Goal: Information Seeking & Learning: Learn about a topic

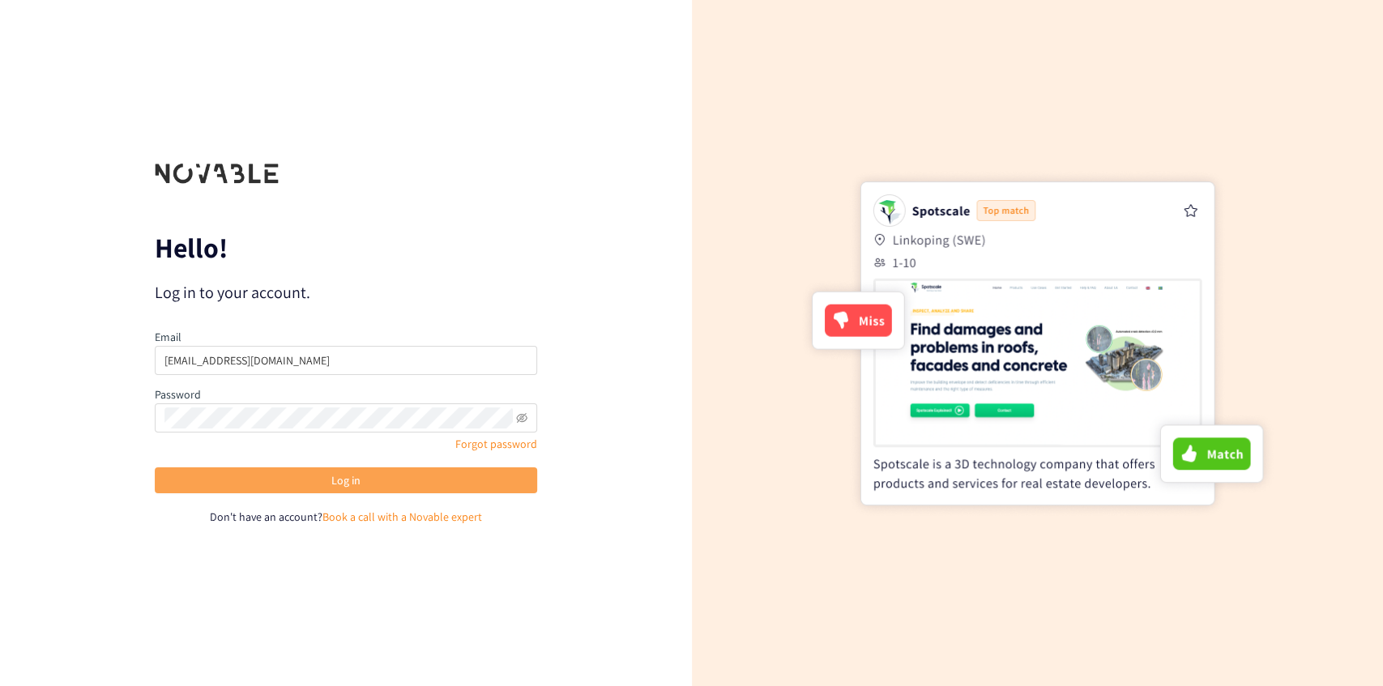
click at [309, 473] on button "Log in" at bounding box center [346, 480] width 382 height 26
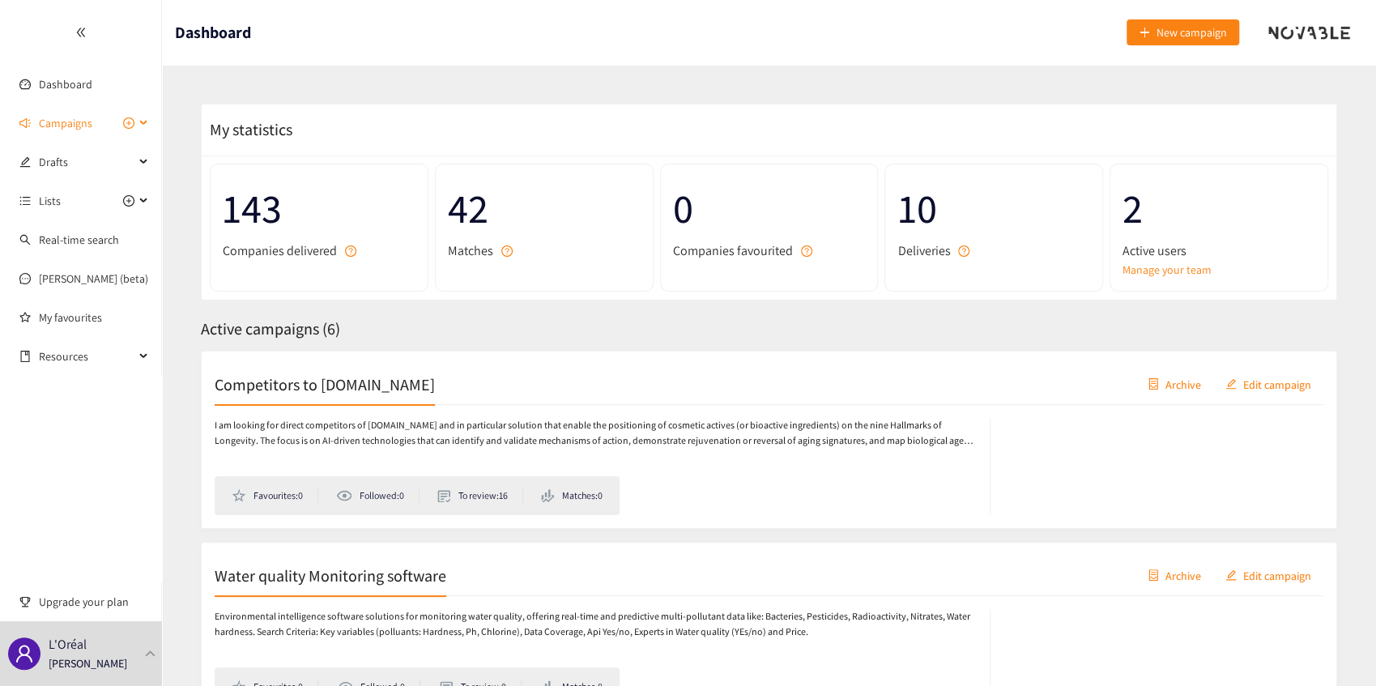
click at [150, 125] on div "Campaigns" at bounding box center [81, 123] width 162 height 32
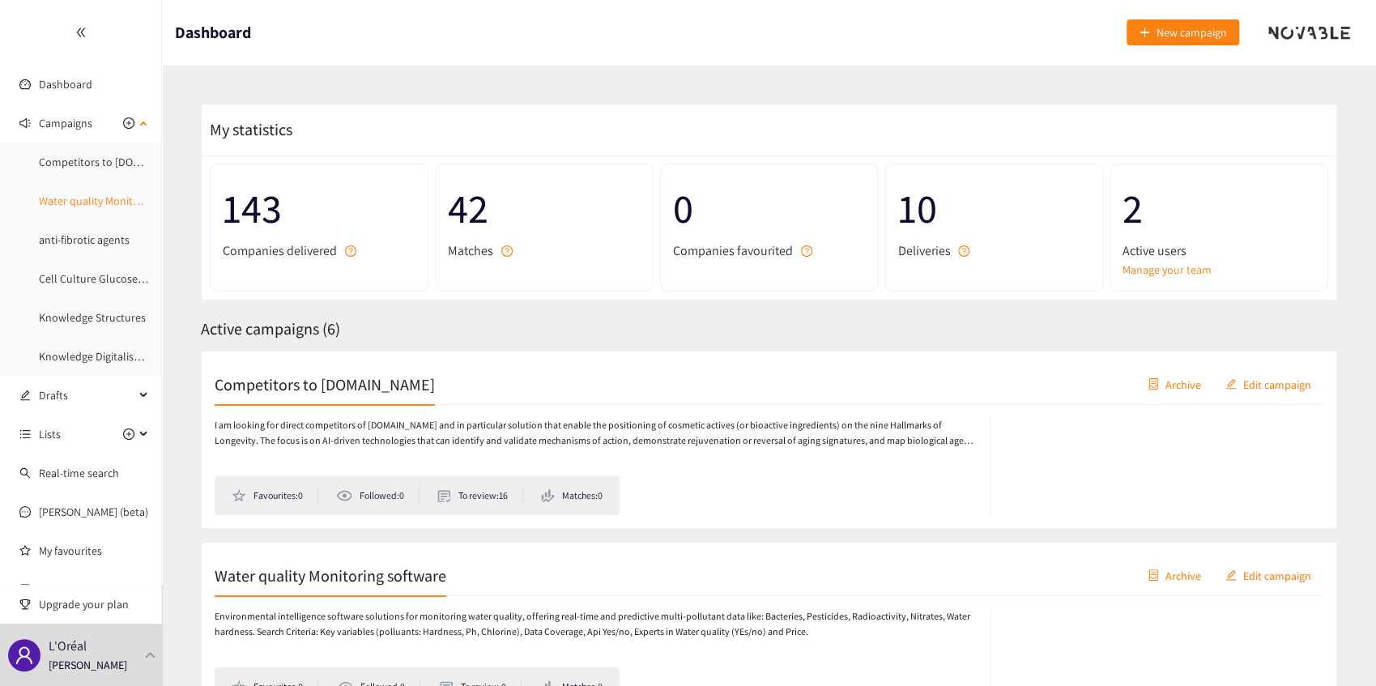
click at [87, 208] on link "Water quality Monitoring software" at bounding box center [121, 201] width 164 height 15
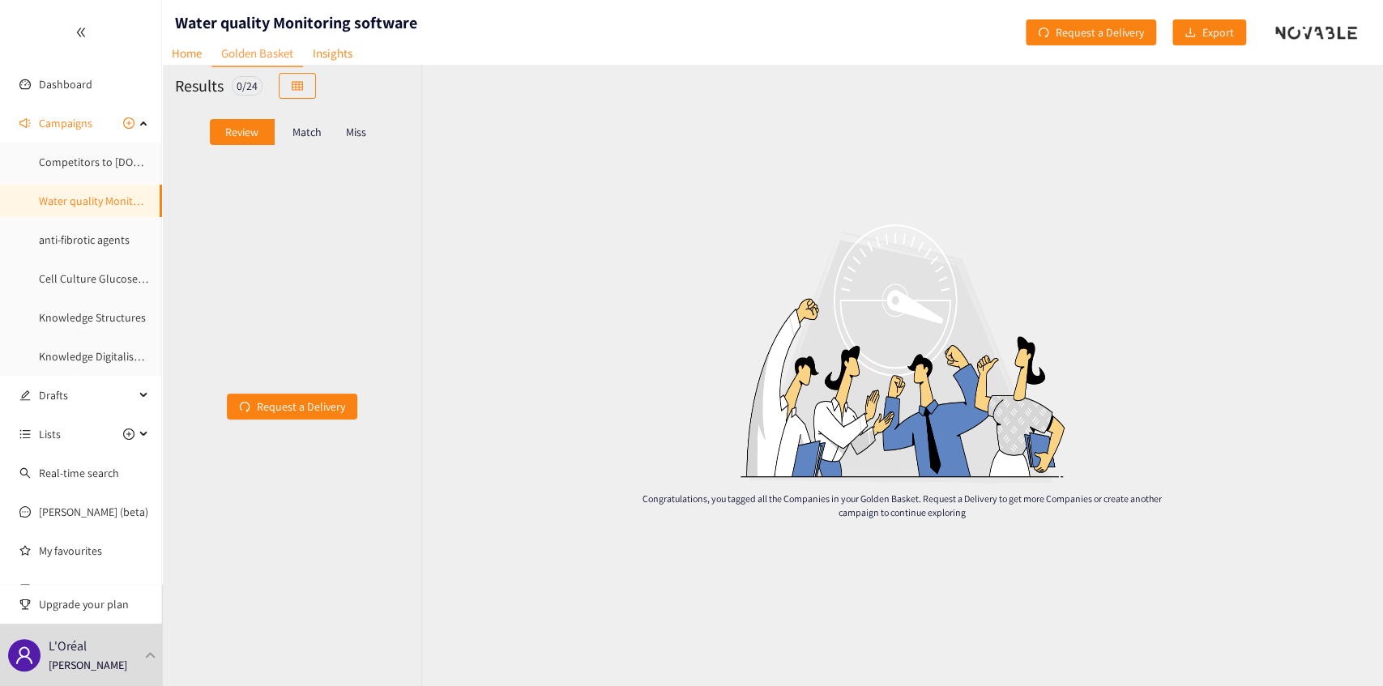
click at [314, 133] on p "Match" at bounding box center [306, 132] width 29 height 13
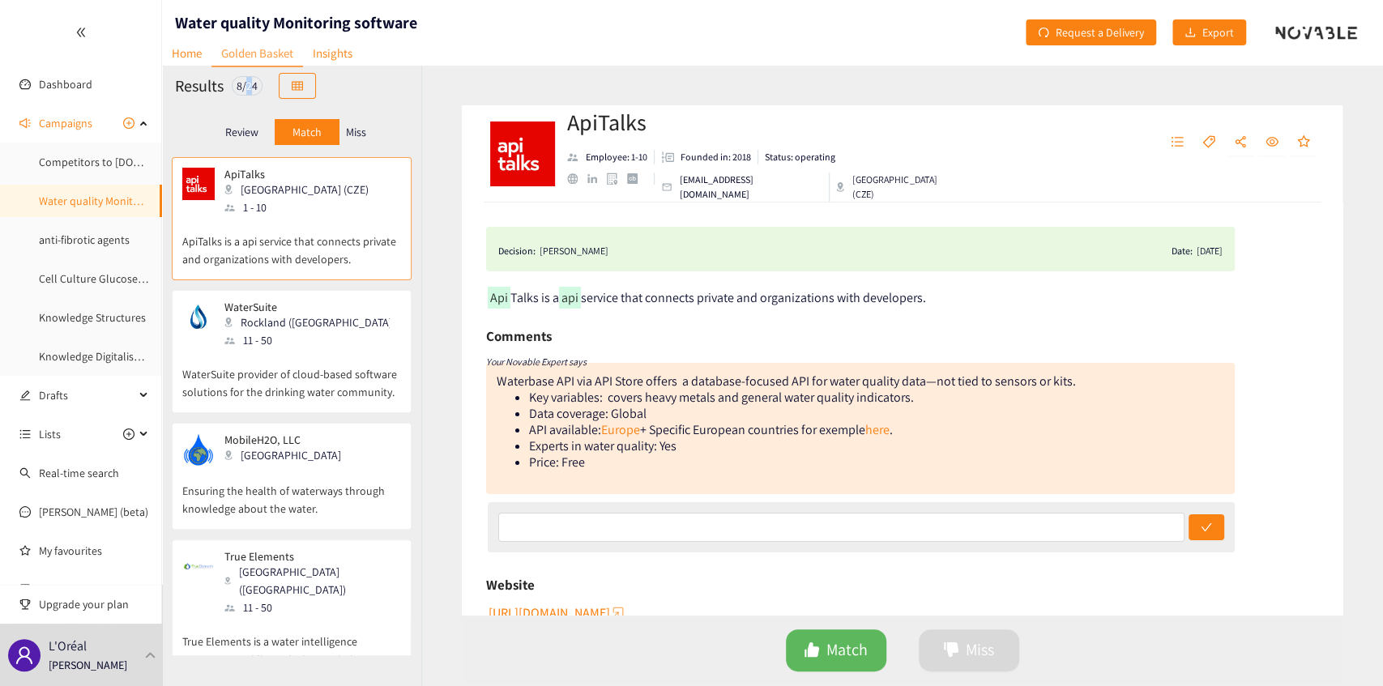
click at [251, 88] on div "8 / 24" at bounding box center [247, 85] width 31 height 19
click at [345, 99] on div "Results 8 / 24" at bounding box center [291, 86] width 259 height 42
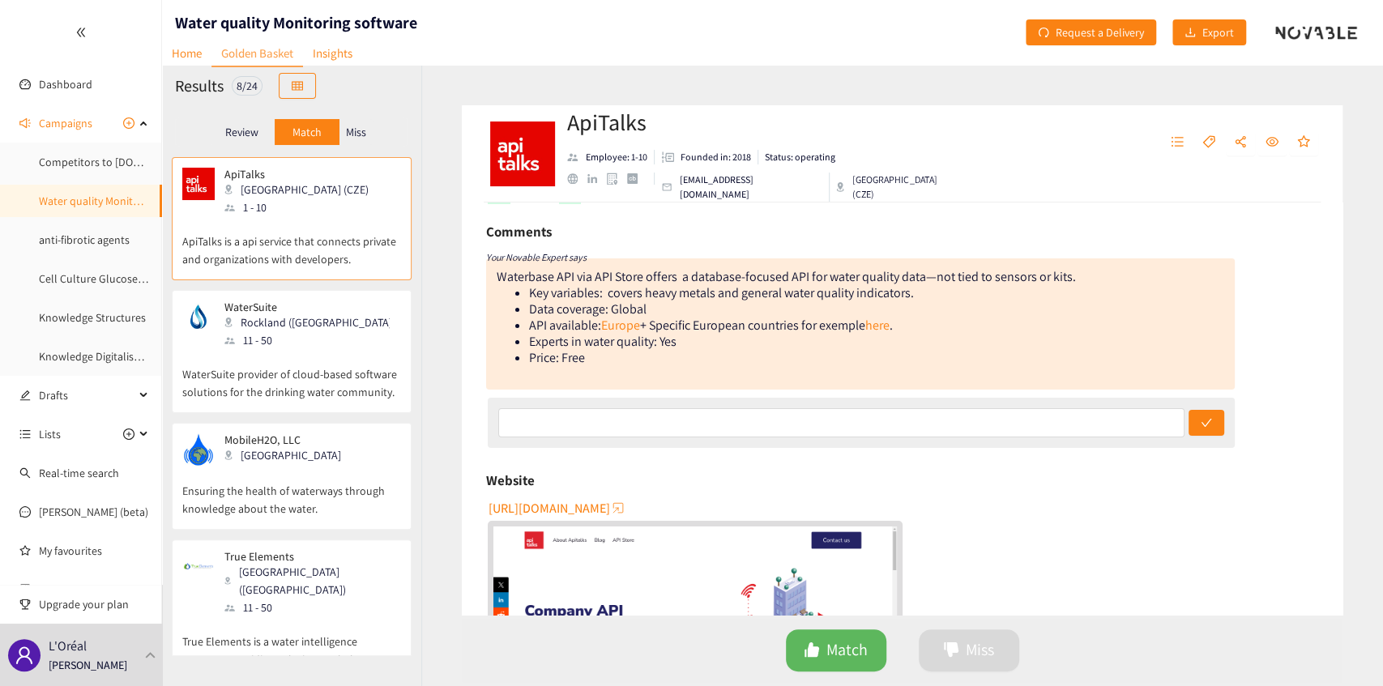
scroll to position [108, 0]
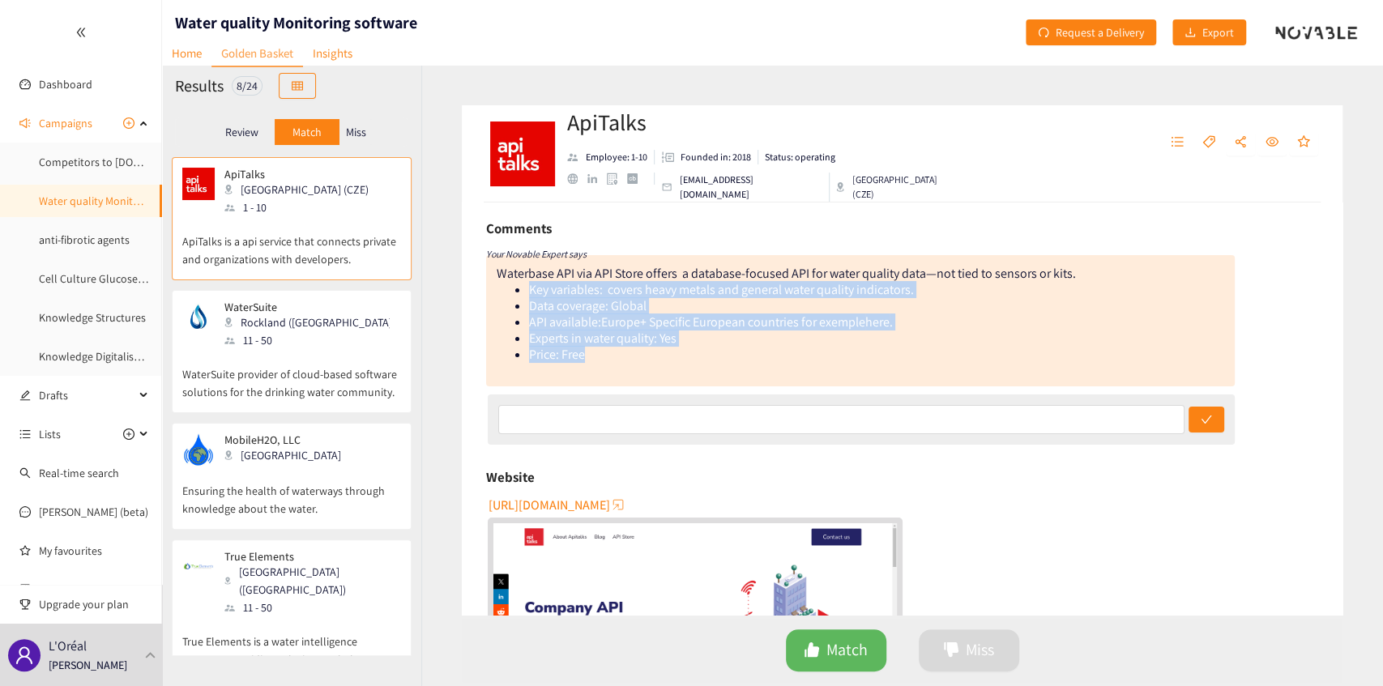
drag, startPoint x: 527, startPoint y: 283, endPoint x: 621, endPoint y: 367, distance: 125.6
click at [655, 389] on div "Comments Your Novable Expert says Waterbase API via API Store offers a database…" at bounding box center [860, 332] width 749 height 233
click at [596, 361] on li "Price: Free" at bounding box center [876, 355] width 695 height 16
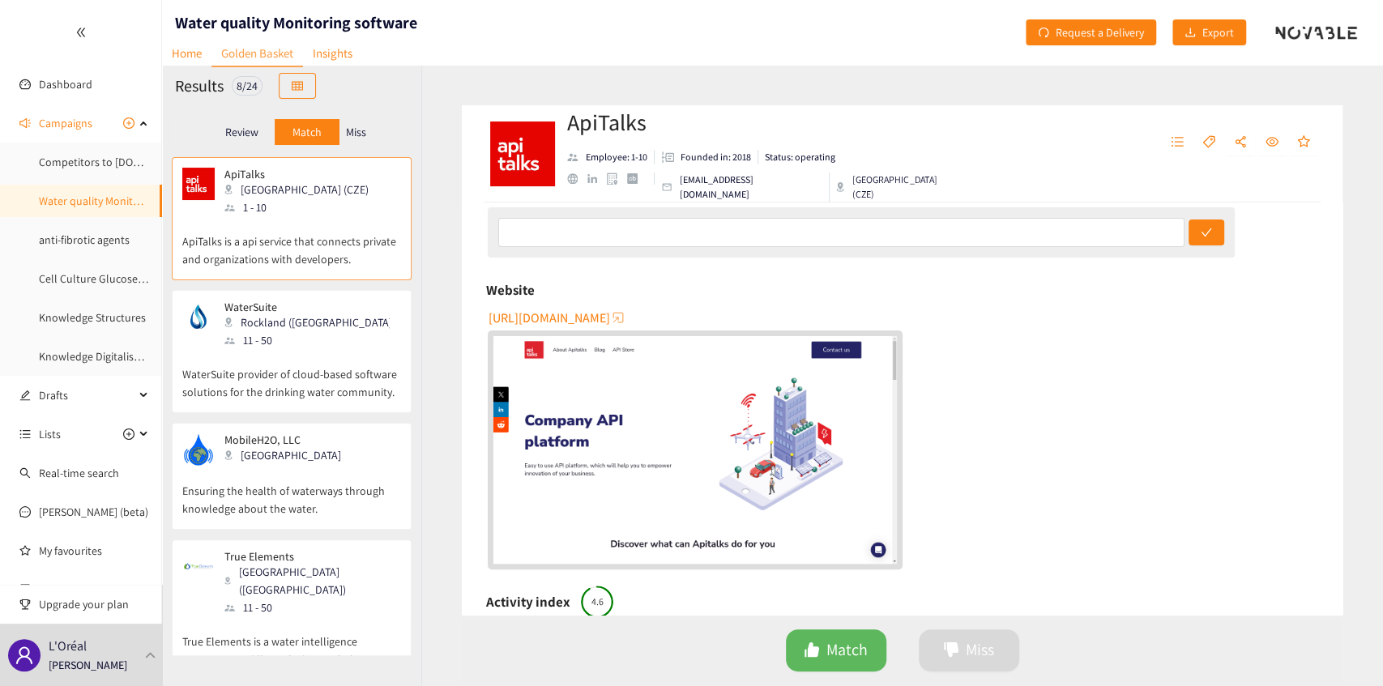
scroll to position [0, 0]
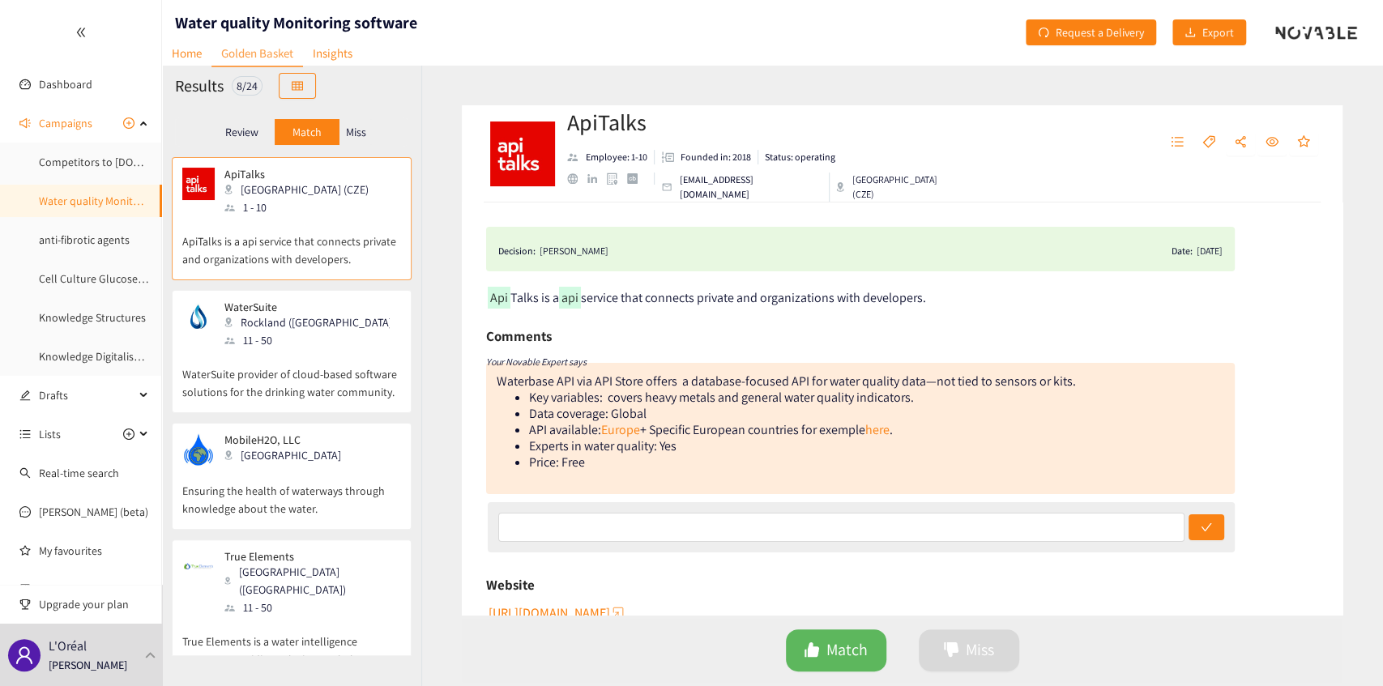
click at [630, 437] on link "Europe" at bounding box center [620, 429] width 39 height 17
click at [298, 303] on p "WaterSuite" at bounding box center [306, 307] width 165 height 13
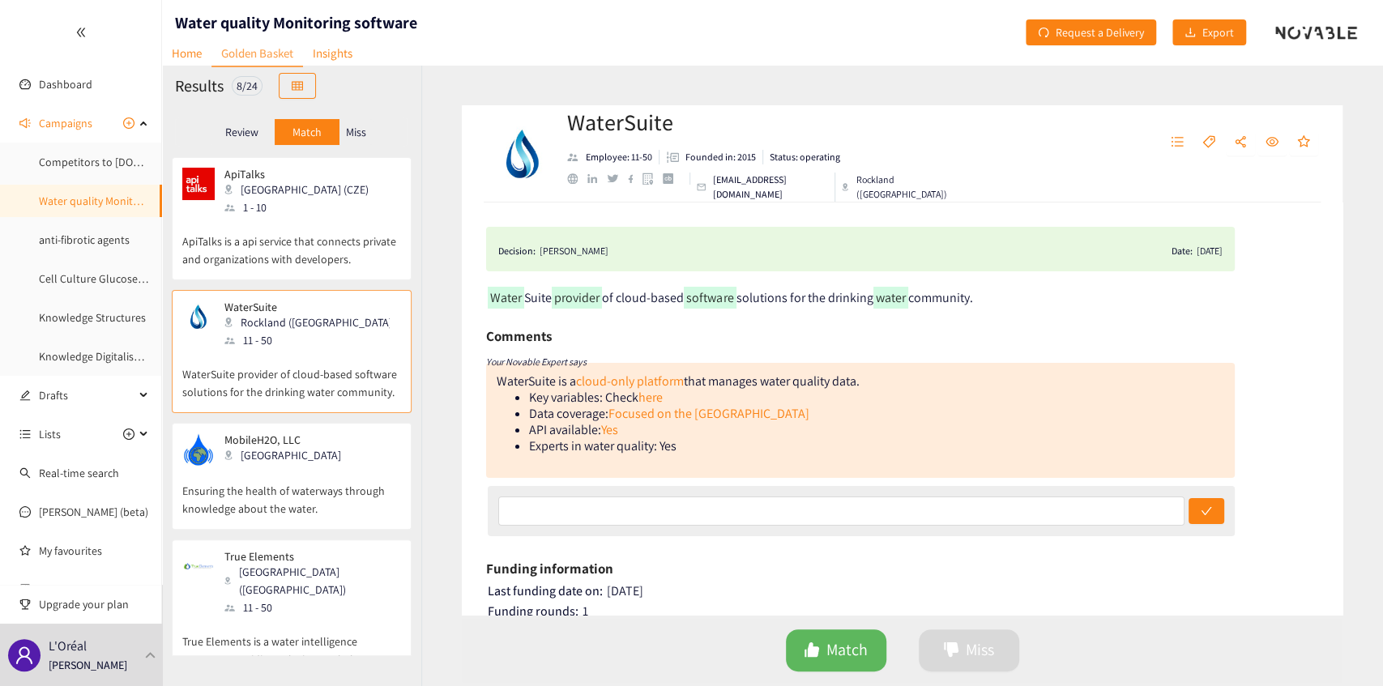
click at [316, 471] on p "Ensuring the health of waterways through knowledge about the water." at bounding box center [291, 492] width 219 height 52
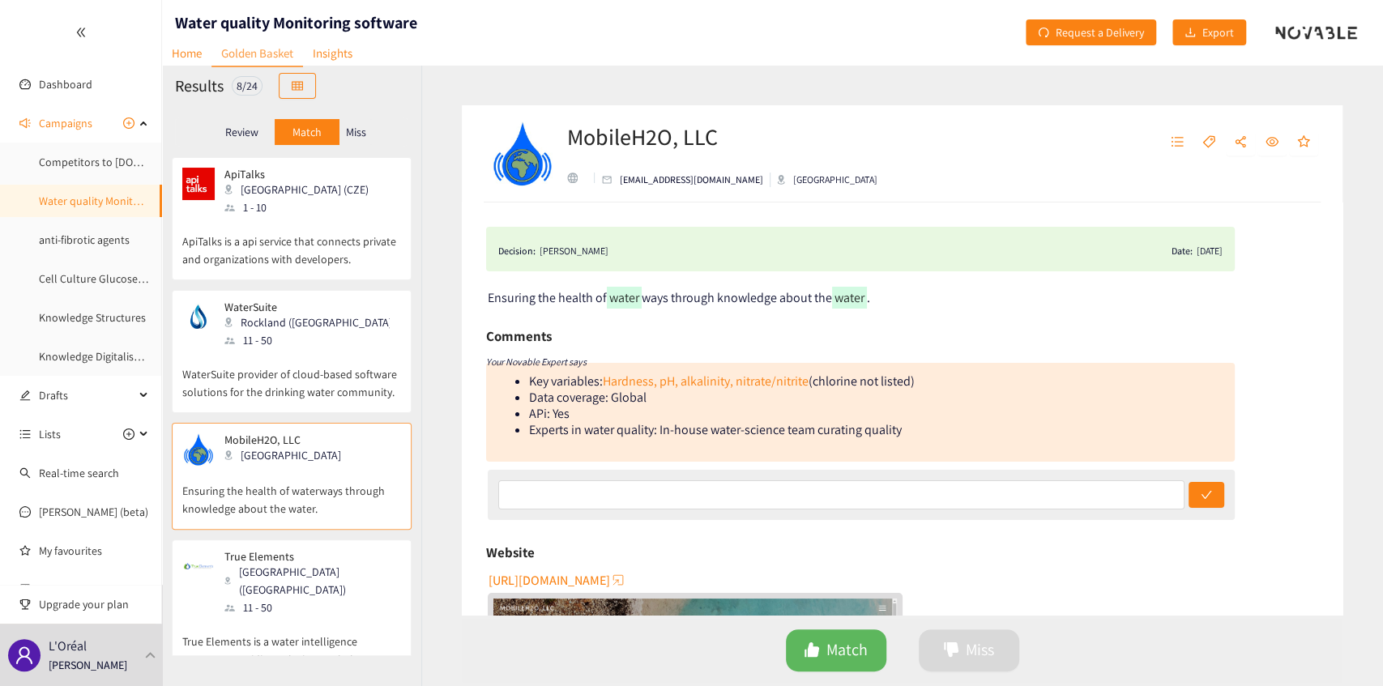
click at [327, 582] on div "True Elements Naples (USA) 11 - 50" at bounding box center [291, 583] width 219 height 66
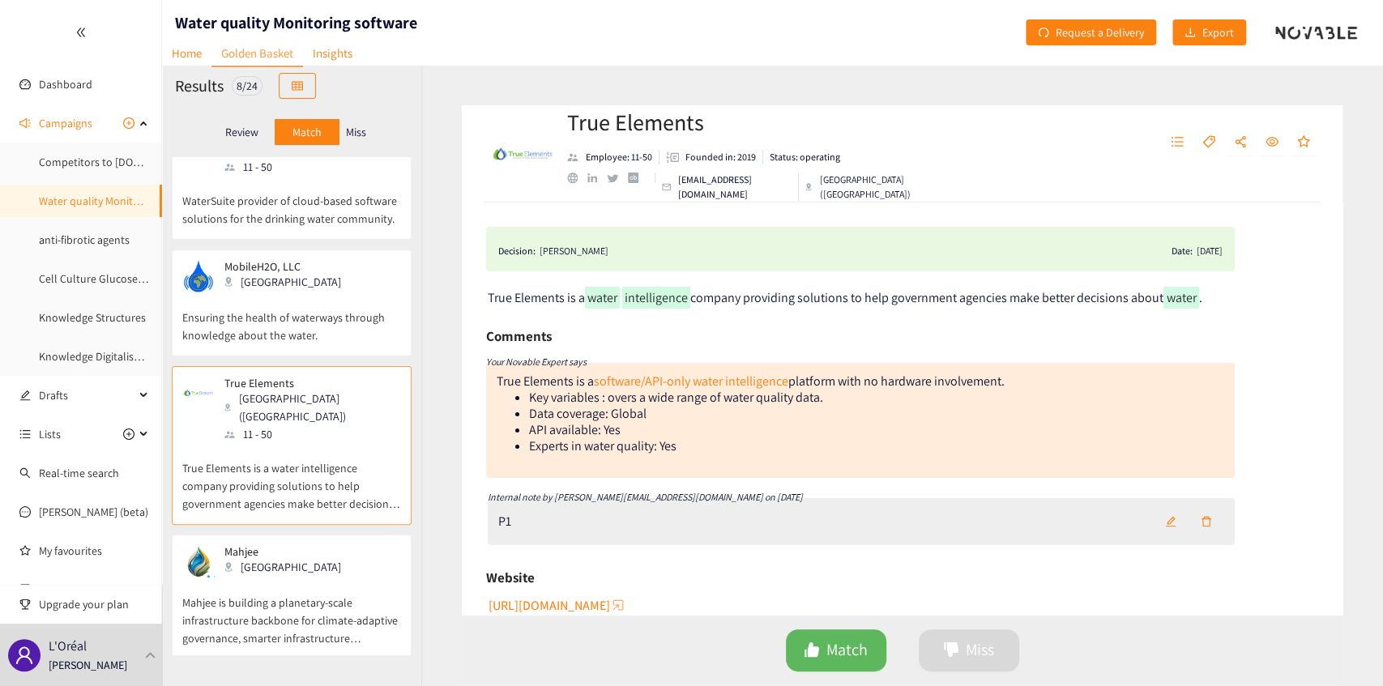
scroll to position [53, 0]
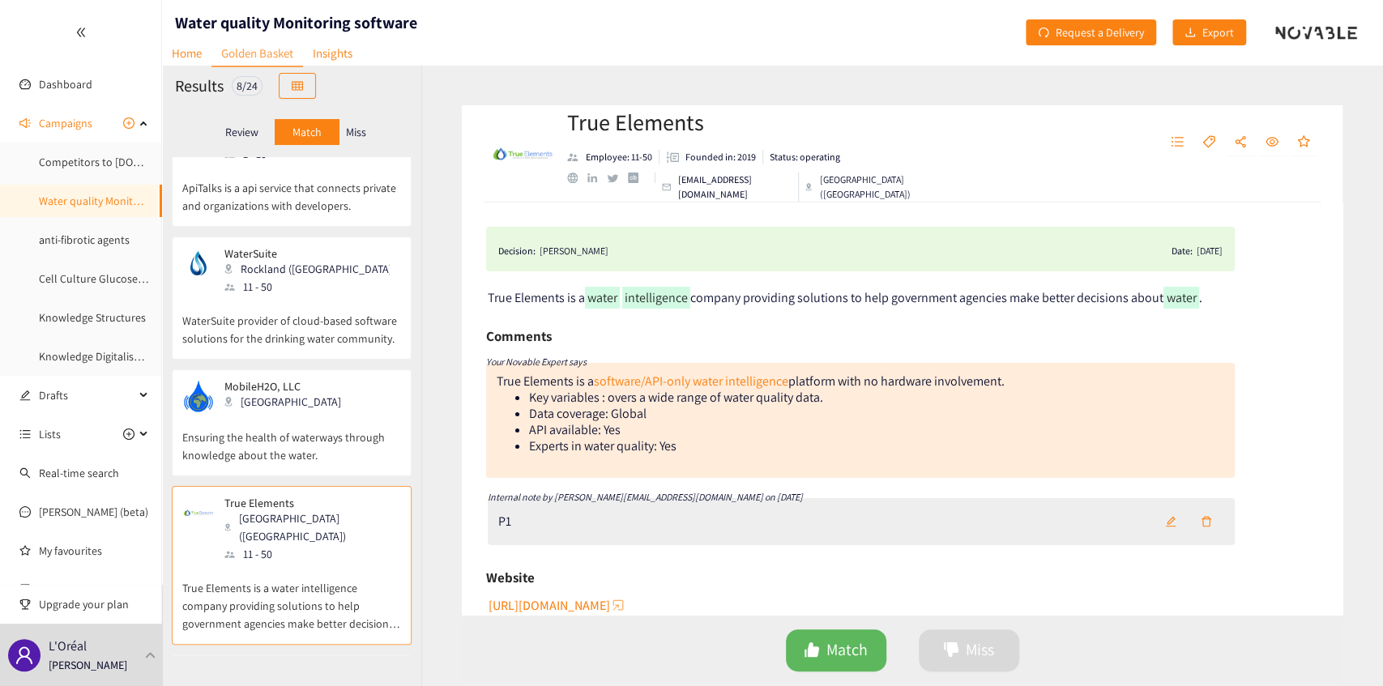
click at [352, 128] on p "Miss" at bounding box center [356, 132] width 20 height 13
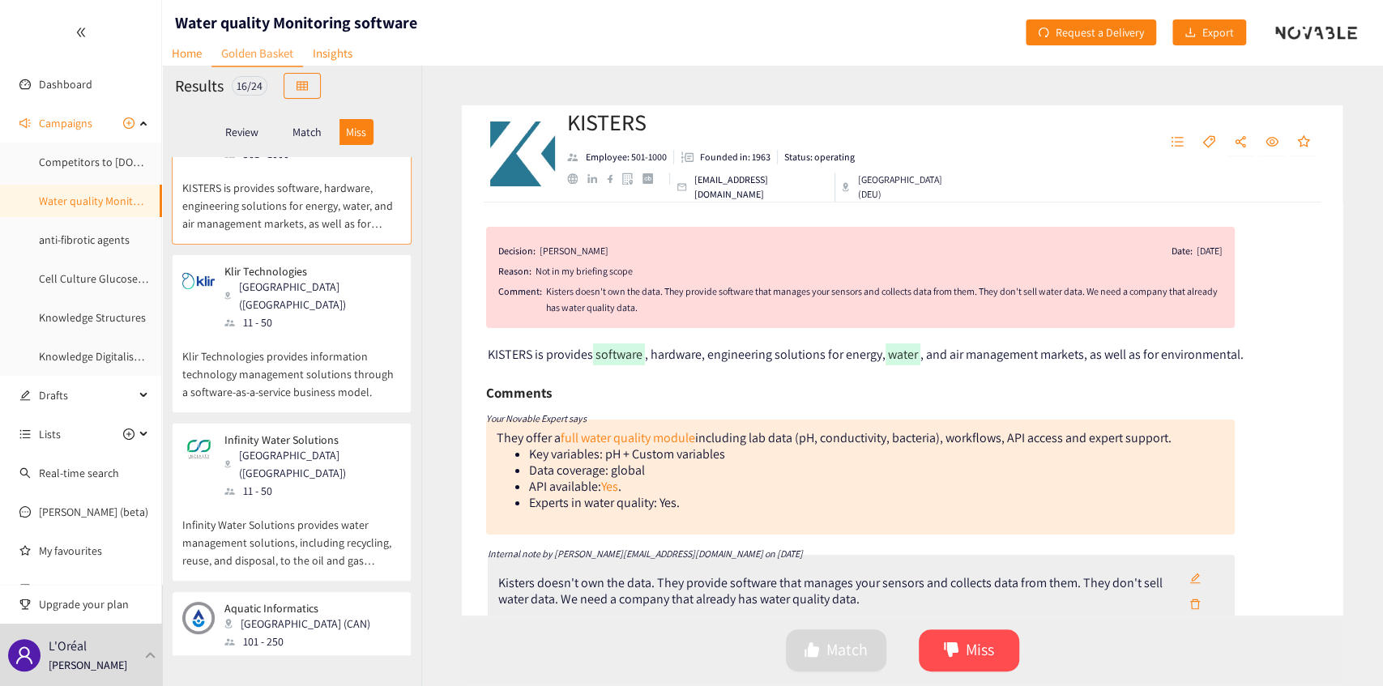
click at [316, 129] on p "Match" at bounding box center [306, 132] width 29 height 13
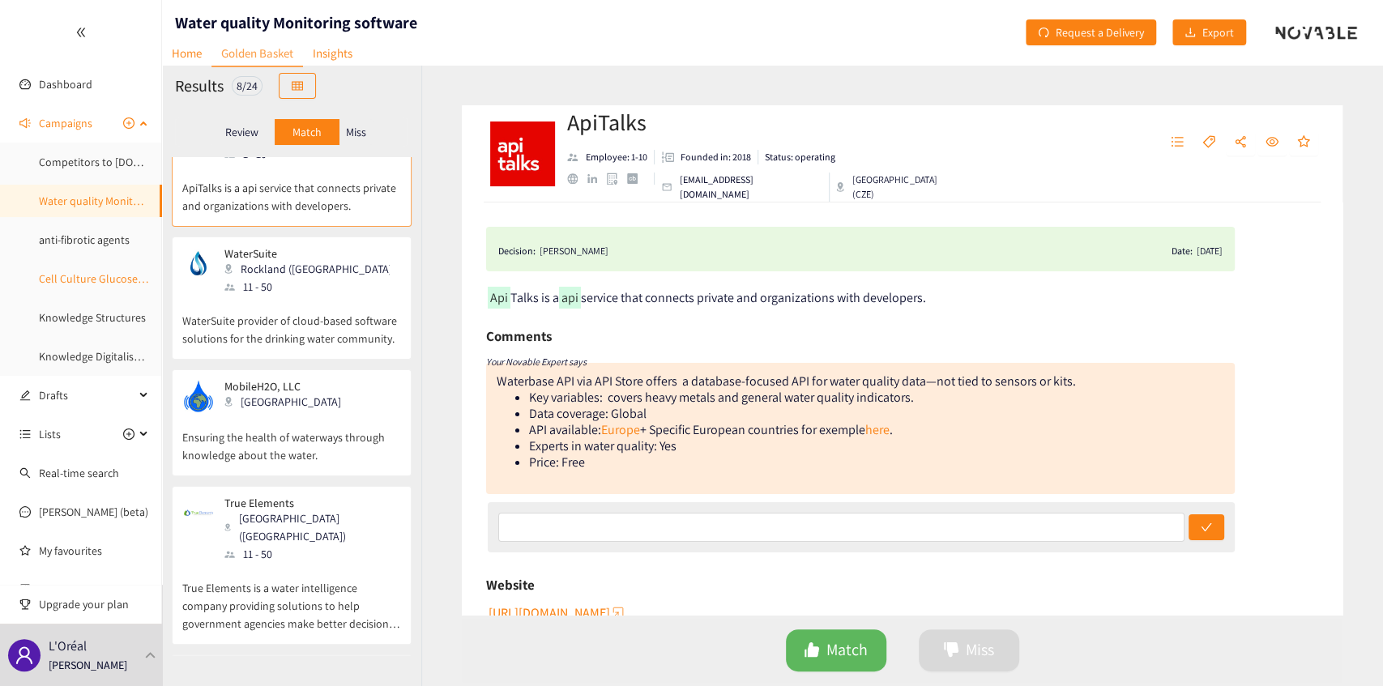
click at [84, 277] on link "Cell Culture Glucose Monitoring" at bounding box center [116, 278] width 154 height 15
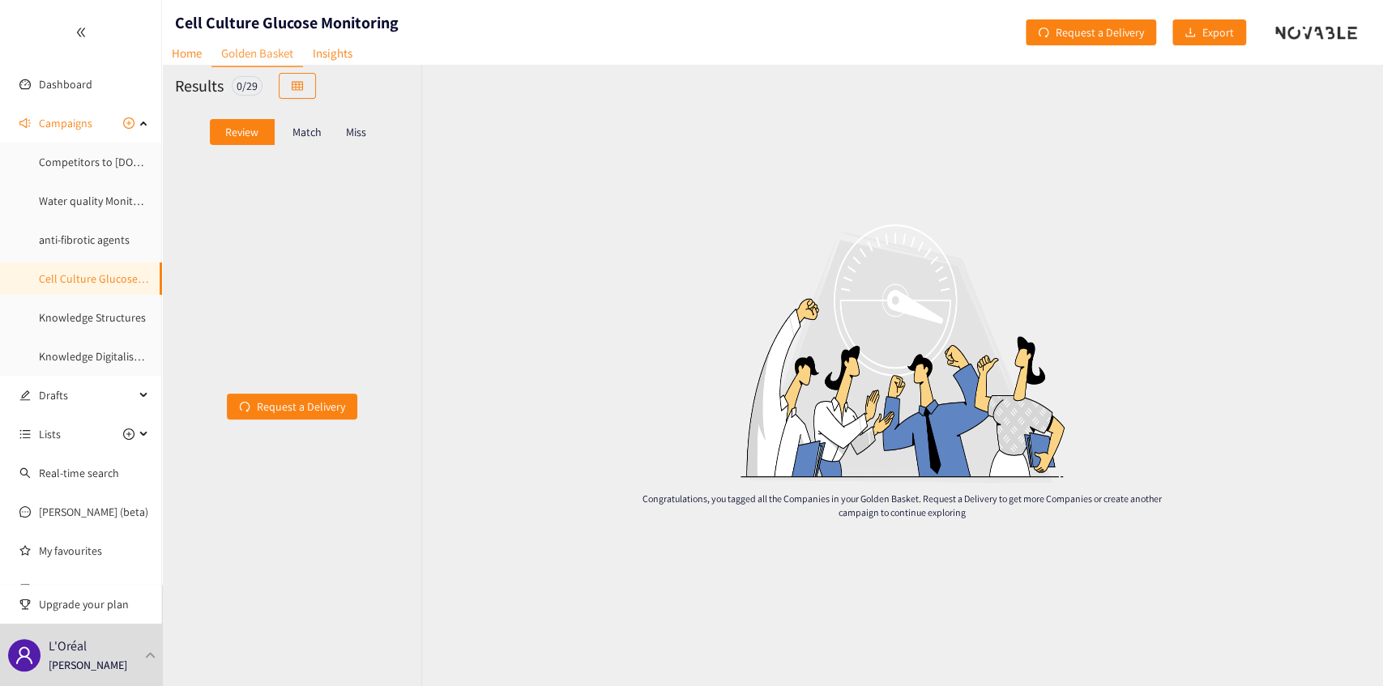
click at [312, 138] on p "Match" at bounding box center [306, 132] width 29 height 13
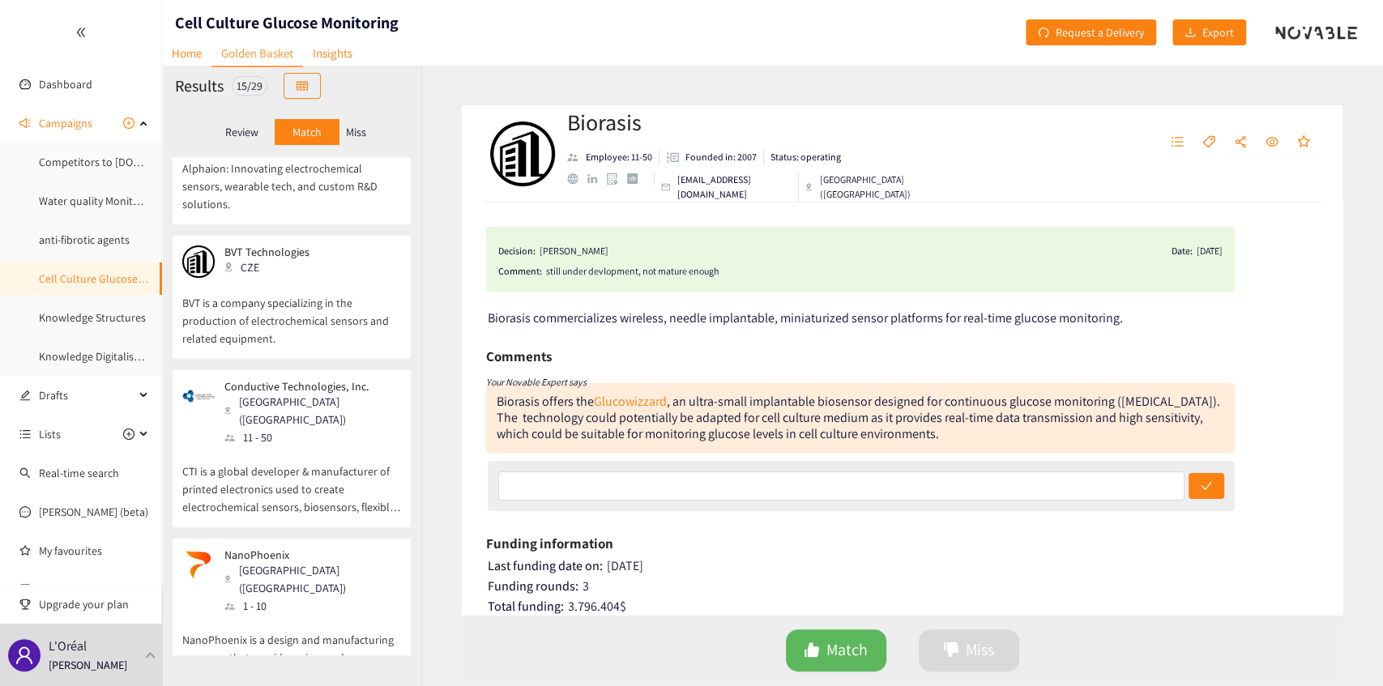
scroll to position [702, 0]
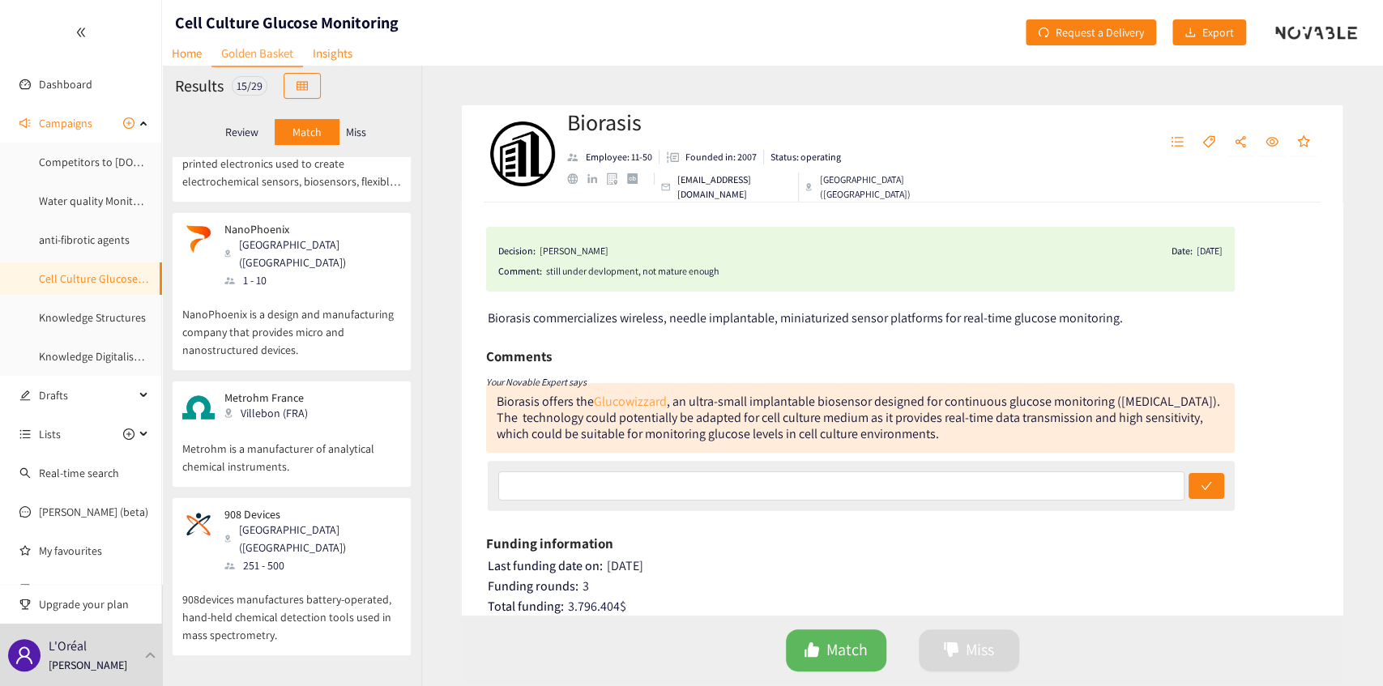
click at [620, 403] on link "Glucowizzard" at bounding box center [630, 401] width 73 height 17
click at [297, 557] on div "251 - 500" at bounding box center [311, 566] width 175 height 18
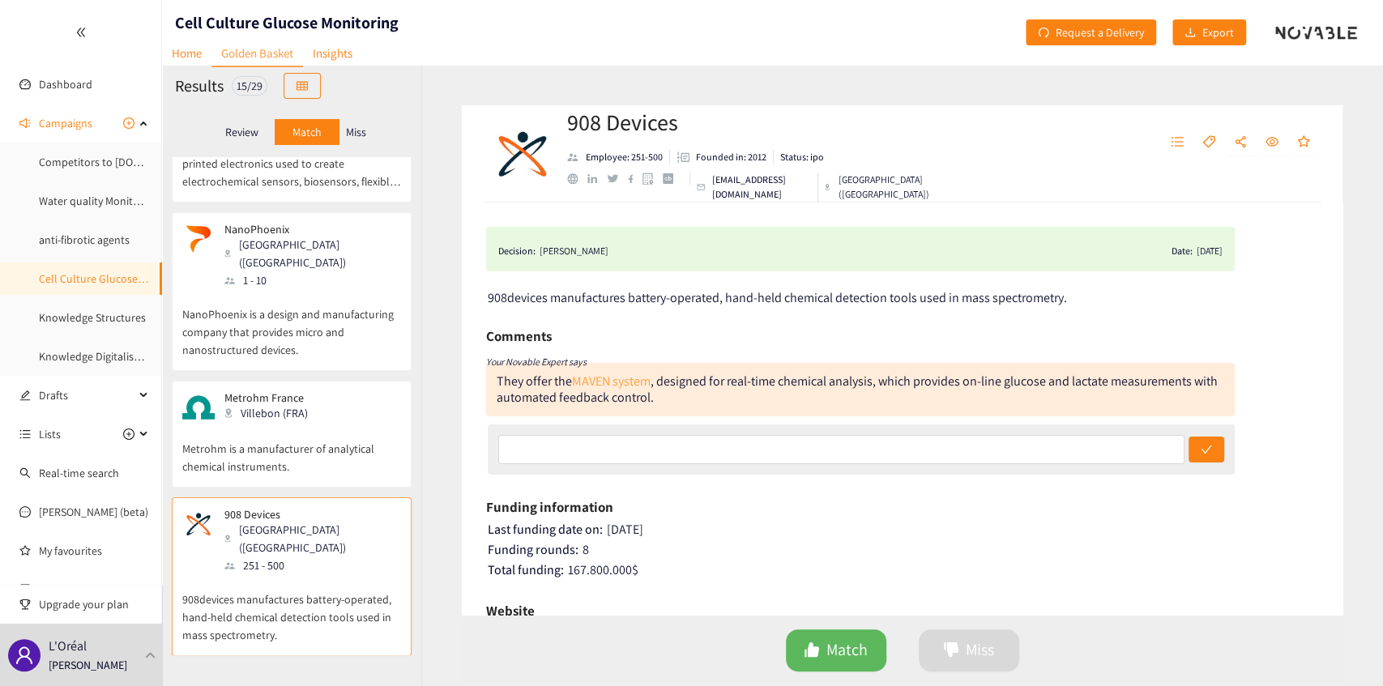
click at [622, 378] on link "MAVEN system" at bounding box center [611, 381] width 79 height 17
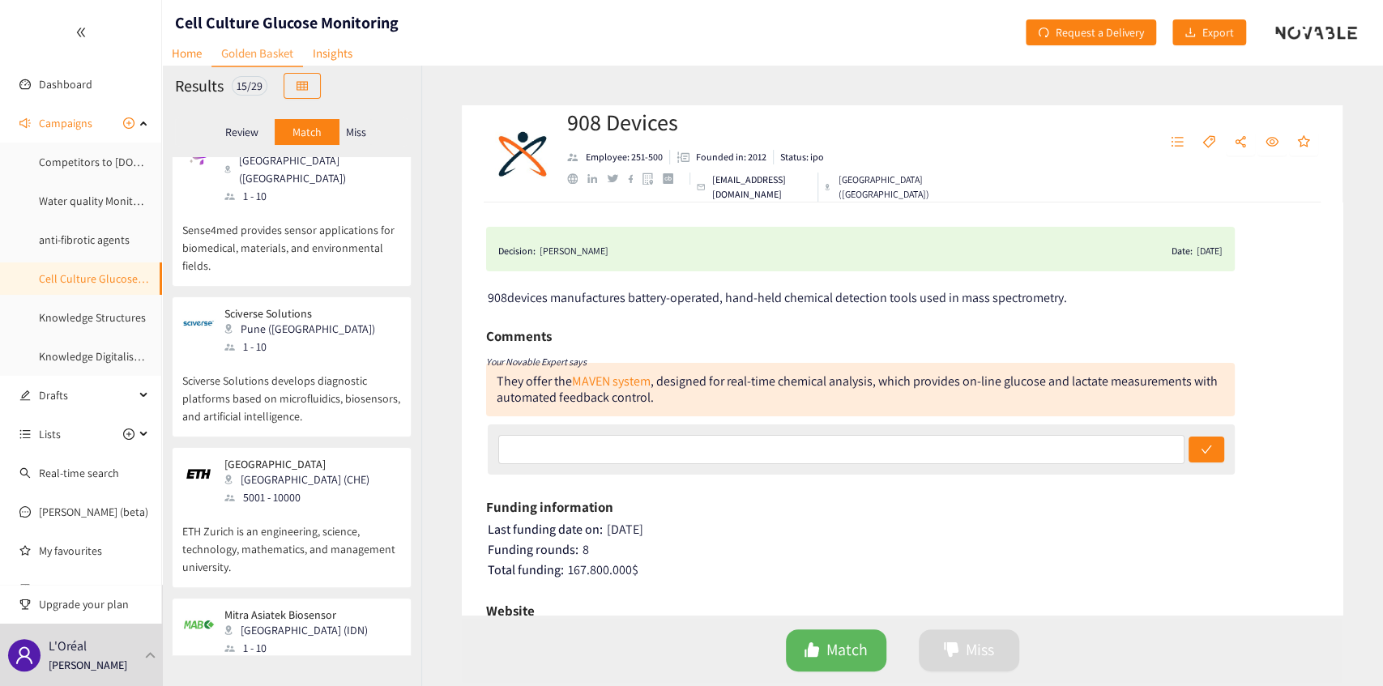
scroll to position [1617, 0]
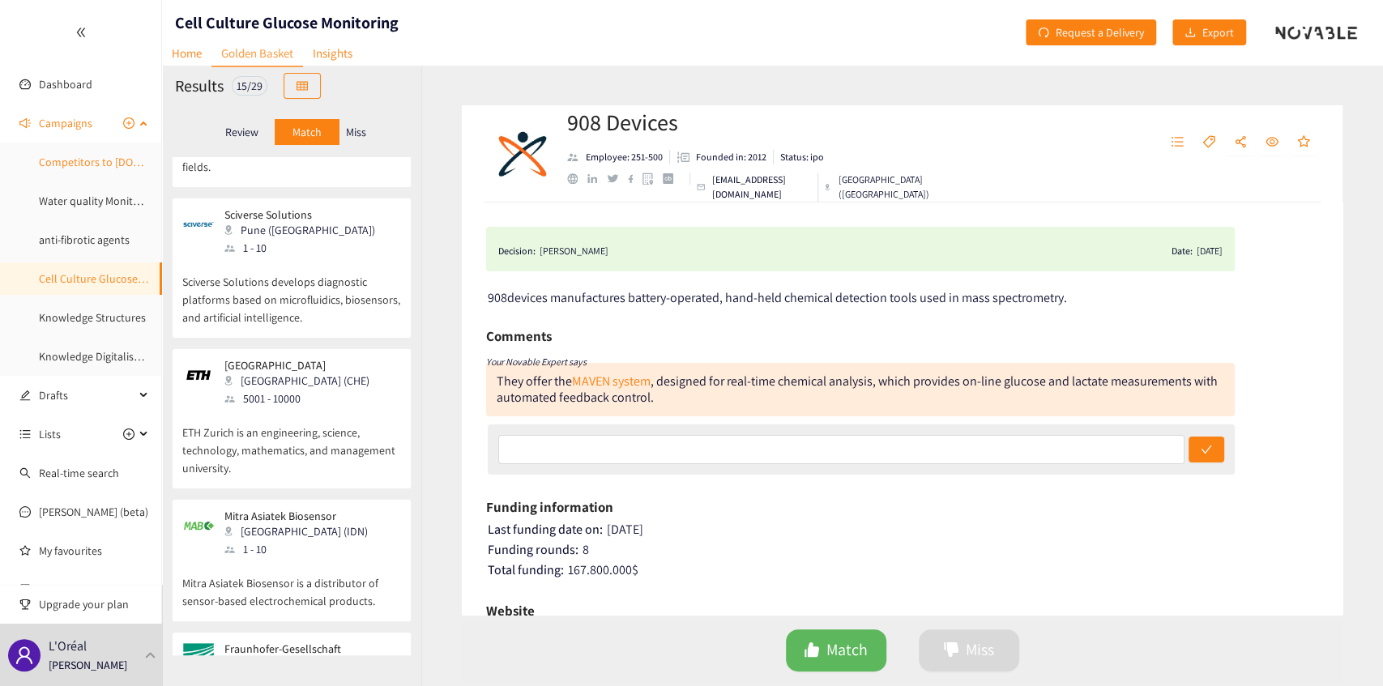
click at [91, 169] on link "Competitors to [DOMAIN_NAME]" at bounding box center [117, 162] width 156 height 15
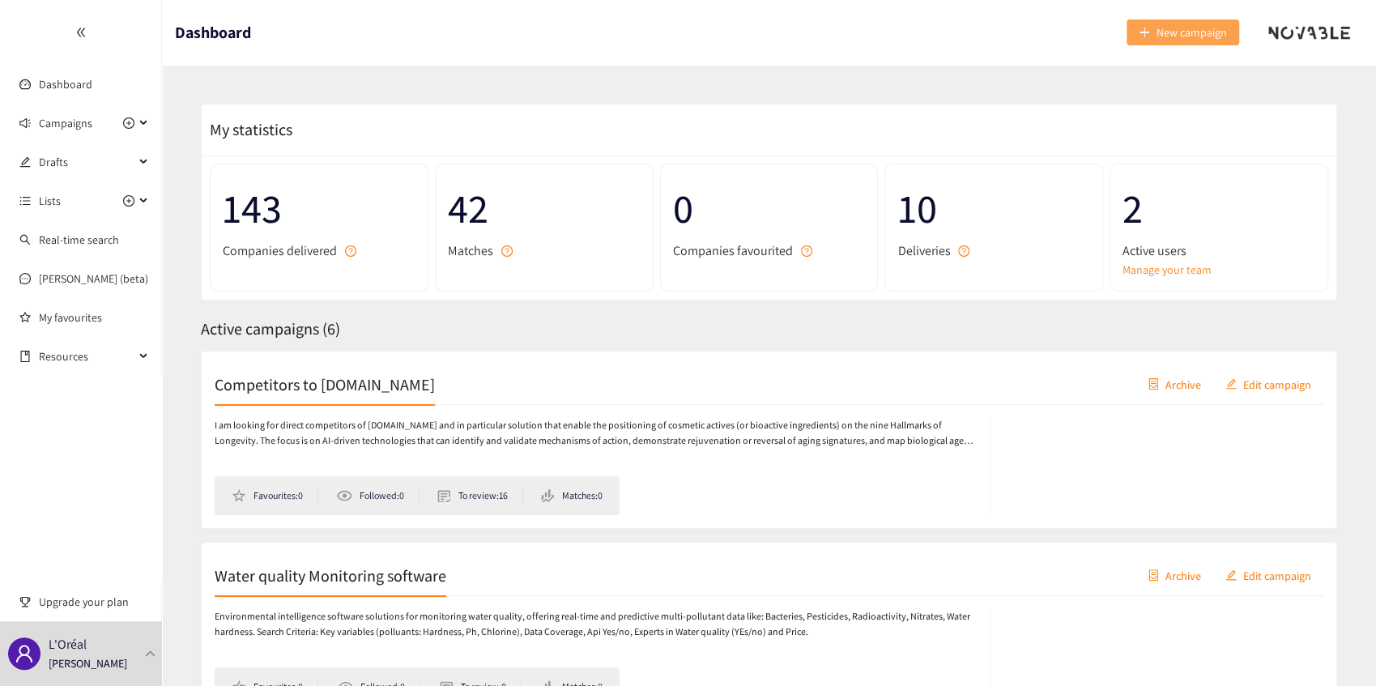
click at [1202, 35] on span "New campaign" at bounding box center [1192, 32] width 70 height 18
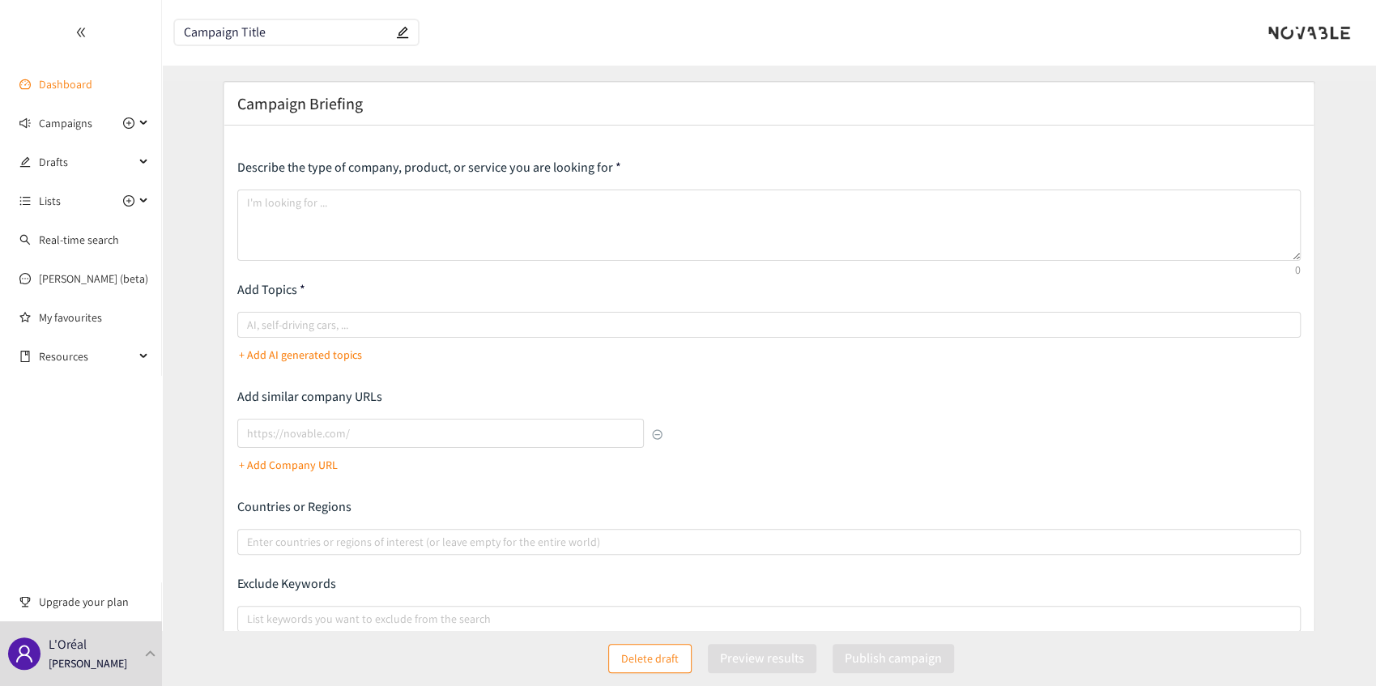
click at [54, 77] on link "Dashboard" at bounding box center [65, 84] width 53 height 15
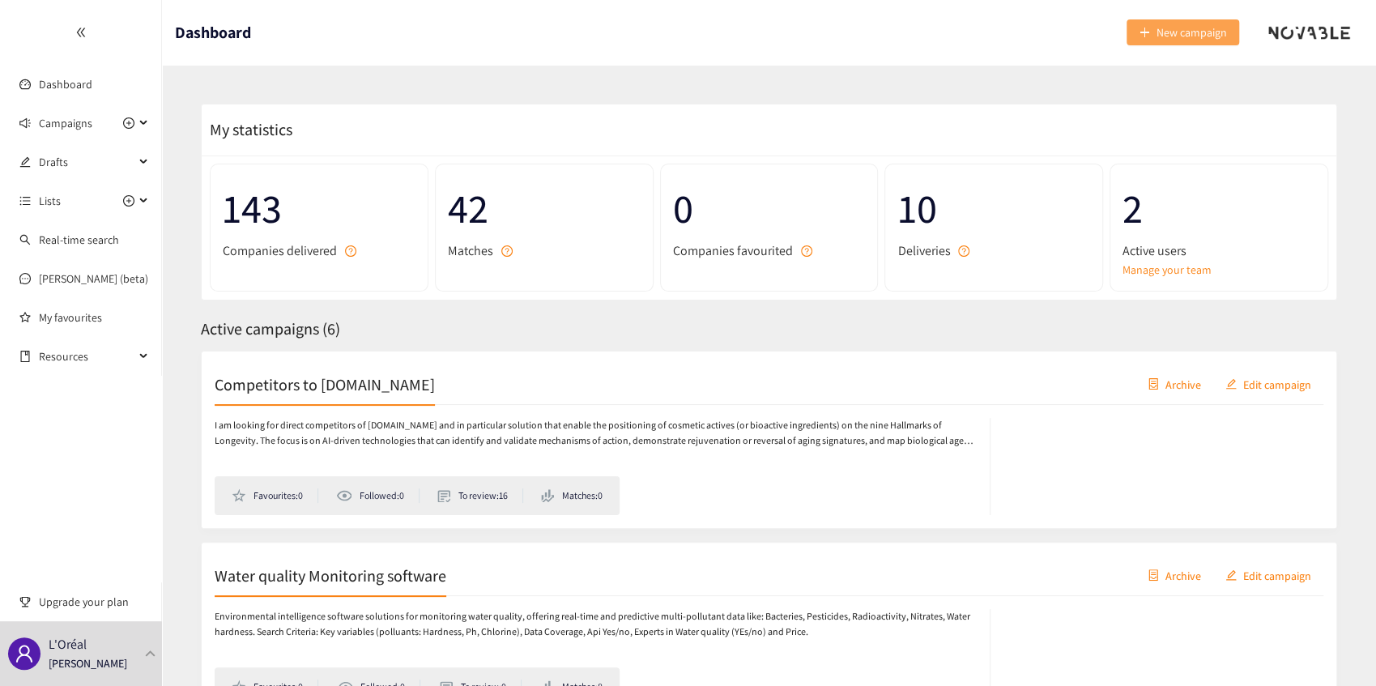
click at [1176, 32] on span "New campaign" at bounding box center [1192, 32] width 70 height 18
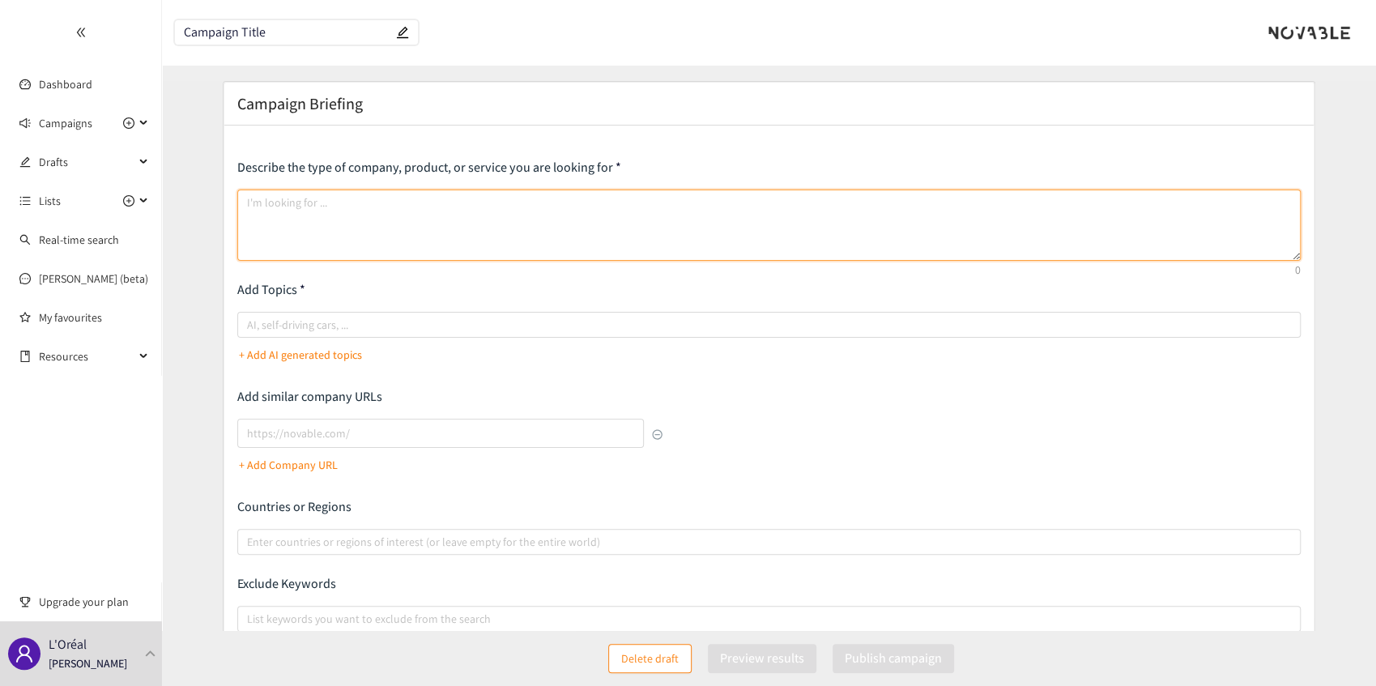
click at [369, 207] on textarea at bounding box center [769, 225] width 1064 height 71
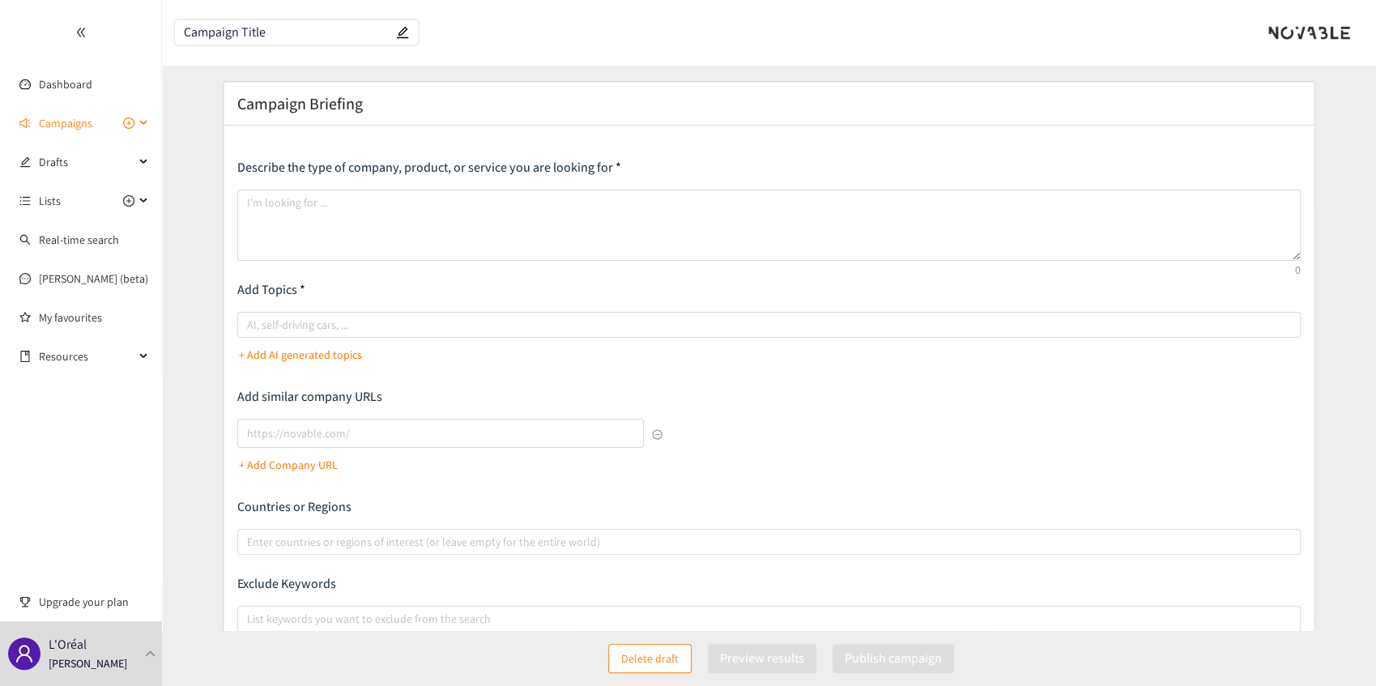
click at [135, 119] on div "Campaigns" at bounding box center [81, 123] width 162 height 32
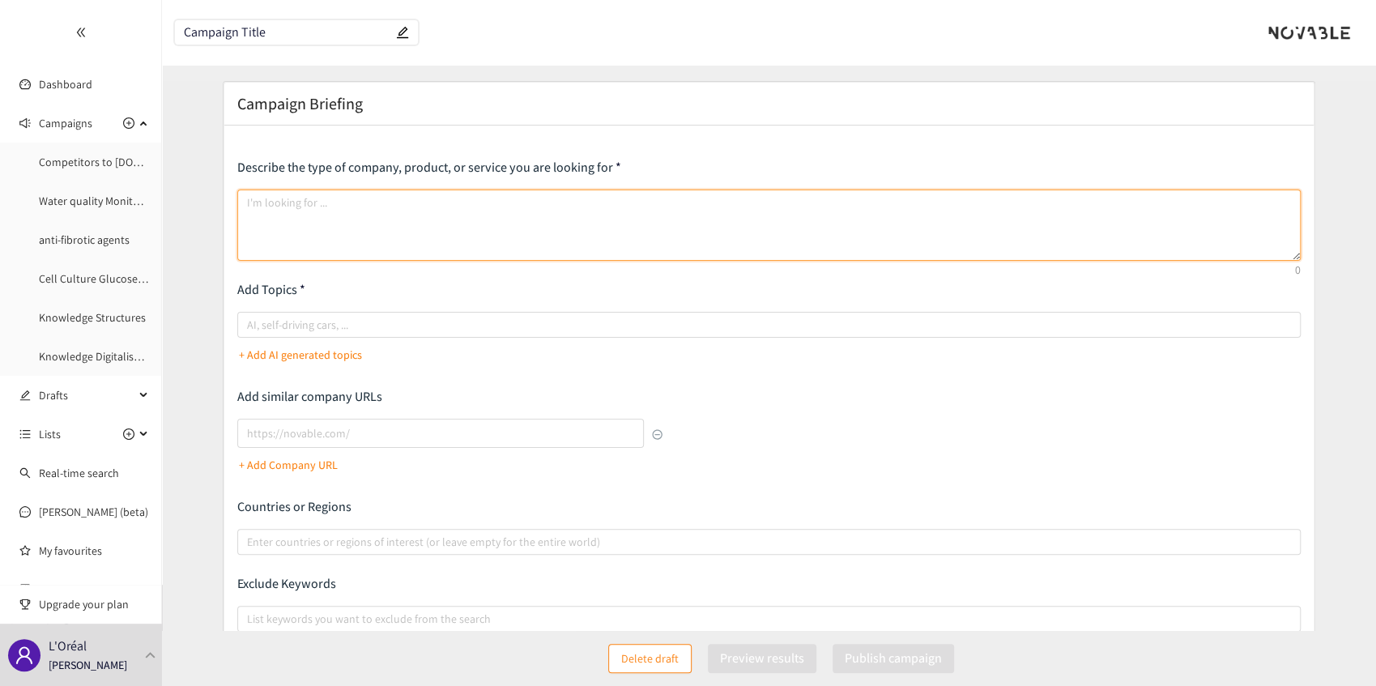
click at [356, 233] on textarea at bounding box center [769, 225] width 1064 height 71
click at [383, 331] on div at bounding box center [760, 324] width 1039 height 19
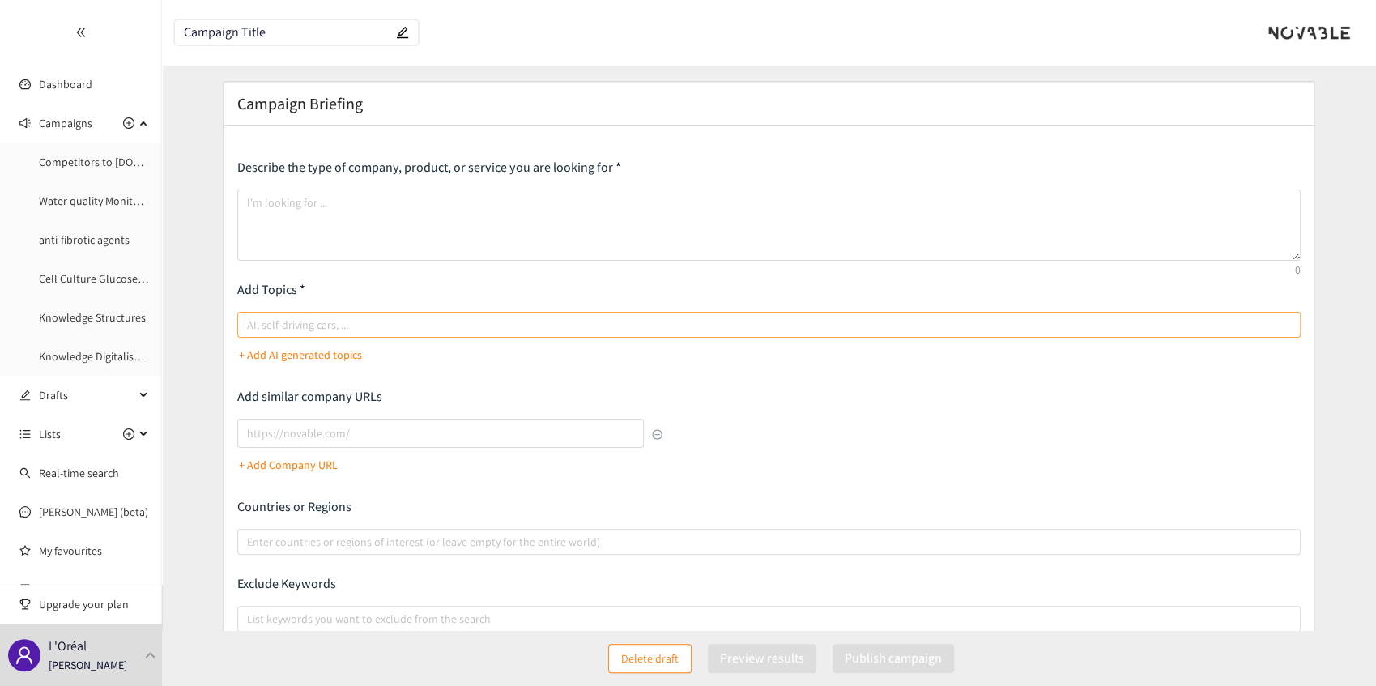
click at [250, 331] on input "AI, self-driving cars, ..." at bounding box center [248, 324] width 3 height 19
click at [295, 435] on input "lookalikes url" at bounding box center [440, 433] width 407 height 29
click at [496, 541] on div at bounding box center [760, 541] width 1039 height 19
click at [250, 541] on input "Enter countries or regions of interest (or leave empty for the entire world)" at bounding box center [248, 541] width 3 height 19
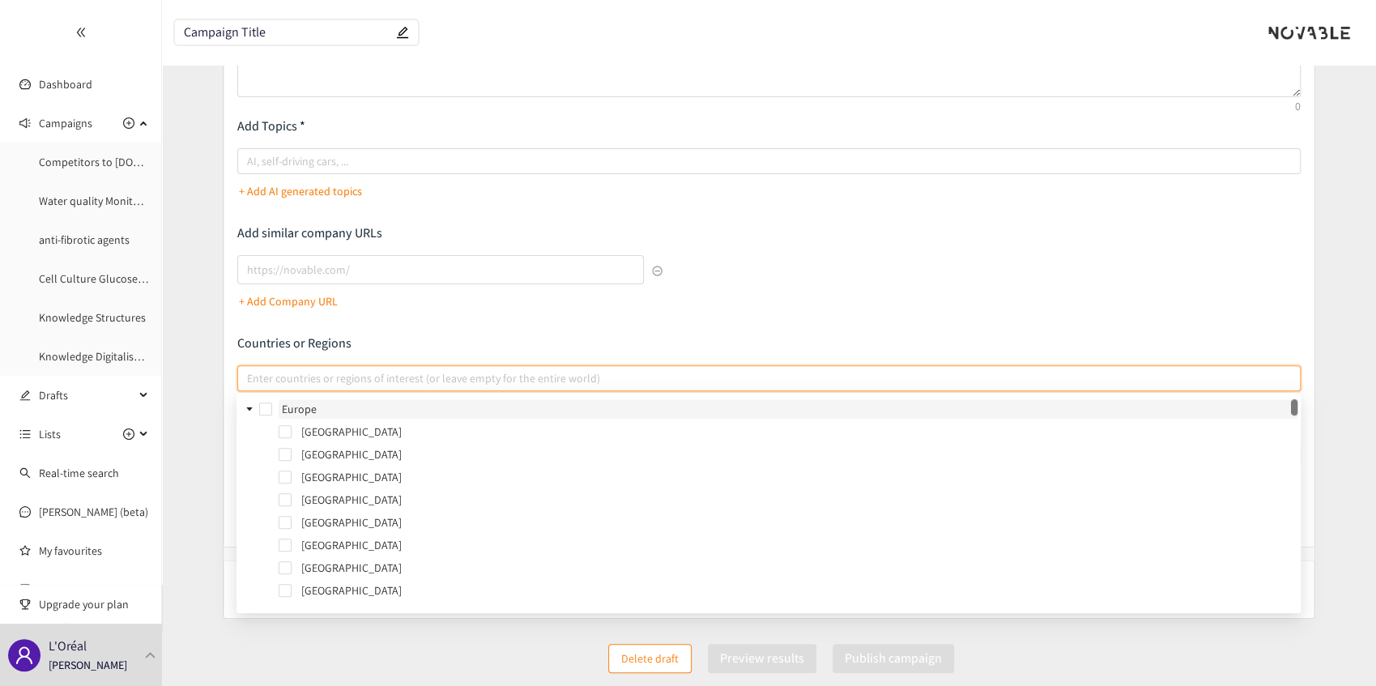
scroll to position [165, 0]
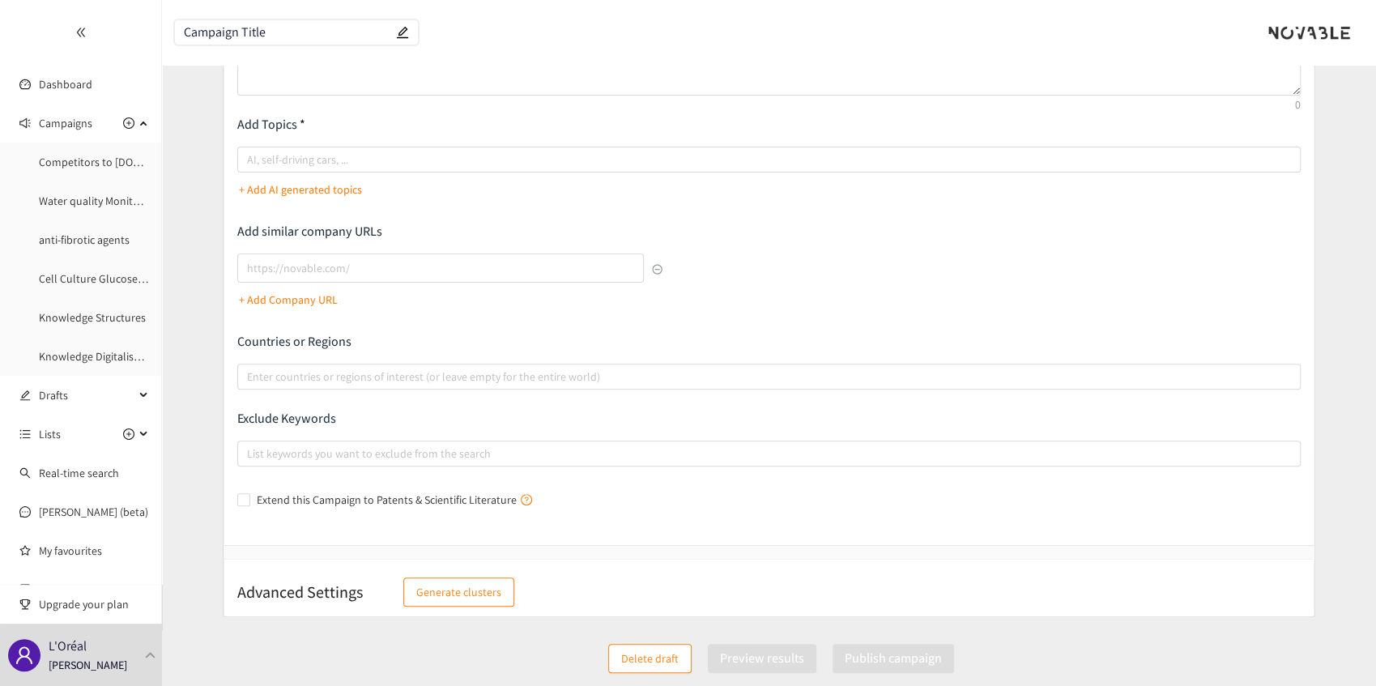
click at [347, 350] on div "Countries or Regions Enter countries or regions of interest (or leave empty for…" at bounding box center [769, 361] width 1064 height 57
click at [451, 288] on div "+ Add Company URL" at bounding box center [449, 283] width 425 height 59
click at [462, 264] on input "lookalikes url" at bounding box center [440, 268] width 407 height 29
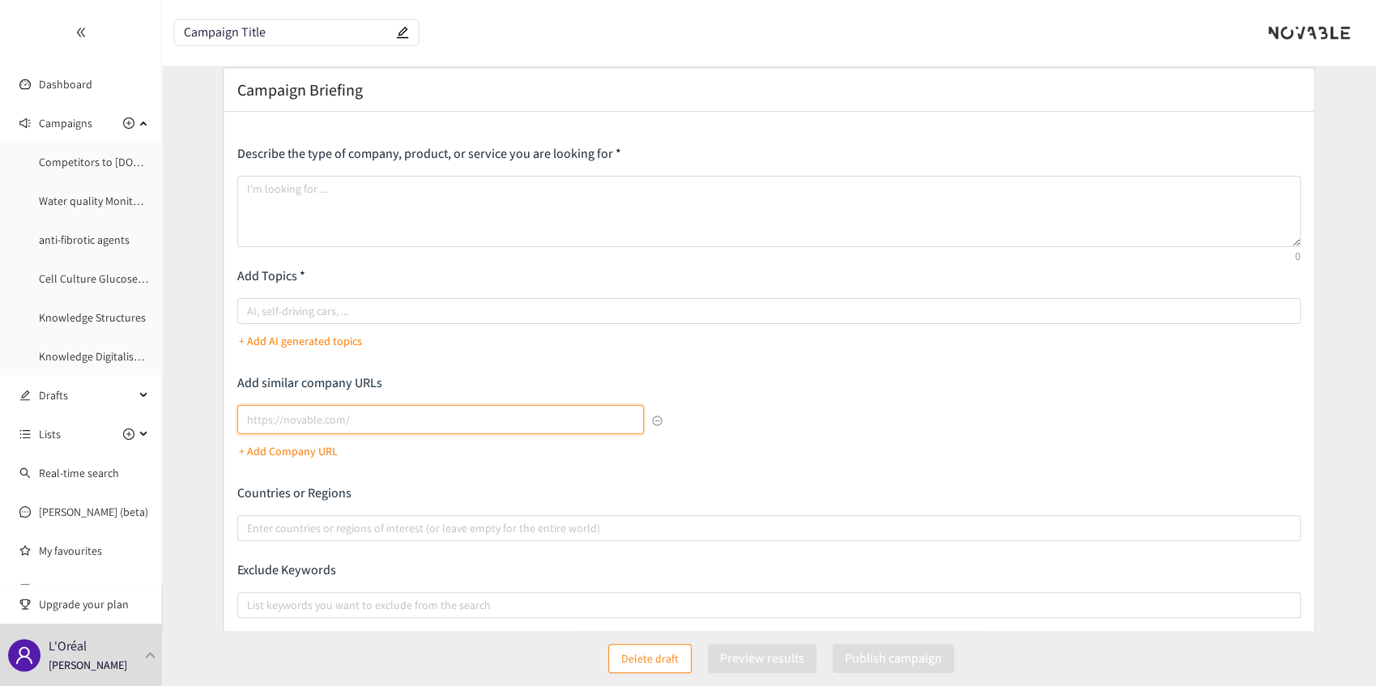
scroll to position [0, 0]
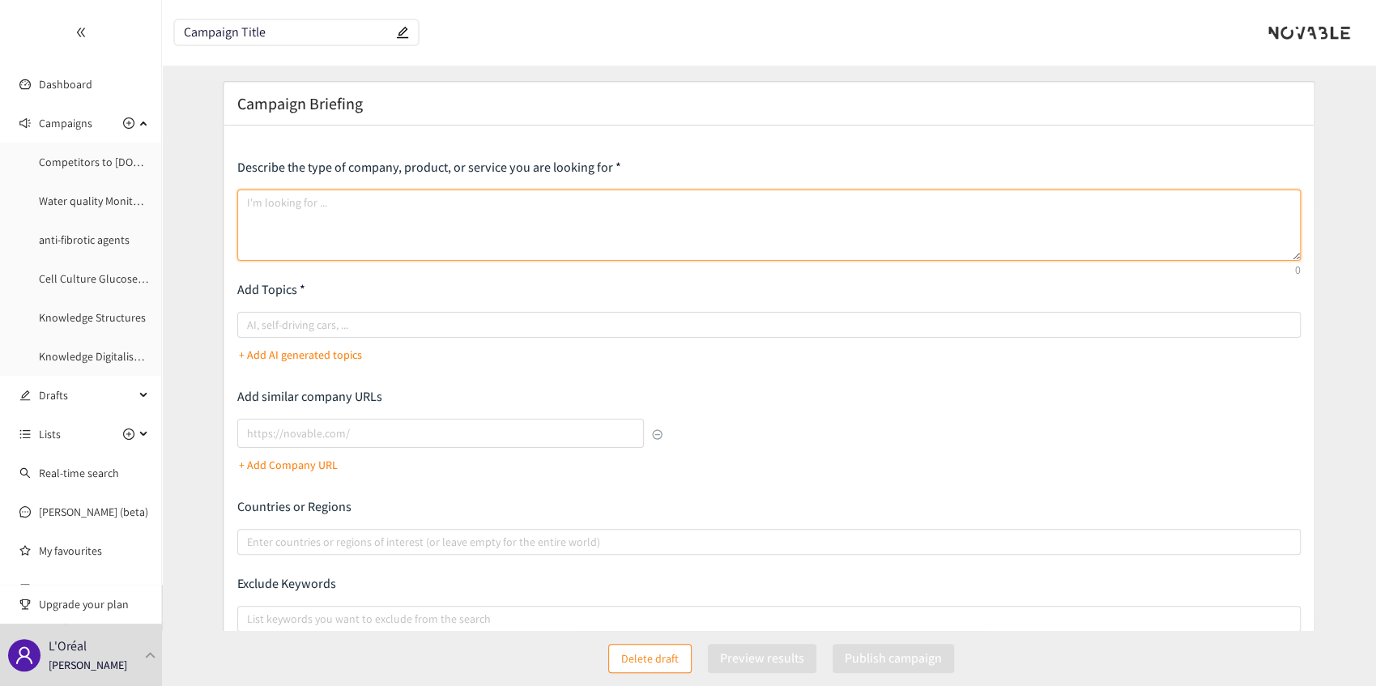
click at [324, 215] on textarea at bounding box center [769, 225] width 1064 height 71
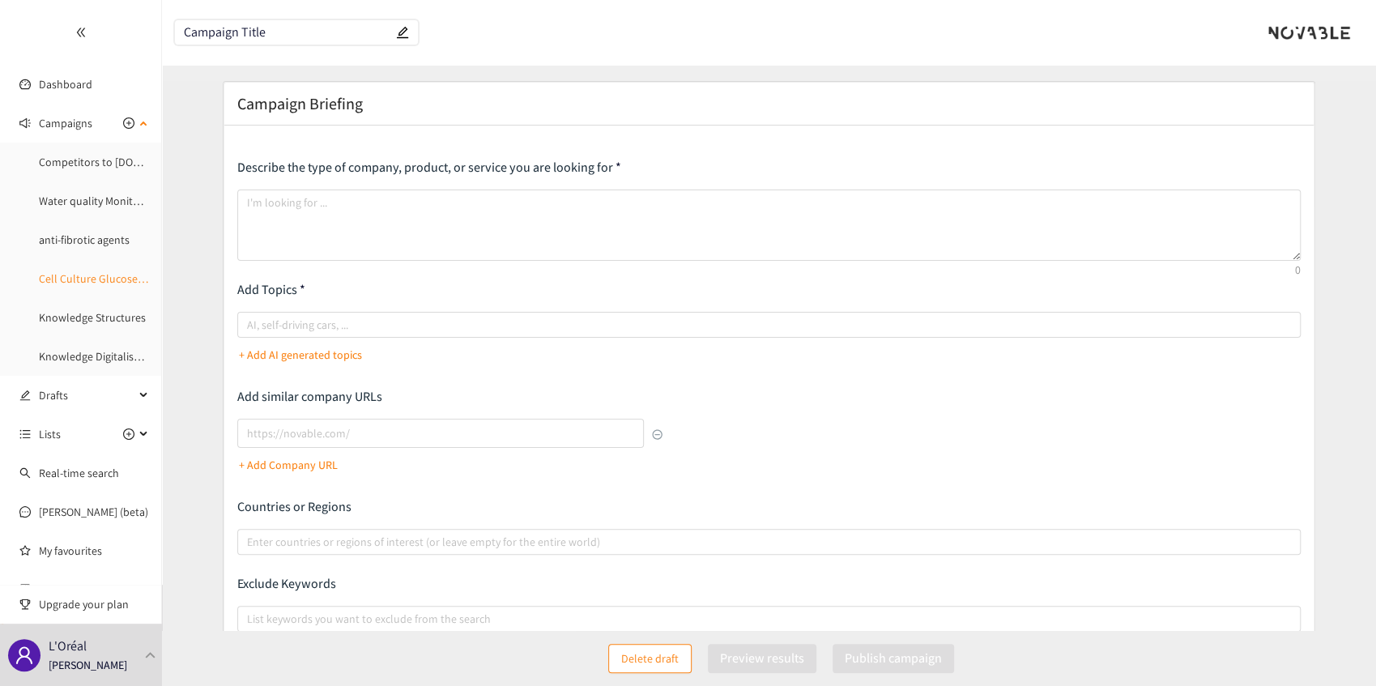
click at [81, 277] on link "Cell Culture Glucose Monitoring" at bounding box center [116, 278] width 154 height 15
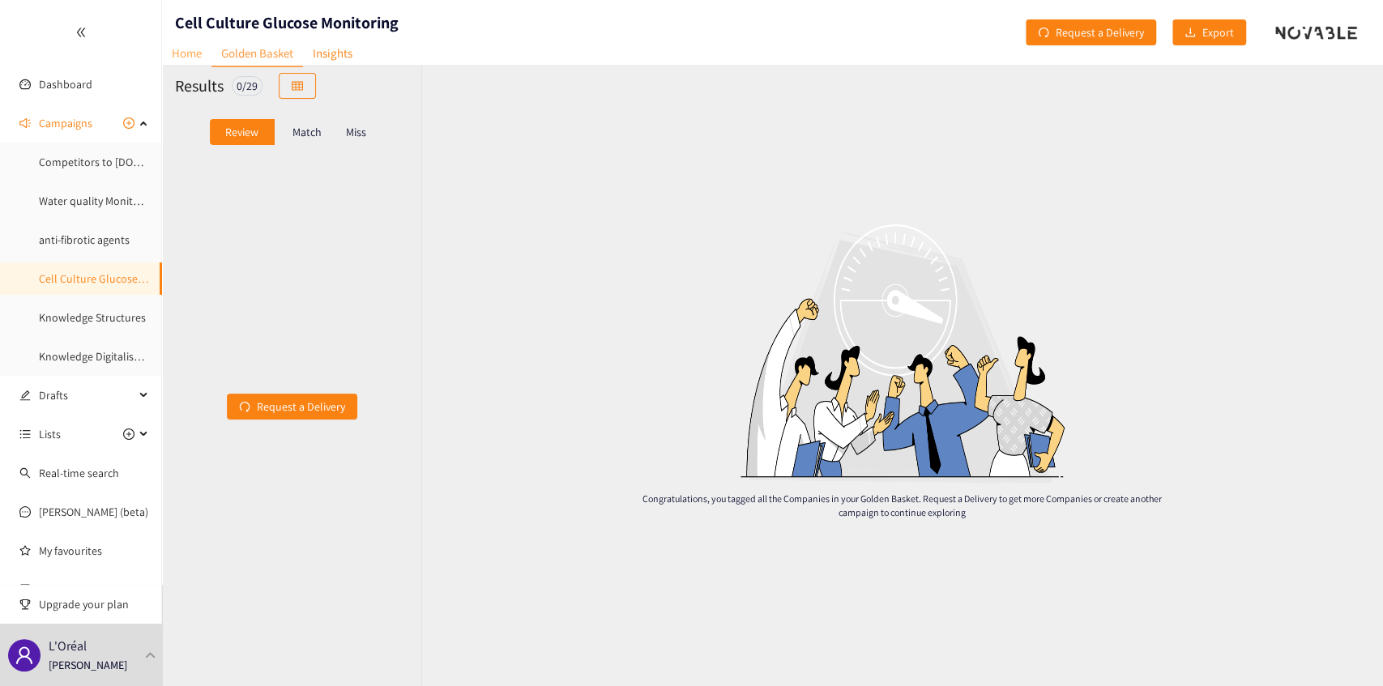
click at [186, 59] on link "Home" at bounding box center [186, 53] width 49 height 25
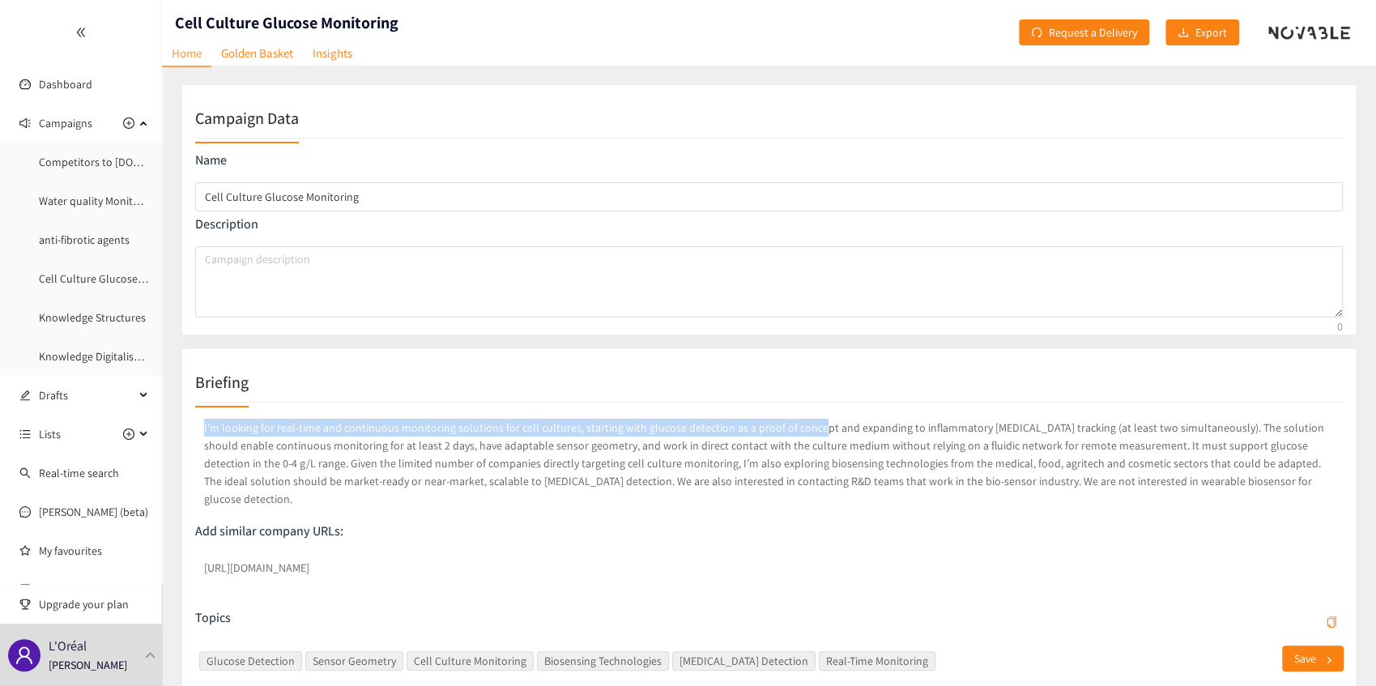
drag, startPoint x: 201, startPoint y: 426, endPoint x: 804, endPoint y: 432, distance: 602.8
click at [804, 432] on p "I'm looking for real-time and continuous monitoring solutions for cell cultures…" at bounding box center [769, 464] width 1148 height 96
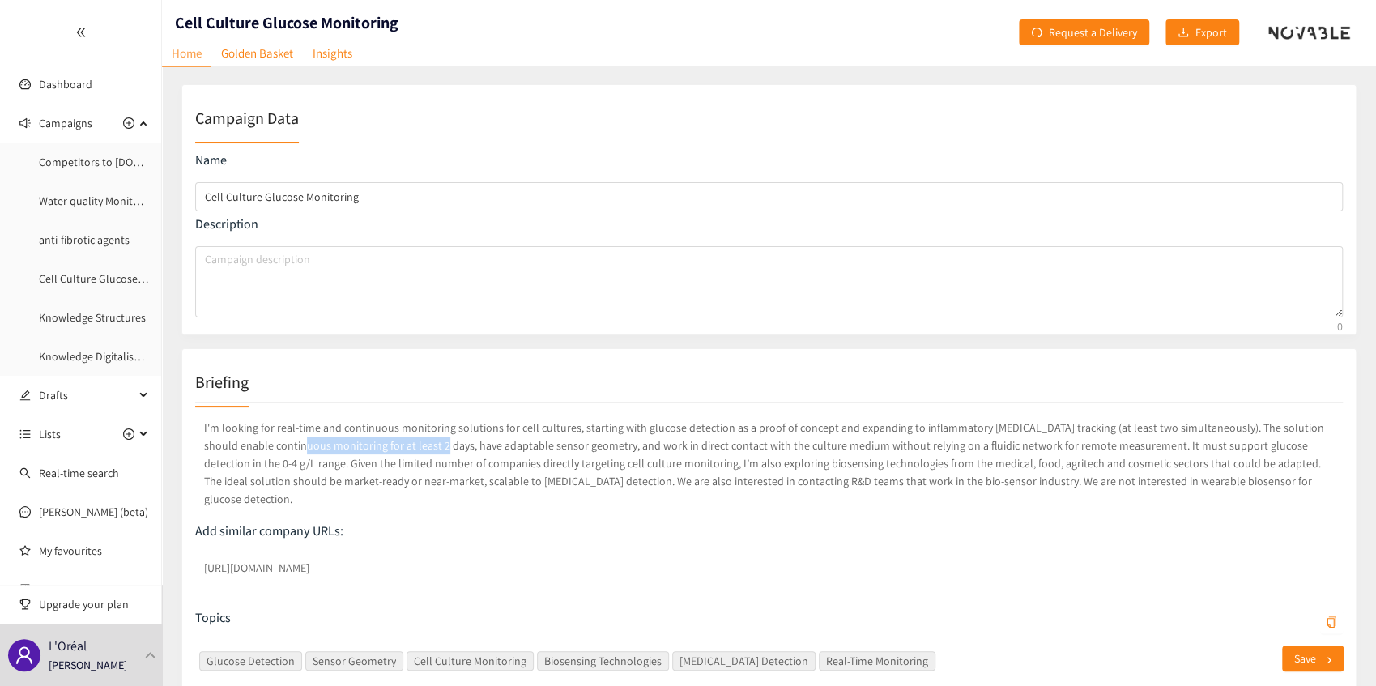
drag, startPoint x: 378, startPoint y: 445, endPoint x: 260, endPoint y: 437, distance: 117.8
click at [260, 437] on p "I'm looking for real-time and continuous monitoring solutions for cell cultures…" at bounding box center [769, 464] width 1148 height 96
drag, startPoint x: 1087, startPoint y: 442, endPoint x: 261, endPoint y: 470, distance: 826.9
click at [231, 465] on p "I'm looking for real-time and continuous monitoring solutions for cell cultures…" at bounding box center [769, 464] width 1148 height 96
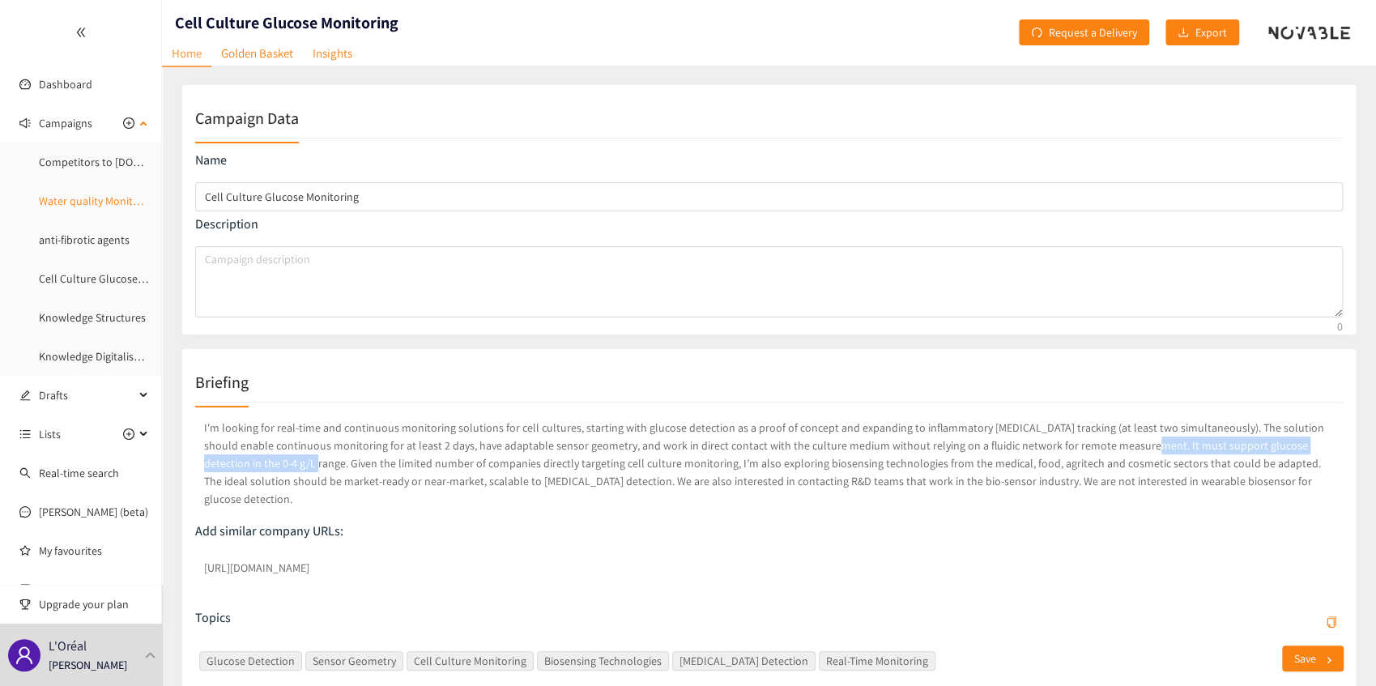
click at [78, 207] on link "Water quality Monitoring software" at bounding box center [121, 201] width 164 height 15
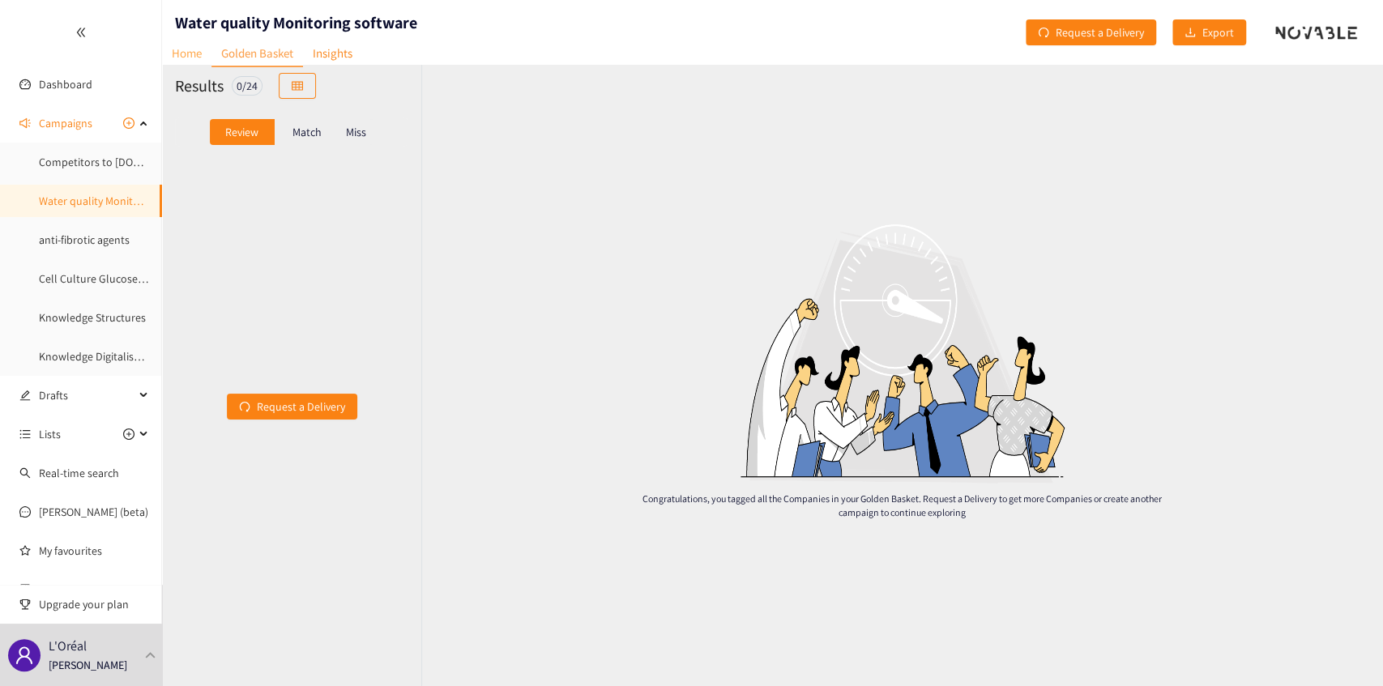
click at [176, 51] on link "Home" at bounding box center [186, 53] width 49 height 25
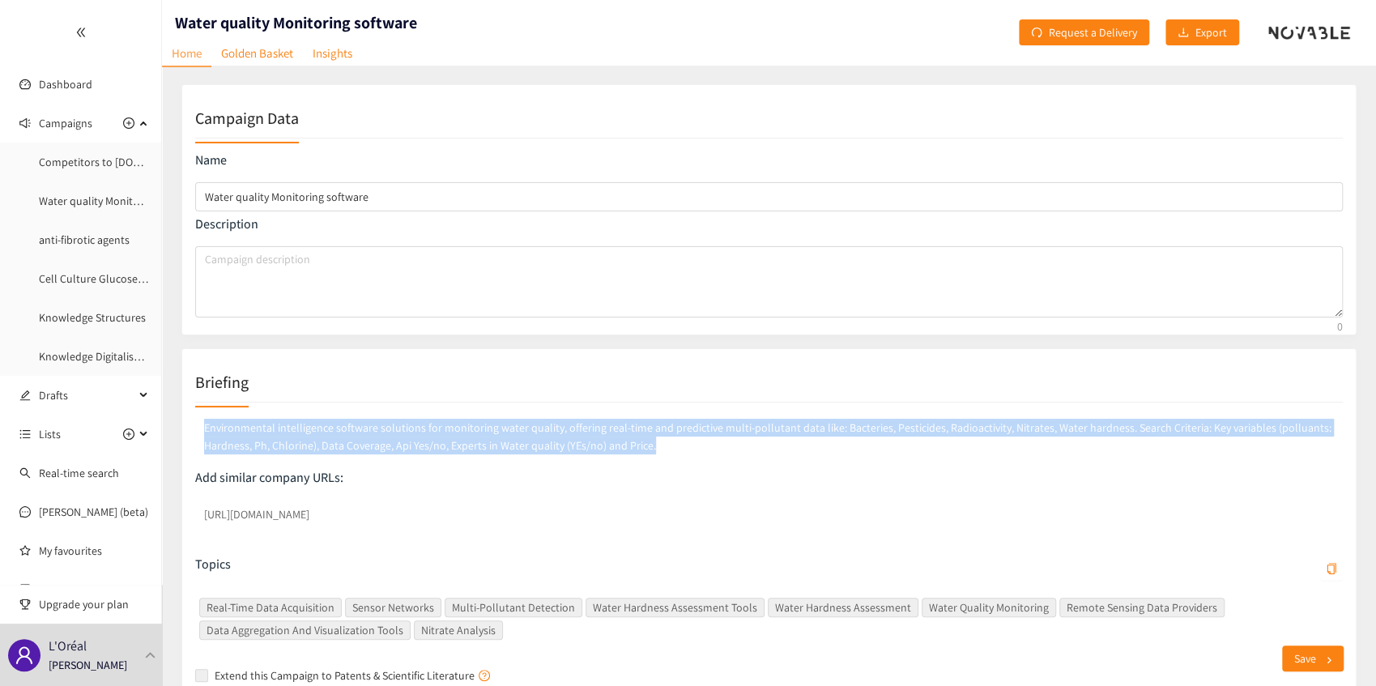
drag, startPoint x: 203, startPoint y: 433, endPoint x: 723, endPoint y: 456, distance: 520.7
click at [723, 456] on p "Environmental intelligence software solutions for monitoring water quality, off…" at bounding box center [769, 437] width 1148 height 42
click at [682, 454] on p "Environmental intelligence software solutions for monitoring water quality, off…" at bounding box center [769, 437] width 1148 height 42
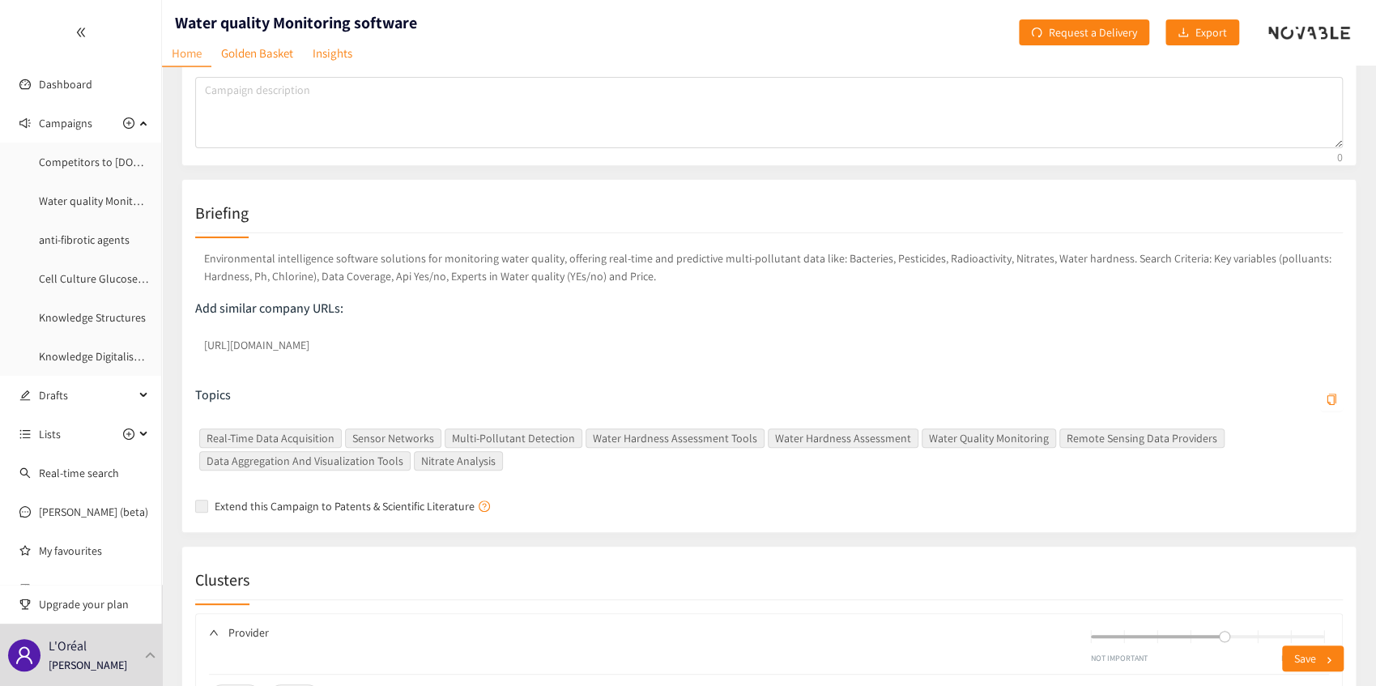
scroll to position [108, 0]
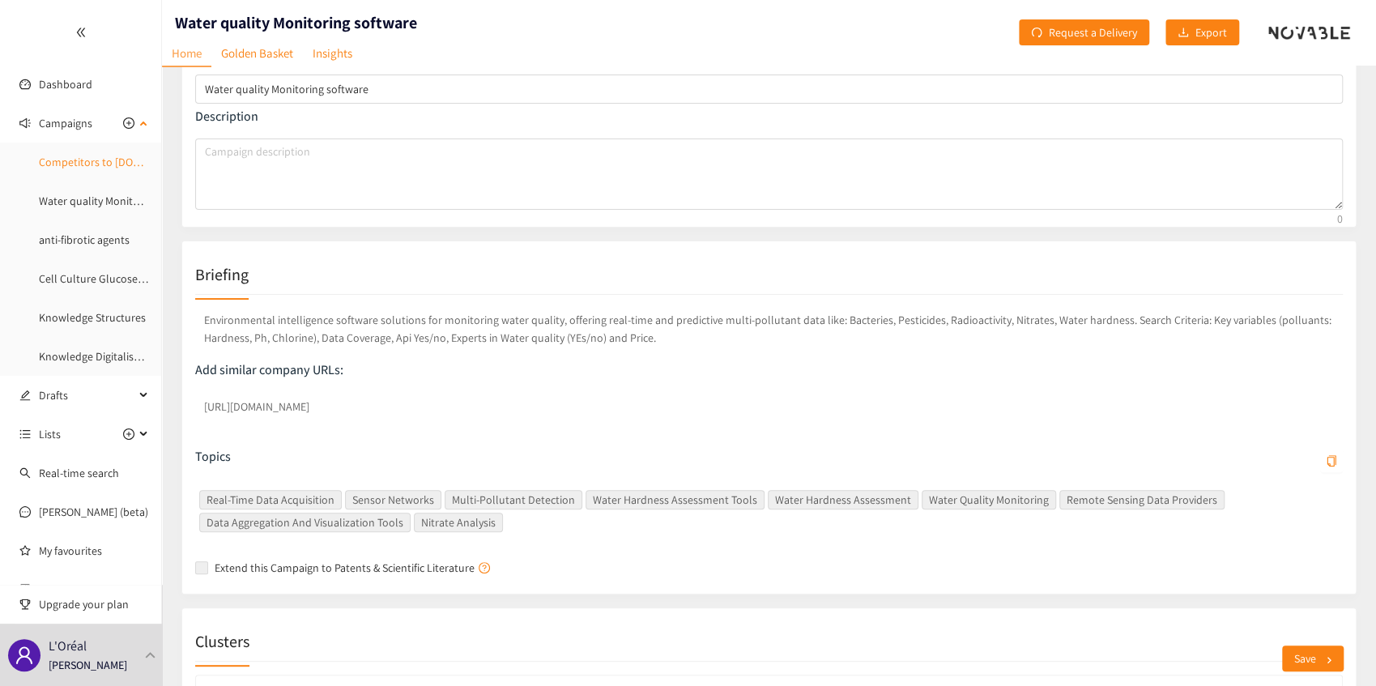
click at [79, 164] on link "Competitors to [DOMAIN_NAME]" at bounding box center [117, 162] width 156 height 15
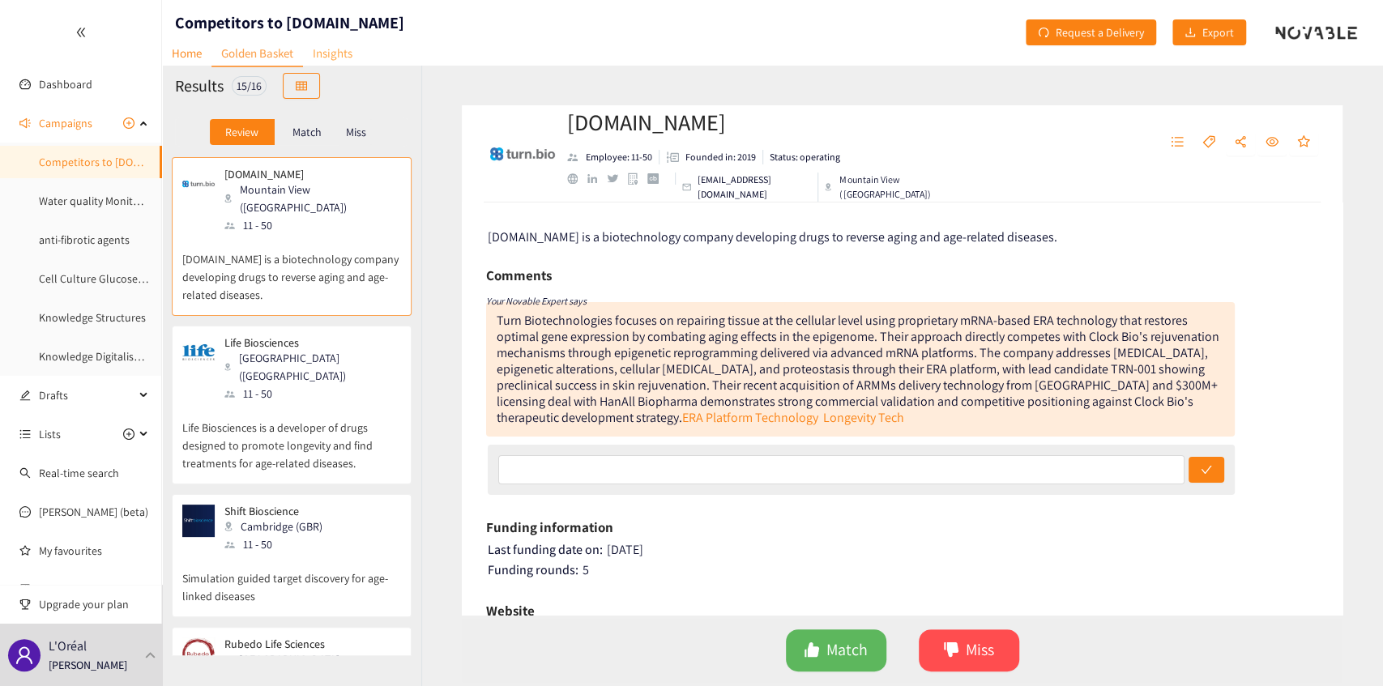
click at [339, 55] on link "Insights" at bounding box center [332, 53] width 59 height 25
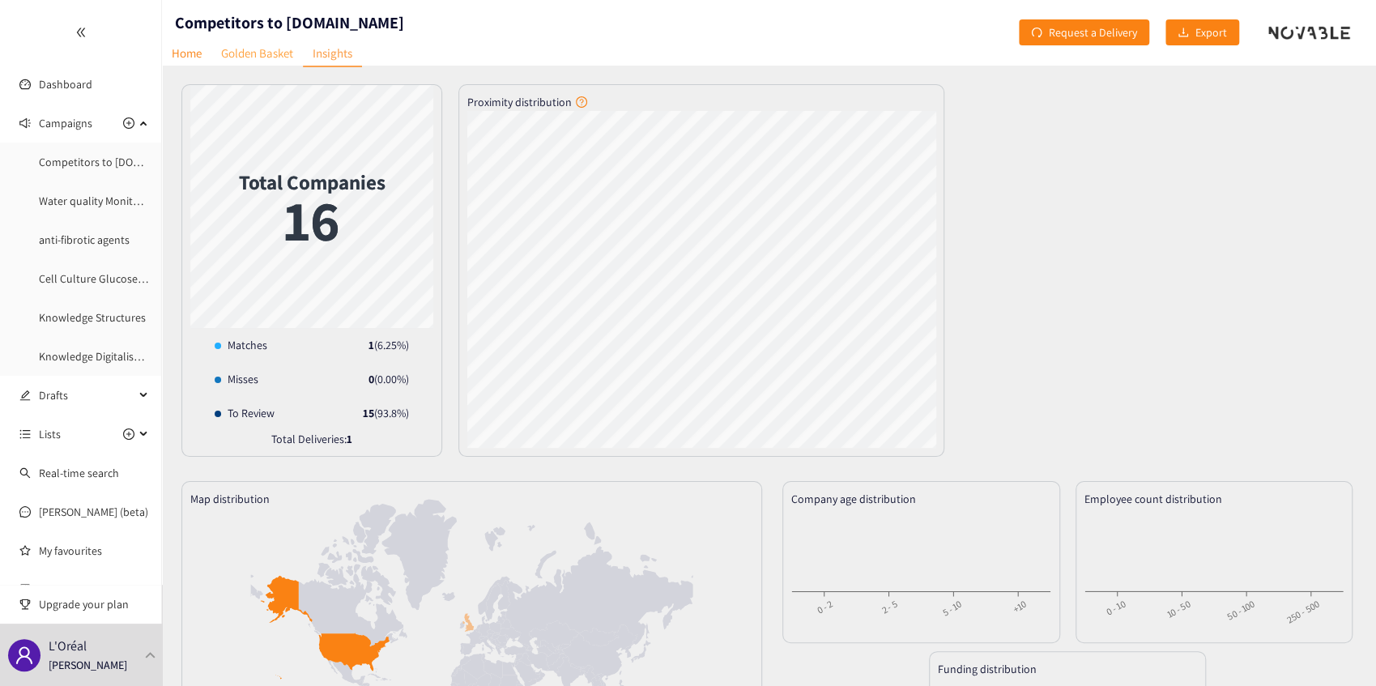
click at [270, 57] on link "Golden Basket" at bounding box center [257, 53] width 92 height 25
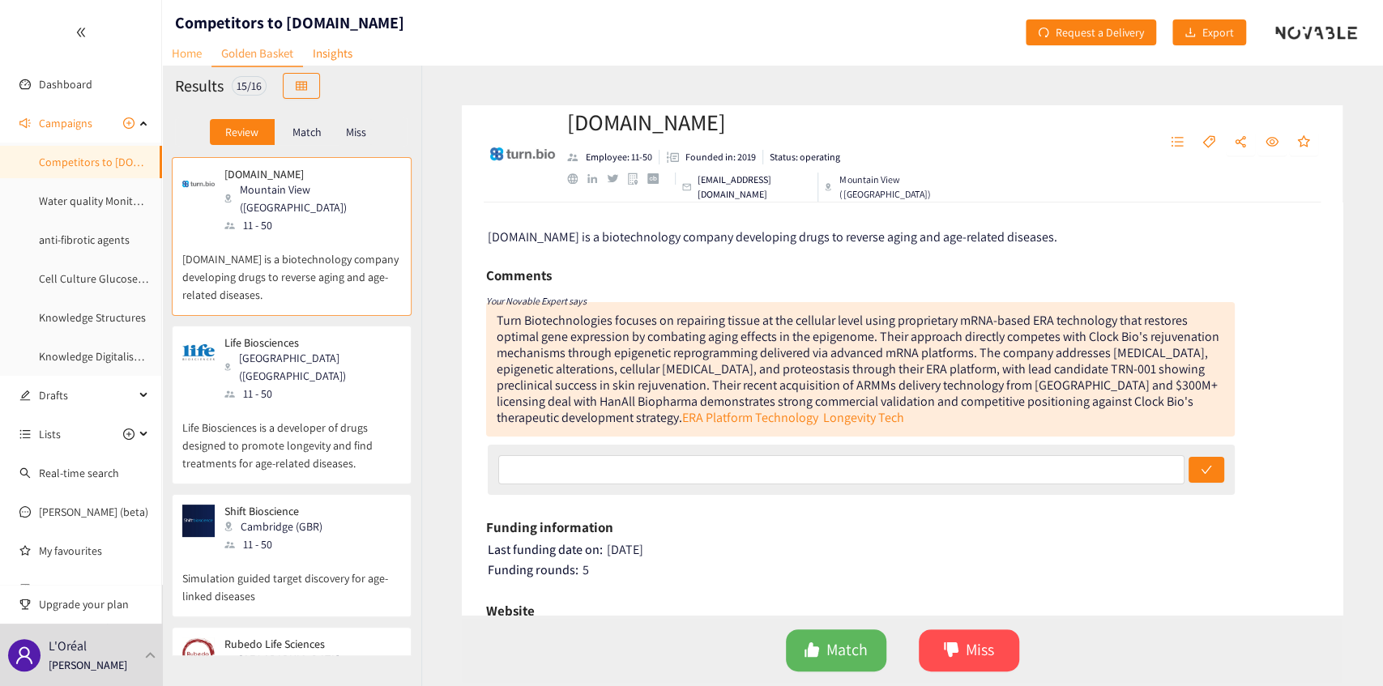
click at [185, 55] on link "Home" at bounding box center [186, 53] width 49 height 25
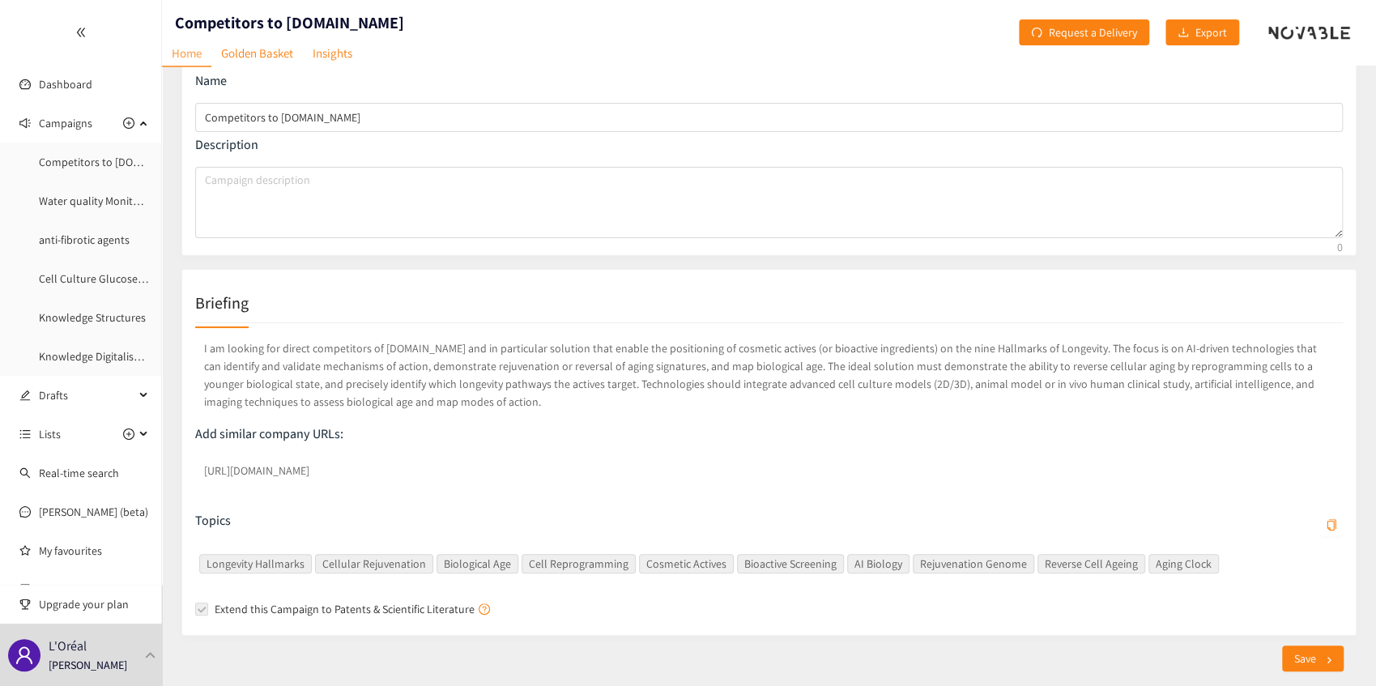
scroll to position [96, 0]
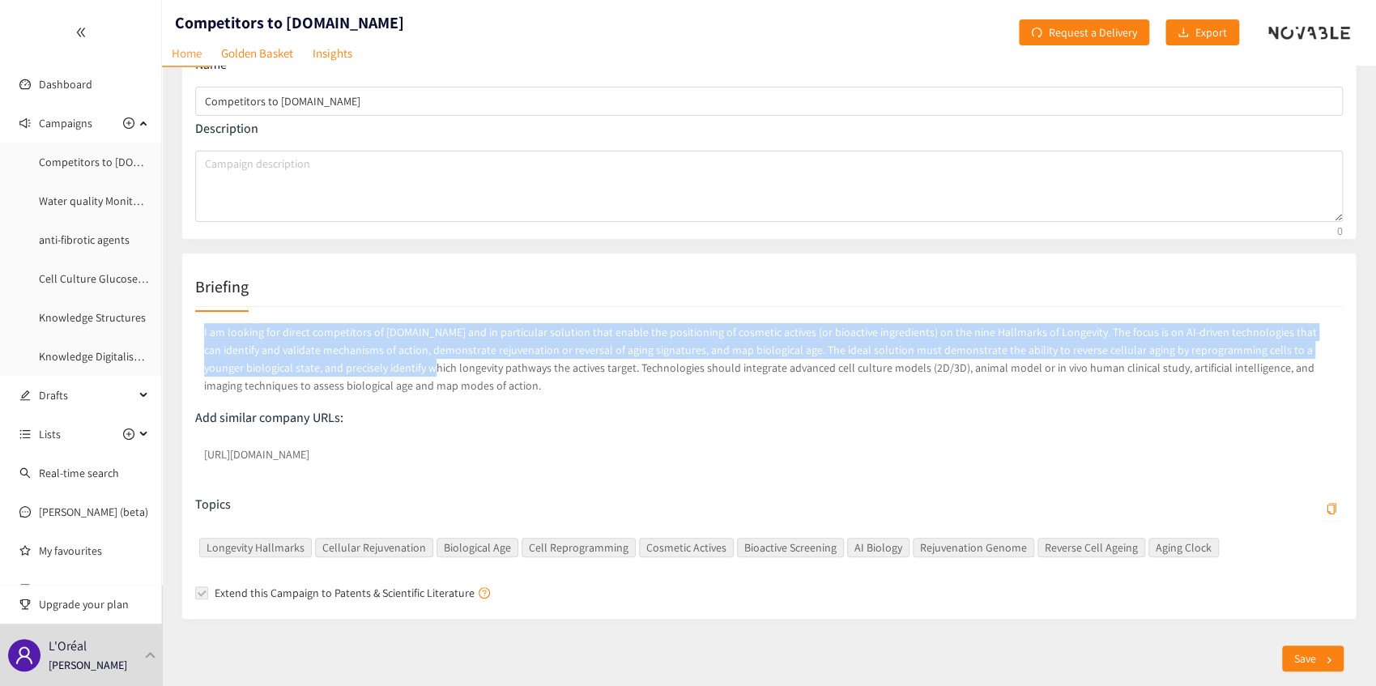
drag, startPoint x: 201, startPoint y: 331, endPoint x: 334, endPoint y: 375, distance: 140.1
click at [334, 375] on p "I am looking for direct competitors of [DOMAIN_NAME] and in particular solution…" at bounding box center [769, 359] width 1148 height 78
click at [1068, 335] on p "I am looking for direct competitors of [DOMAIN_NAME] and in particular solution…" at bounding box center [769, 359] width 1148 height 78
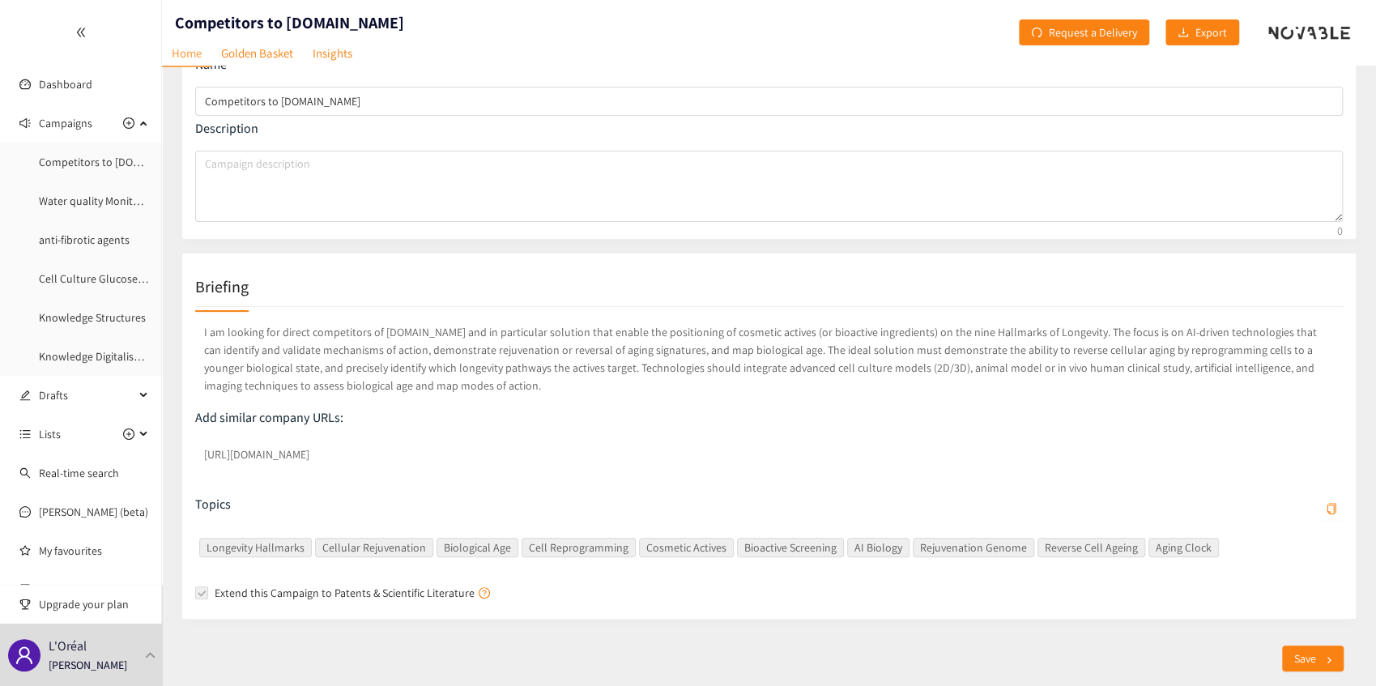
click at [642, 369] on p "I am looking for direct competitors of [DOMAIN_NAME] and in particular solution…" at bounding box center [769, 359] width 1148 height 78
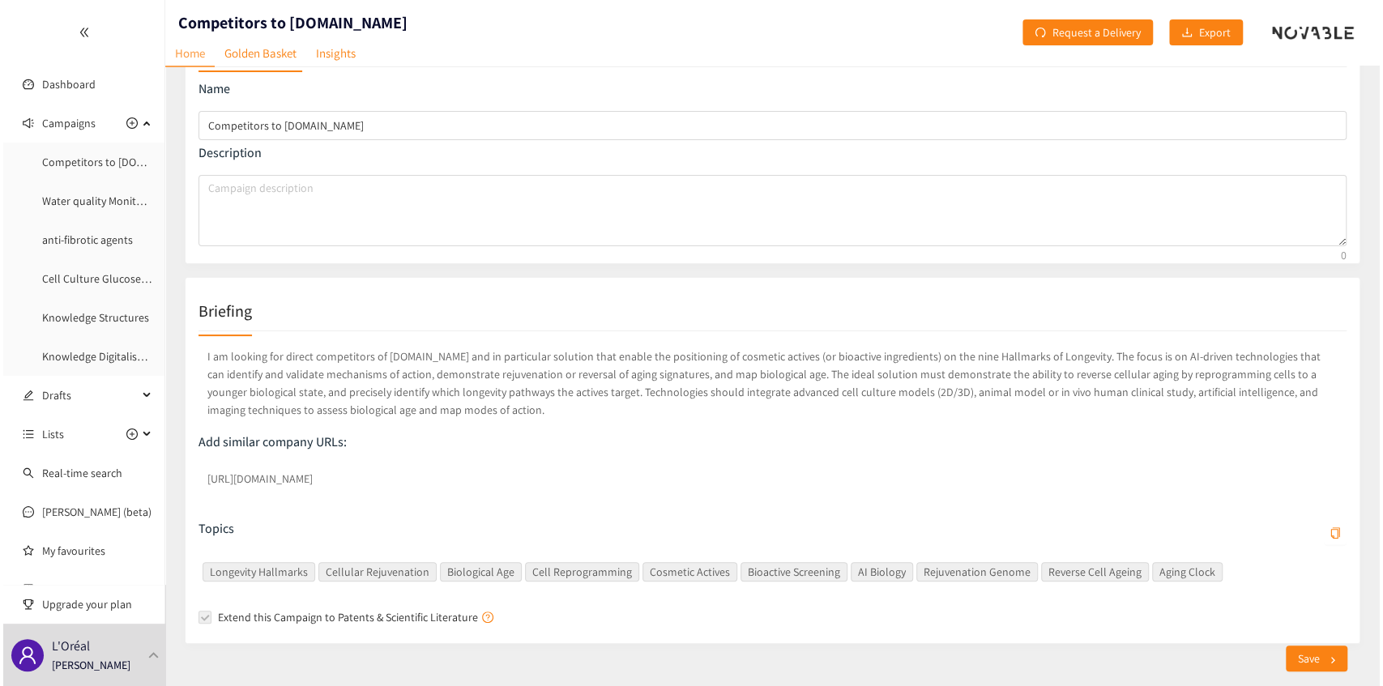
scroll to position [0, 0]
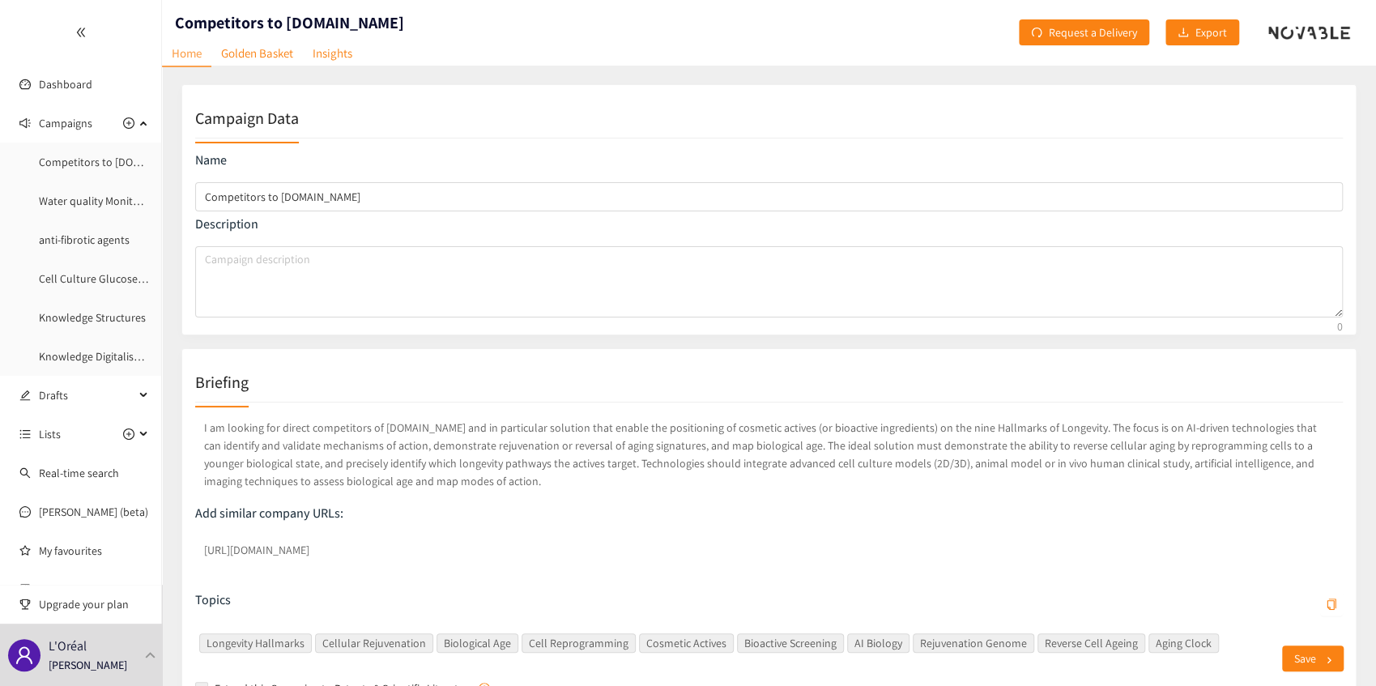
click at [188, 53] on link "Home" at bounding box center [186, 54] width 49 height 27
click at [84, 32] on div at bounding box center [80, 32] width 161 height 65
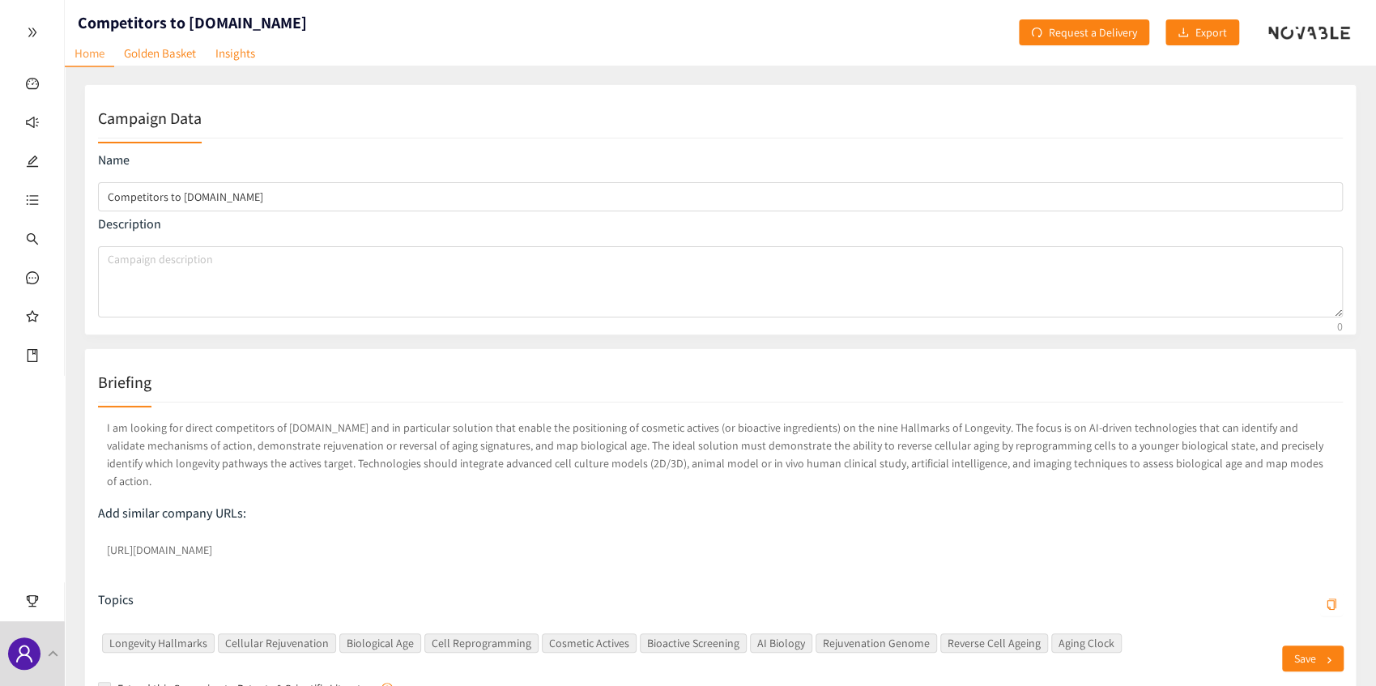
click at [47, 24] on div at bounding box center [32, 32] width 64 height 65
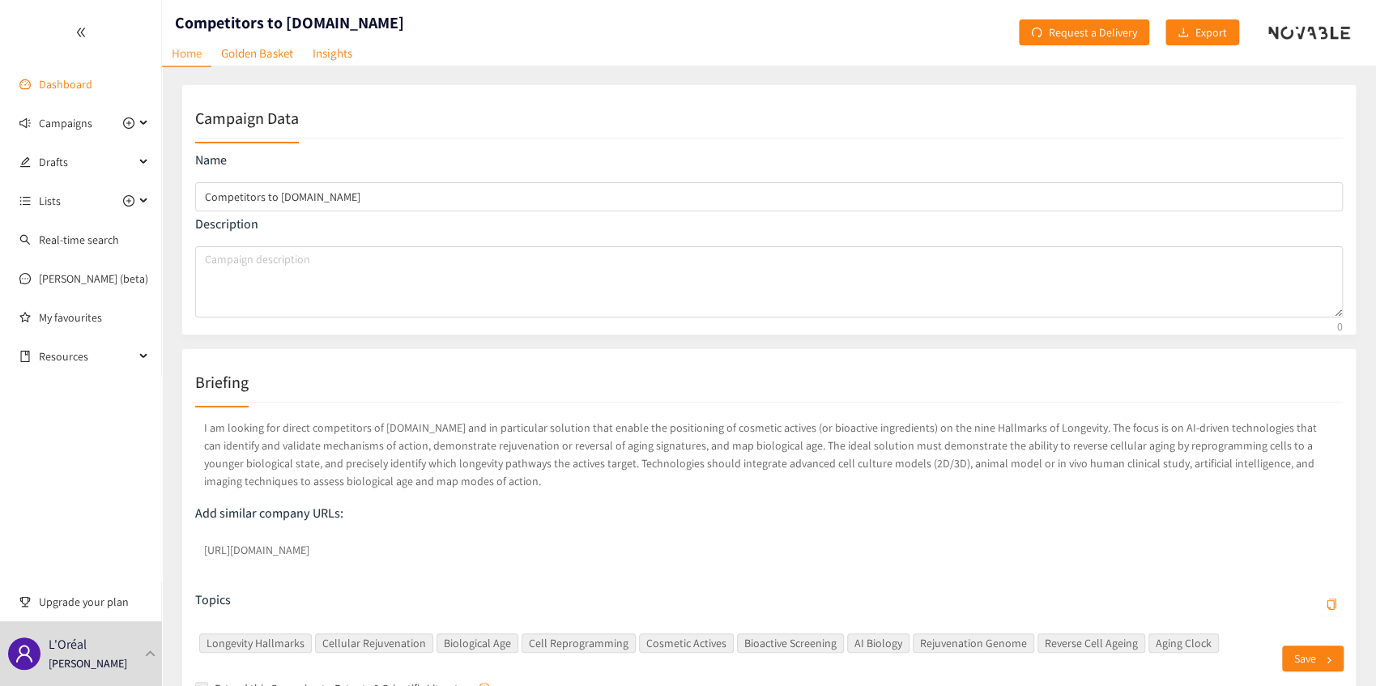
click at [70, 92] on link "Dashboard" at bounding box center [65, 84] width 53 height 15
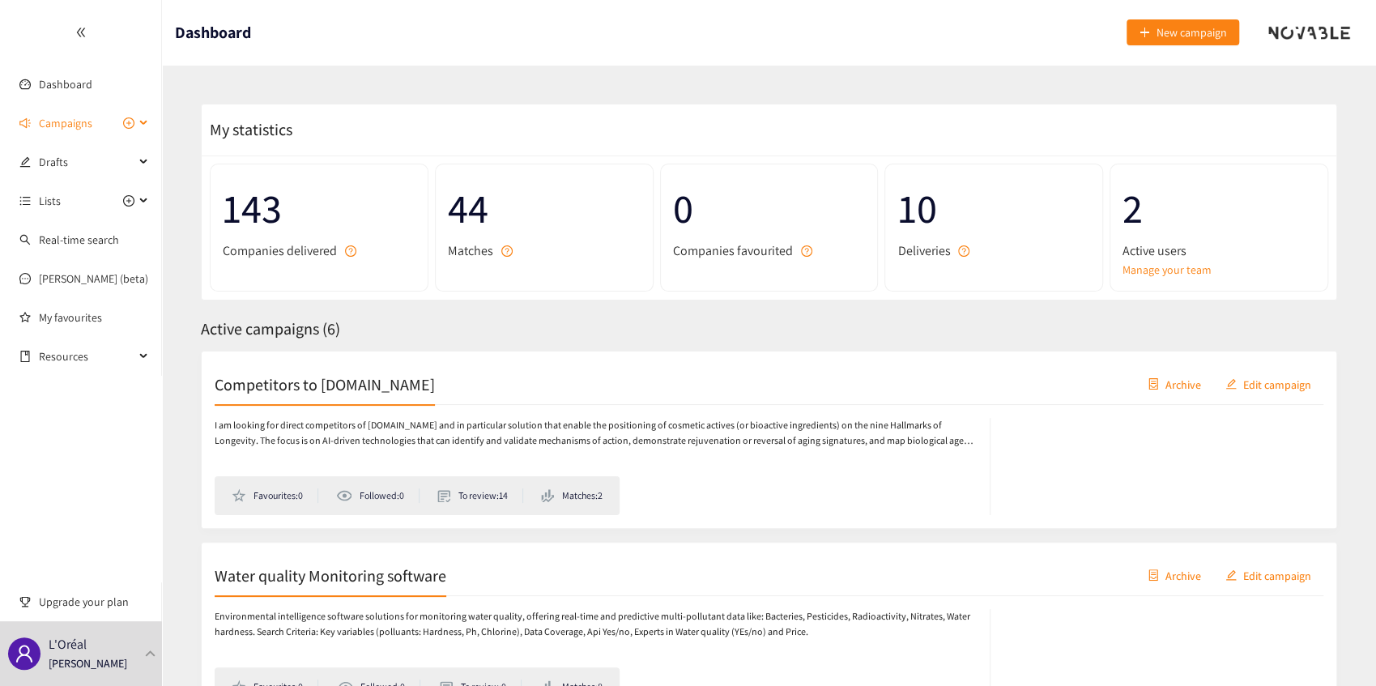
drag, startPoint x: 70, startPoint y: 119, endPoint x: 79, endPoint y: 136, distance: 19.2
click at [71, 119] on span "Campaigns" at bounding box center [65, 123] width 53 height 32
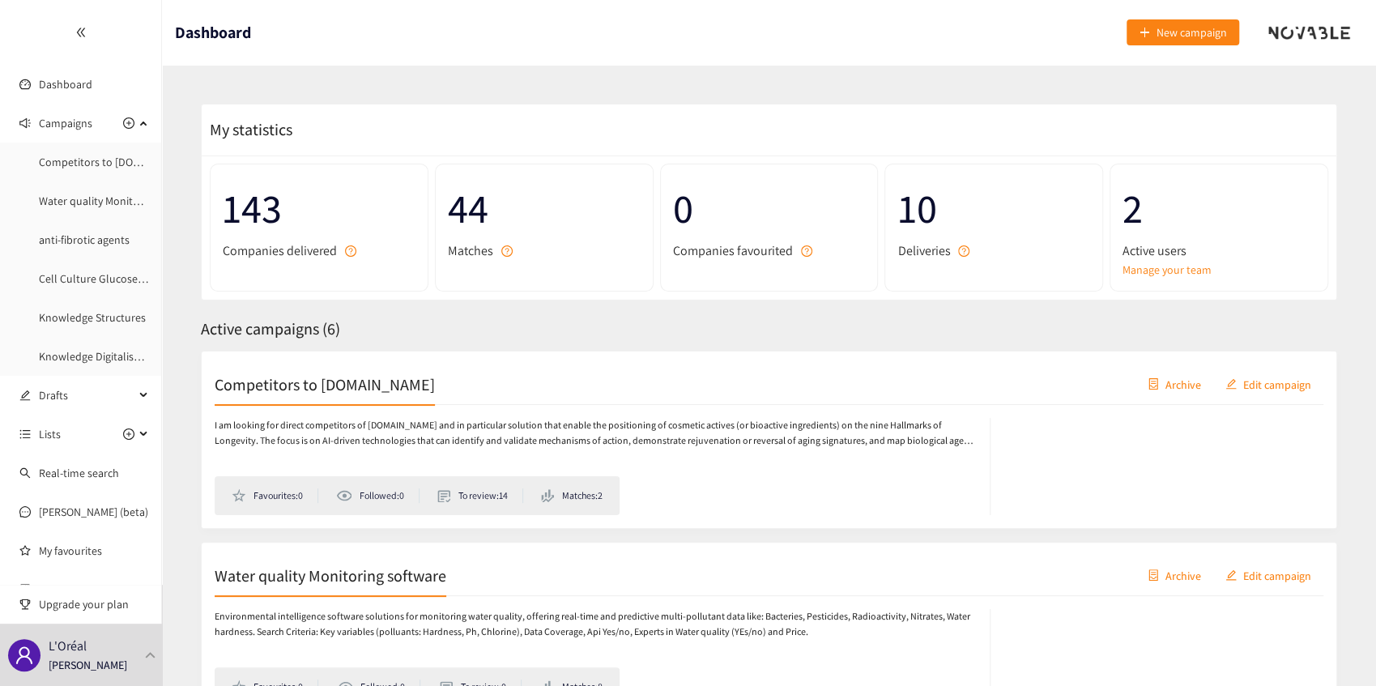
click at [310, 420] on p "I am looking for direct competitors of [DOMAIN_NAME] and in particular solution…" at bounding box center [594, 433] width 759 height 31
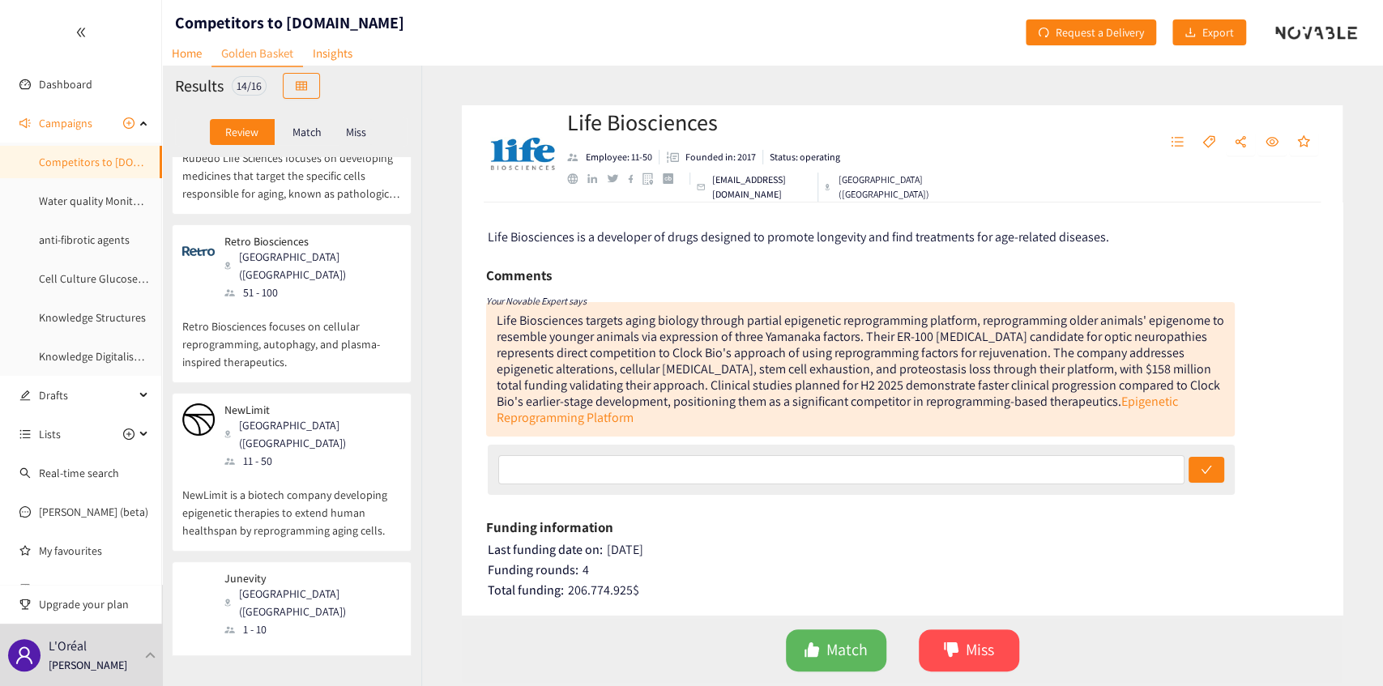
scroll to position [378, 0]
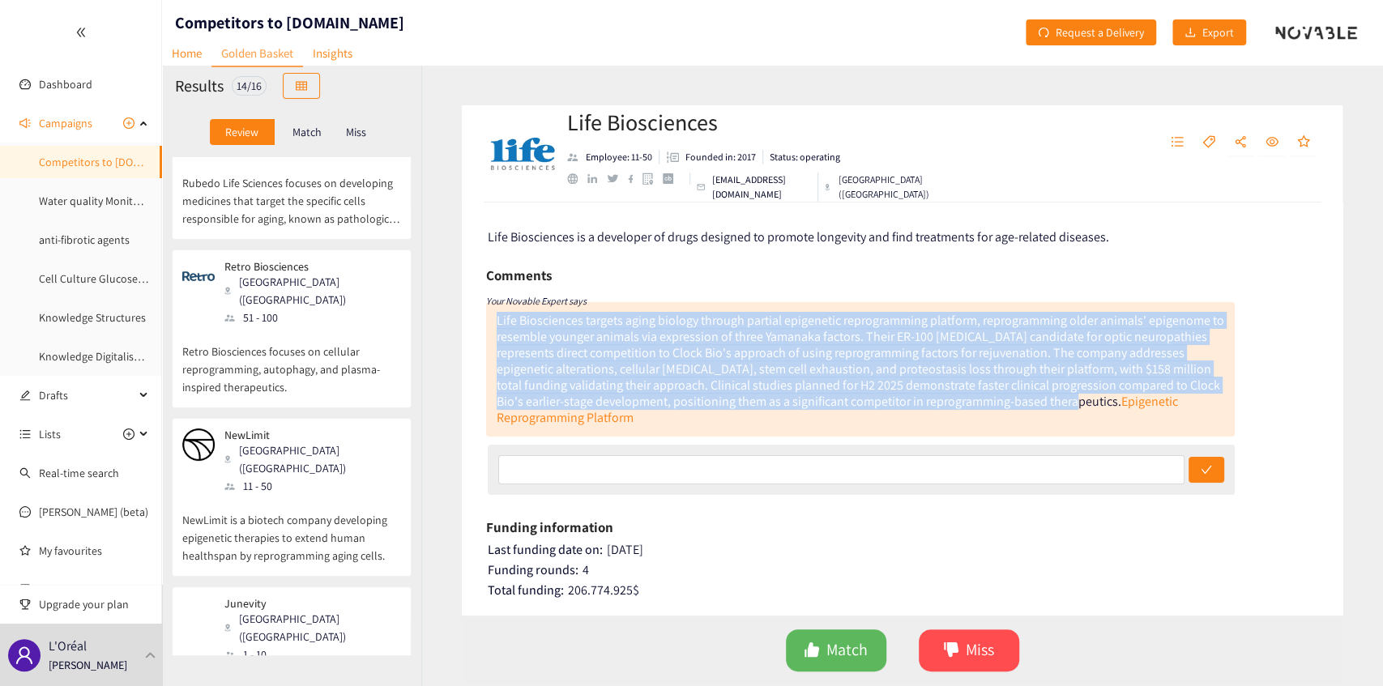
drag, startPoint x: 497, startPoint y: 318, endPoint x: 1081, endPoint y: 404, distance: 589.6
click at [1081, 404] on div "Life Biosciences targets aging biology through partial epigenetic reprogramming…" at bounding box center [861, 369] width 728 height 114
click at [1107, 405] on link "Epigenetic Reprogramming Platform" at bounding box center [837, 409] width 681 height 33
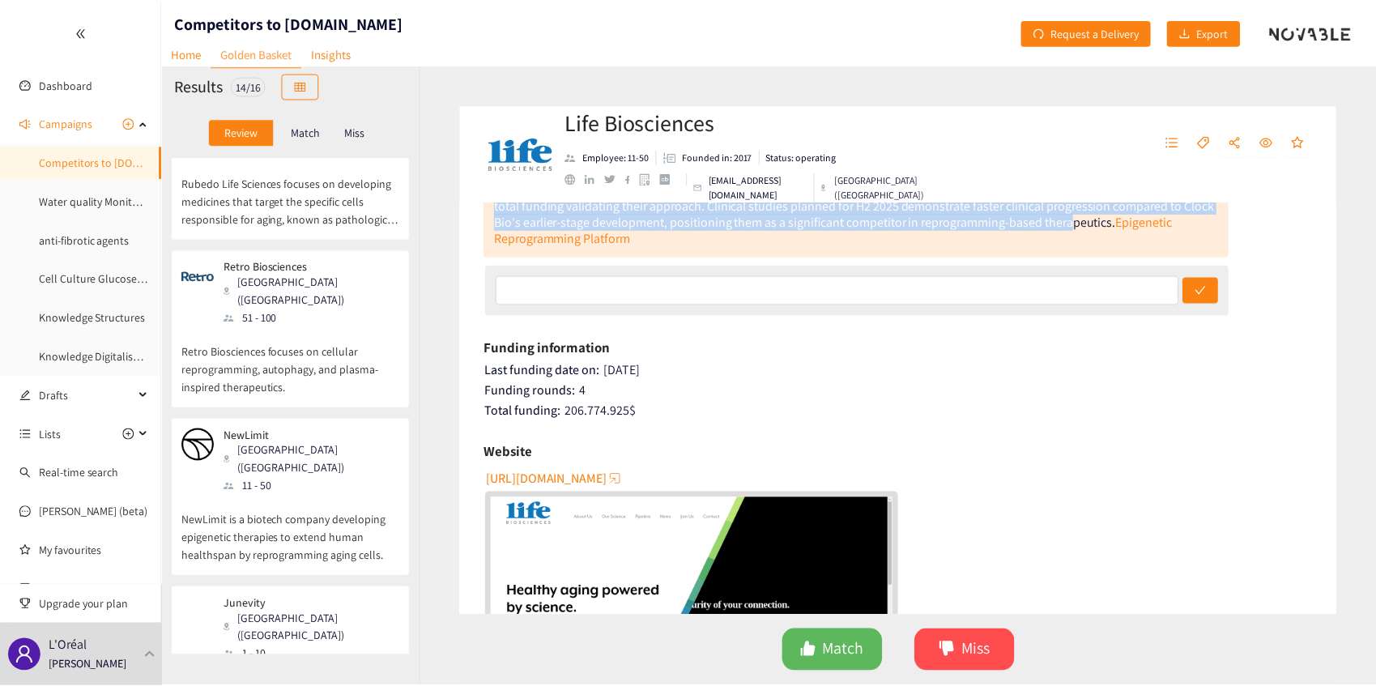
scroll to position [0, 0]
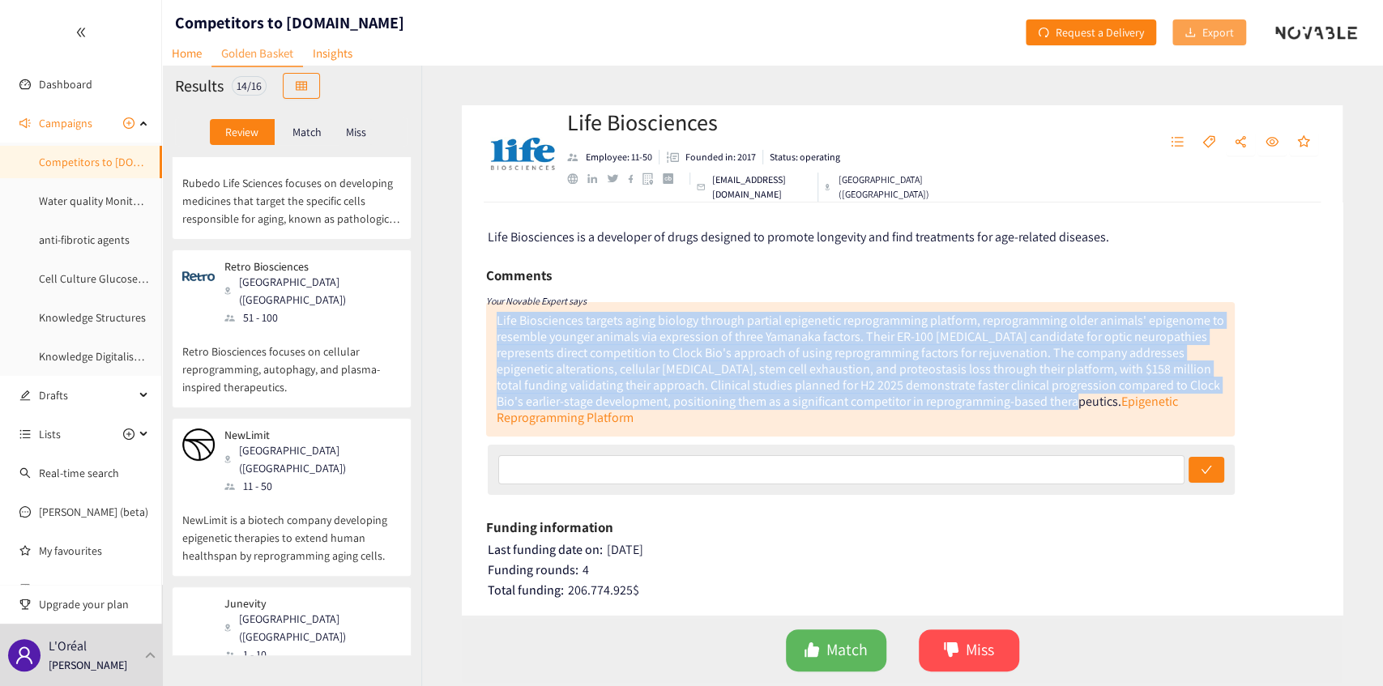
click at [1219, 36] on span "Export" at bounding box center [1218, 32] width 32 height 18
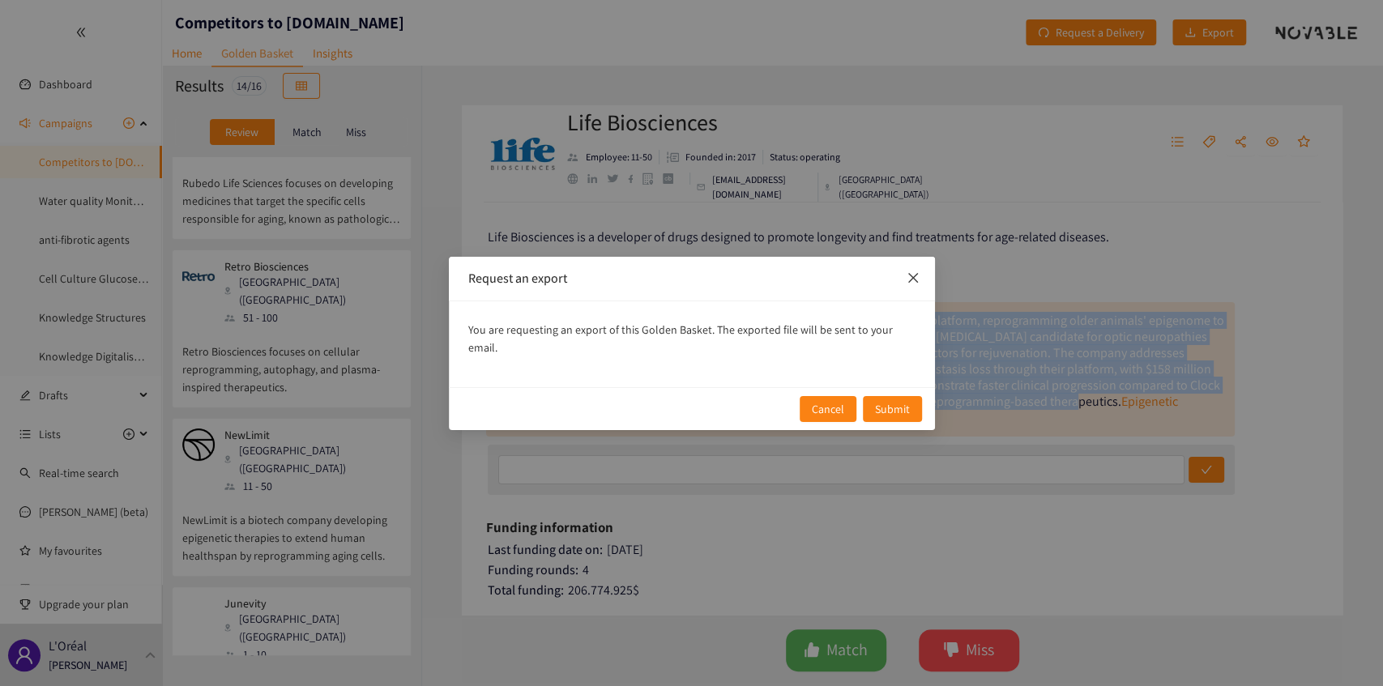
click at [913, 280] on icon "close" at bounding box center [913, 277] width 13 height 13
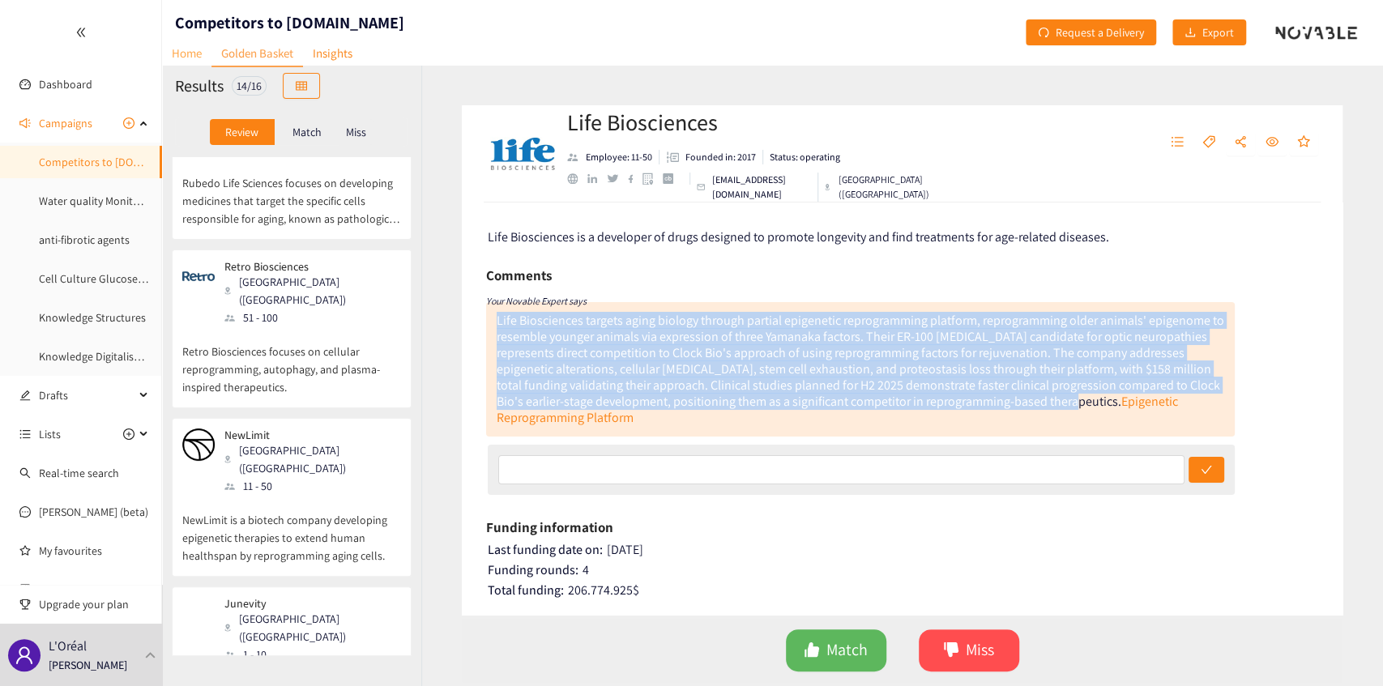
click at [192, 52] on link "Home" at bounding box center [186, 53] width 49 height 25
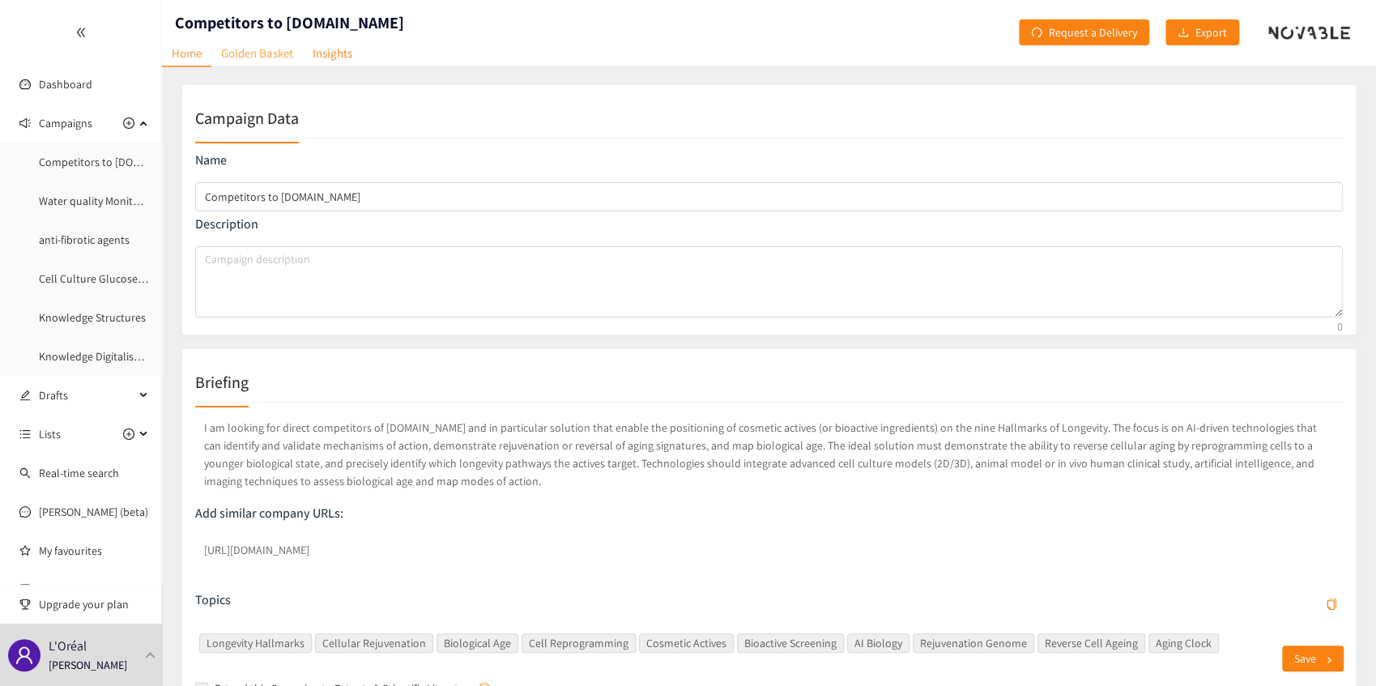
click at [249, 56] on link "Golden Basket" at bounding box center [257, 53] width 92 height 25
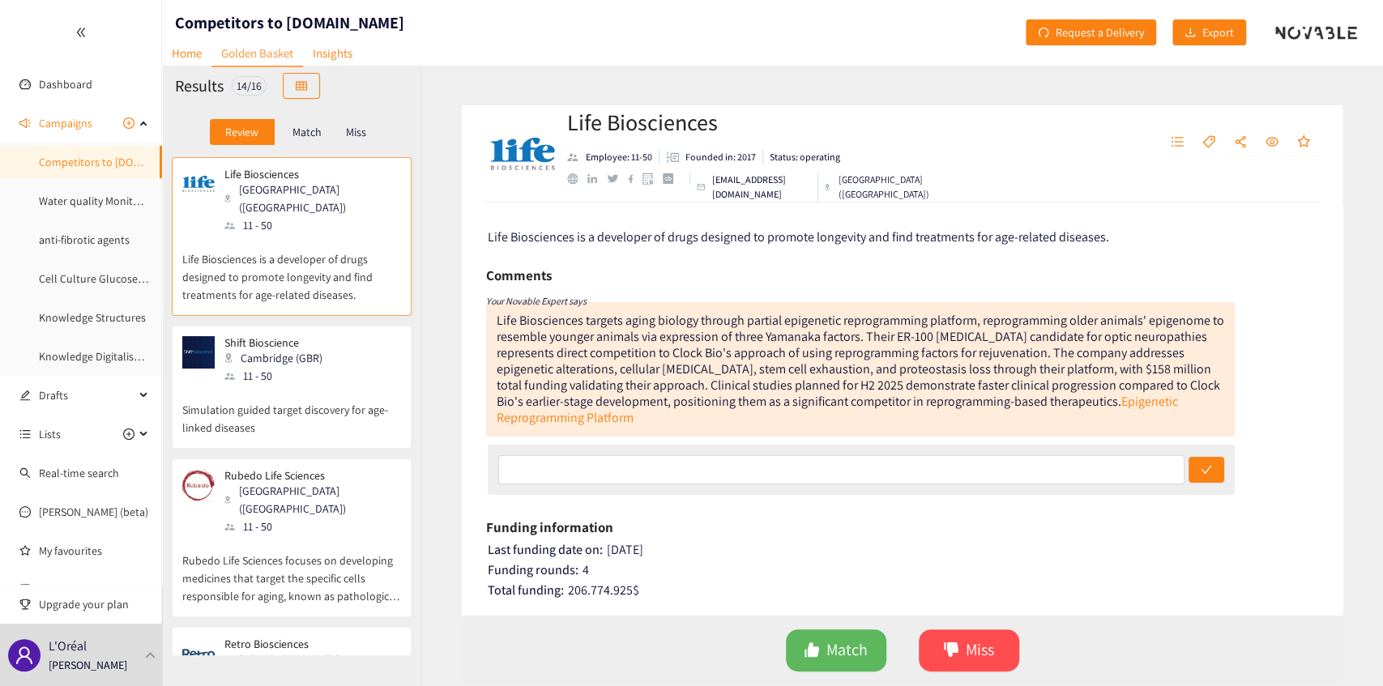
drag, startPoint x: 301, startPoint y: 134, endPoint x: 320, endPoint y: 135, distance: 18.7
click at [302, 134] on p "Match" at bounding box center [306, 132] width 29 height 13
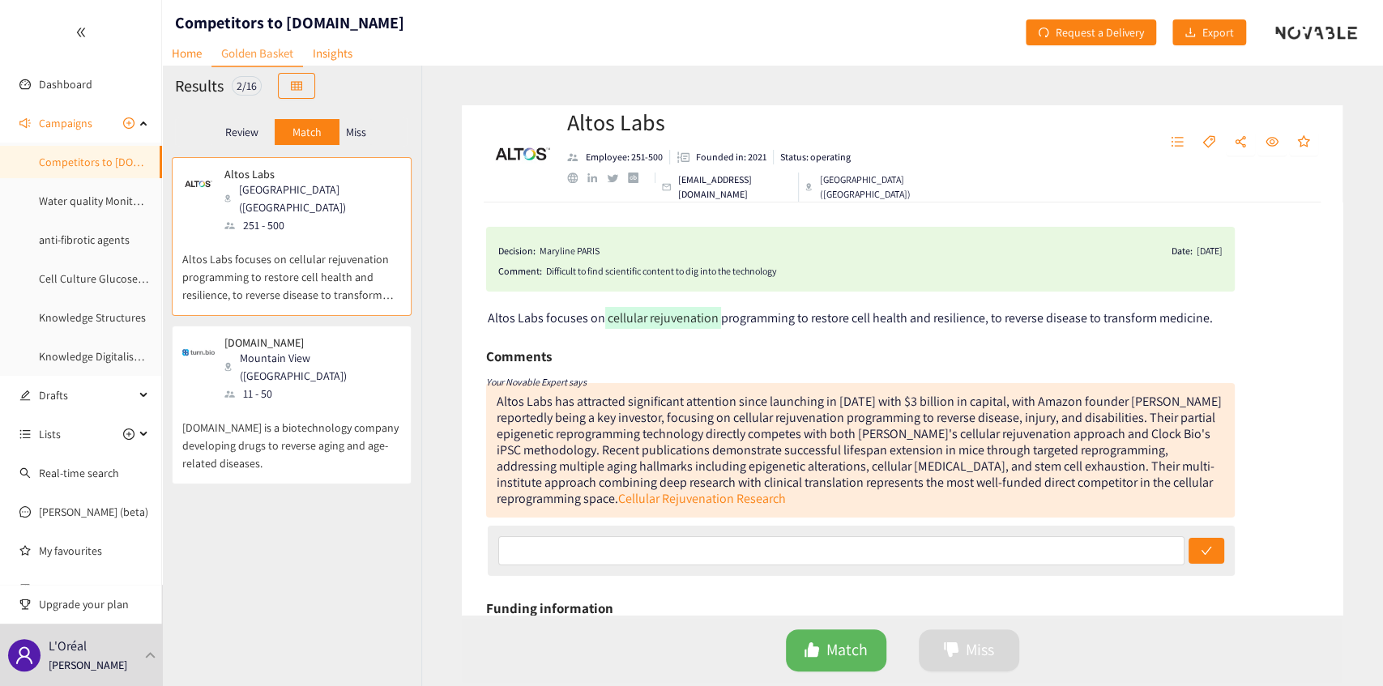
click at [363, 134] on p "Miss" at bounding box center [356, 132] width 20 height 13
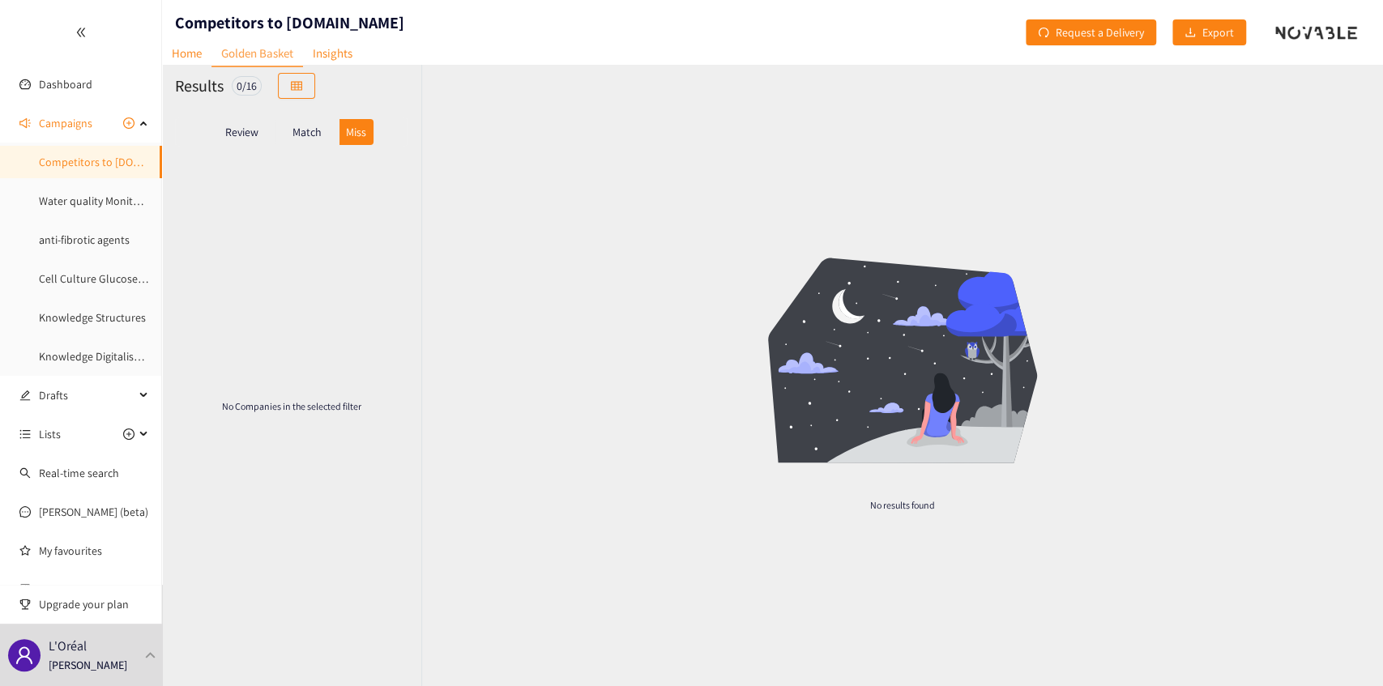
click at [314, 134] on p "Match" at bounding box center [306, 132] width 29 height 13
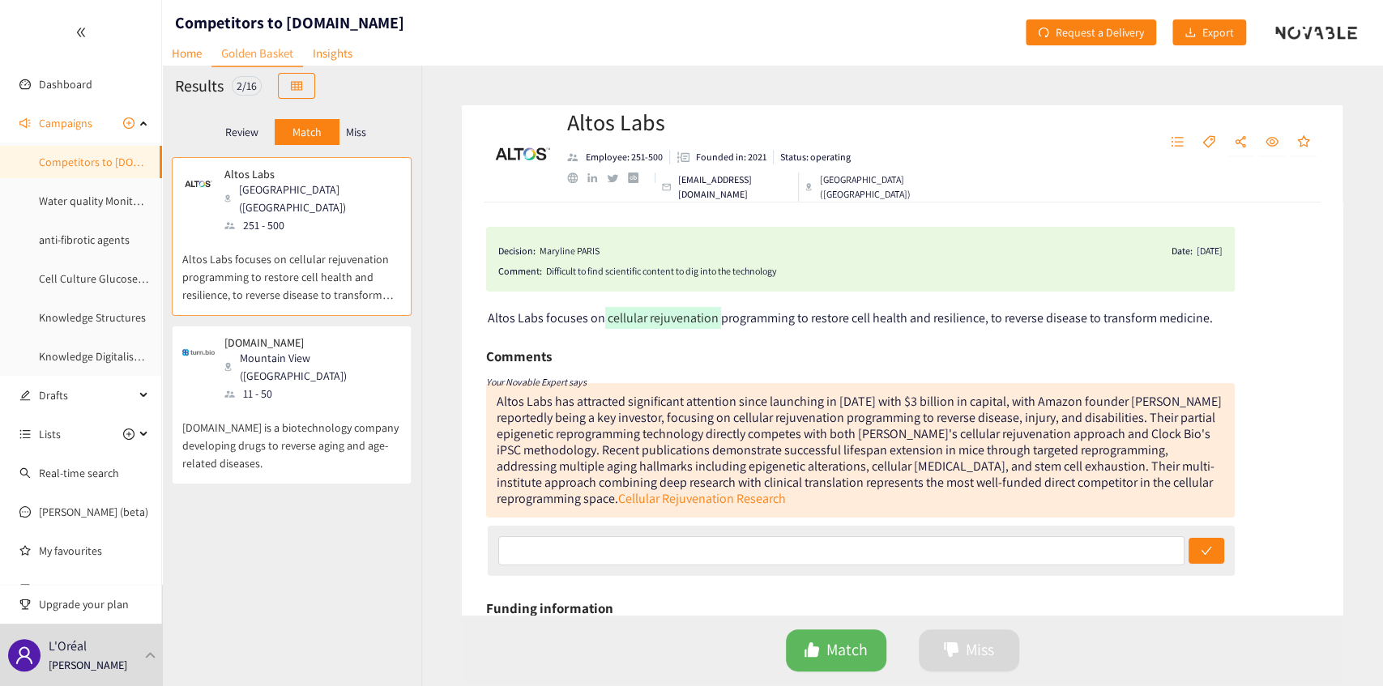
click at [206, 134] on div "Review Match Miss" at bounding box center [291, 132] width 233 height 31
drag, startPoint x: 237, startPoint y: 130, endPoint x: 253, endPoint y: 131, distance: 16.2
click at [238, 130] on p "Review" at bounding box center [241, 132] width 33 height 13
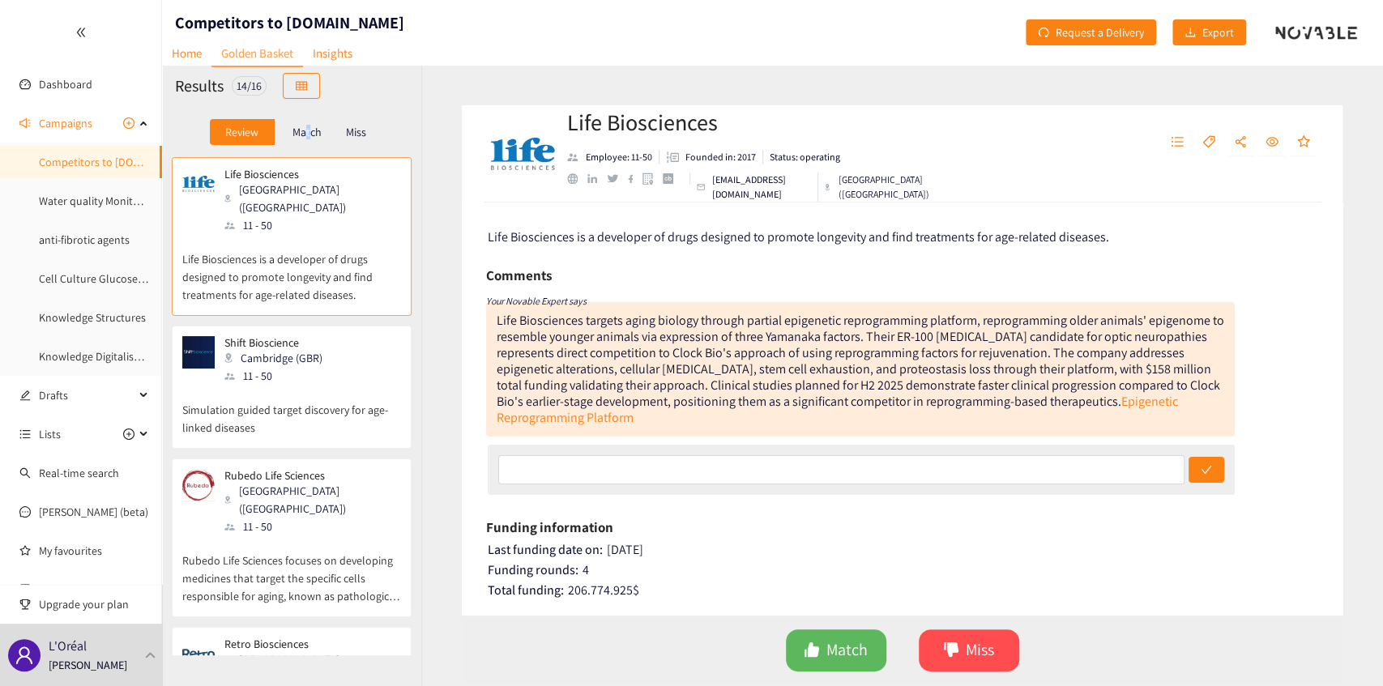
drag, startPoint x: 307, startPoint y: 135, endPoint x: 344, endPoint y: 134, distance: 36.5
click at [313, 134] on p "Match" at bounding box center [306, 132] width 29 height 13
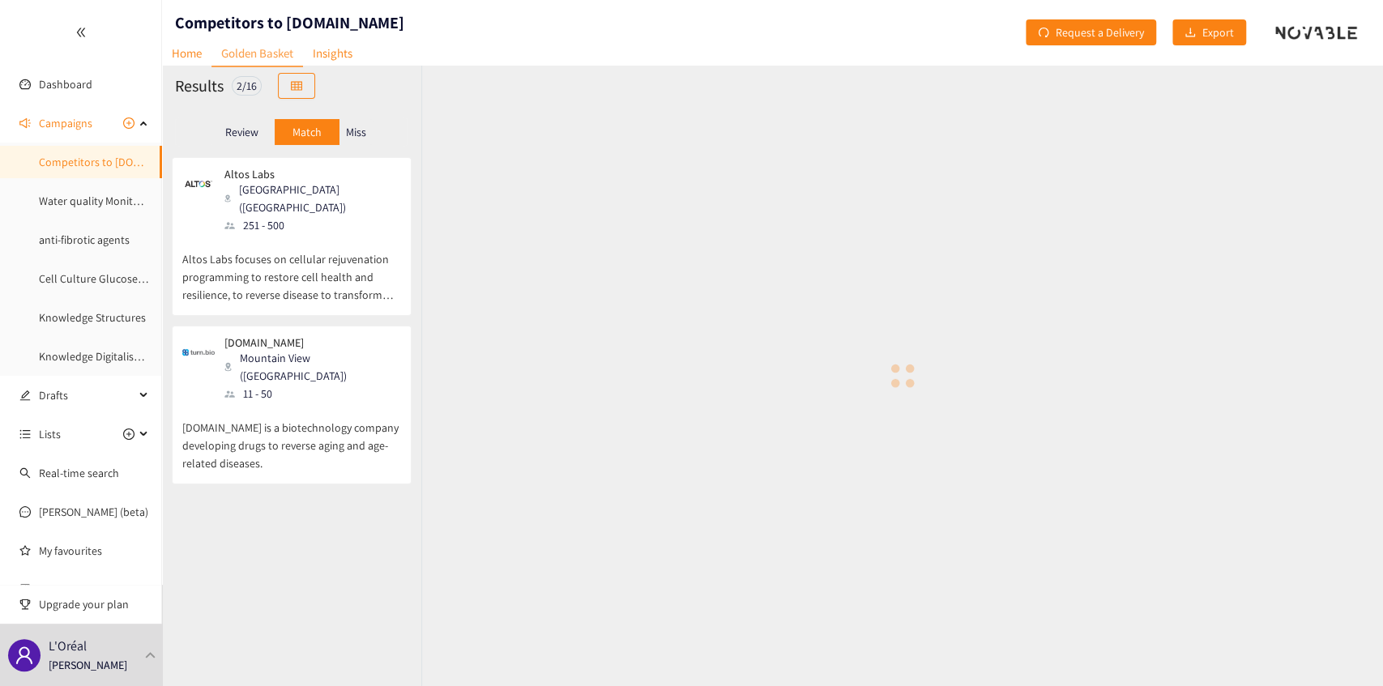
click at [358, 133] on p "Miss" at bounding box center [356, 132] width 20 height 13
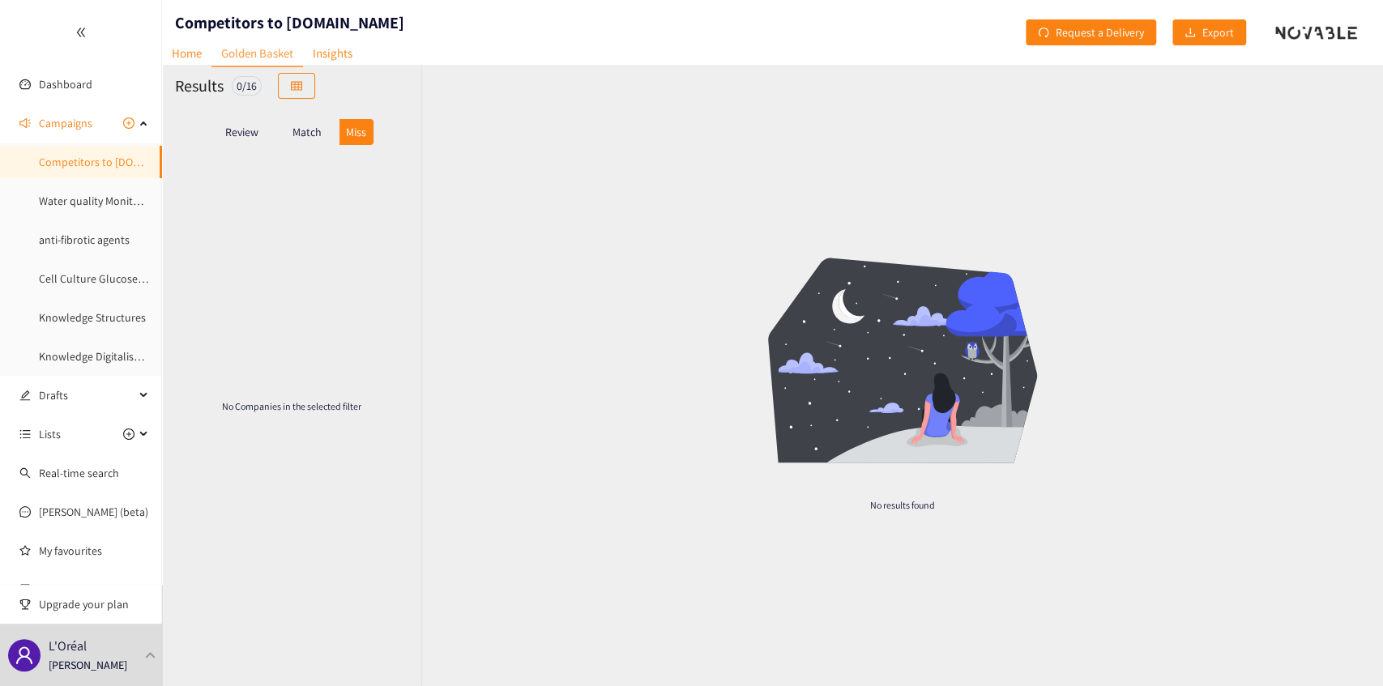
click at [311, 139] on div "Match" at bounding box center [307, 132] width 65 height 26
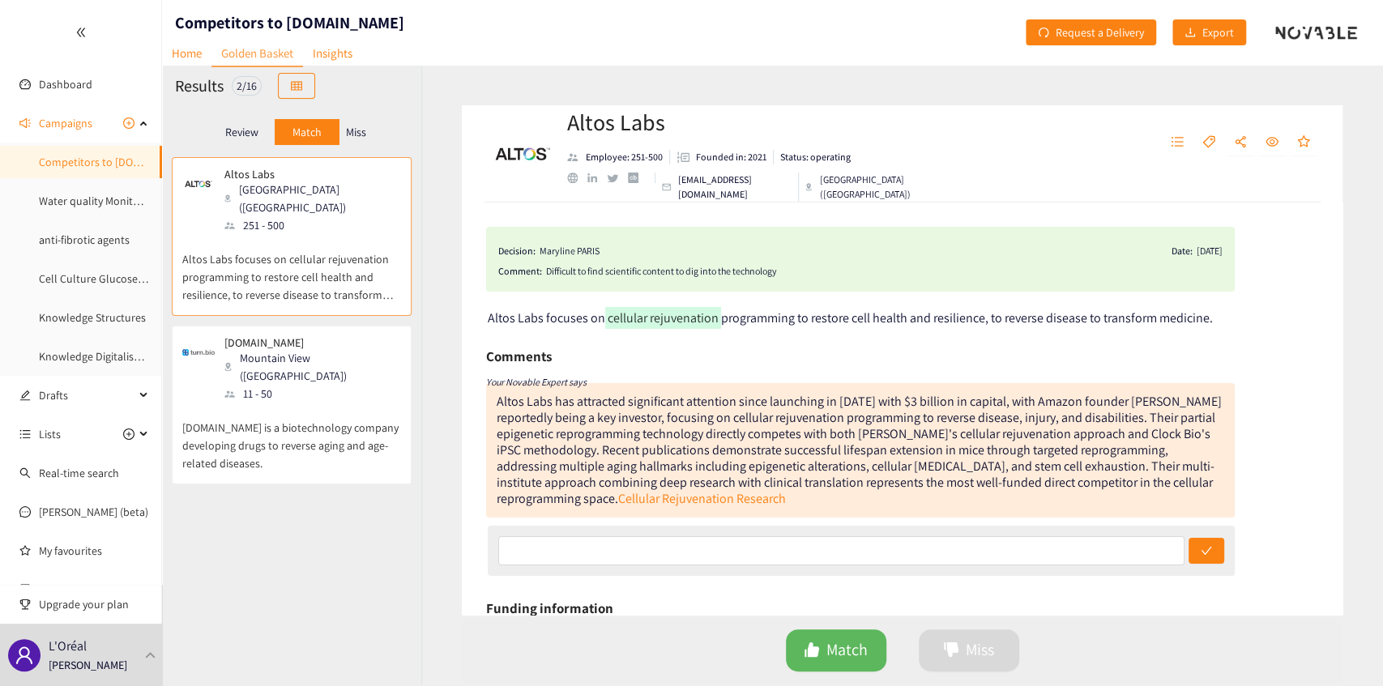
click at [235, 132] on p "Review" at bounding box center [241, 132] width 33 height 13
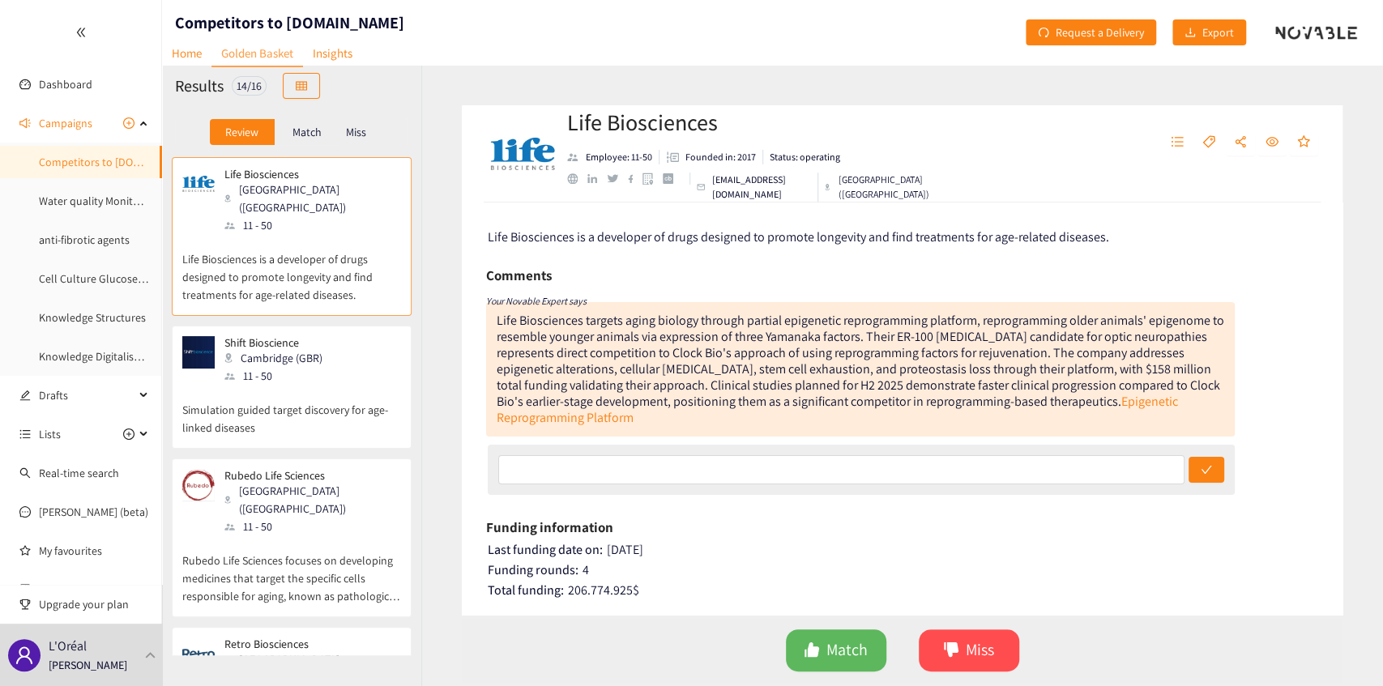
click at [313, 131] on p "Match" at bounding box center [306, 132] width 29 height 13
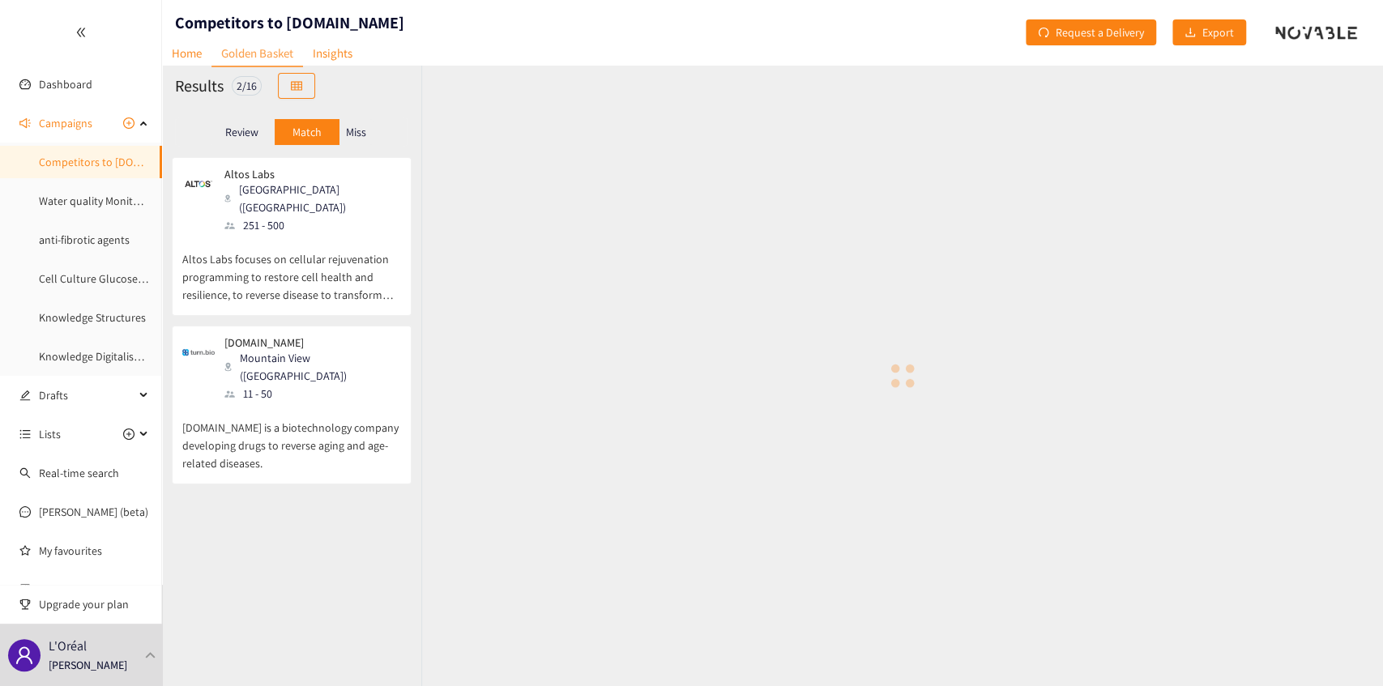
click at [369, 130] on div "Miss" at bounding box center [356, 132] width 34 height 26
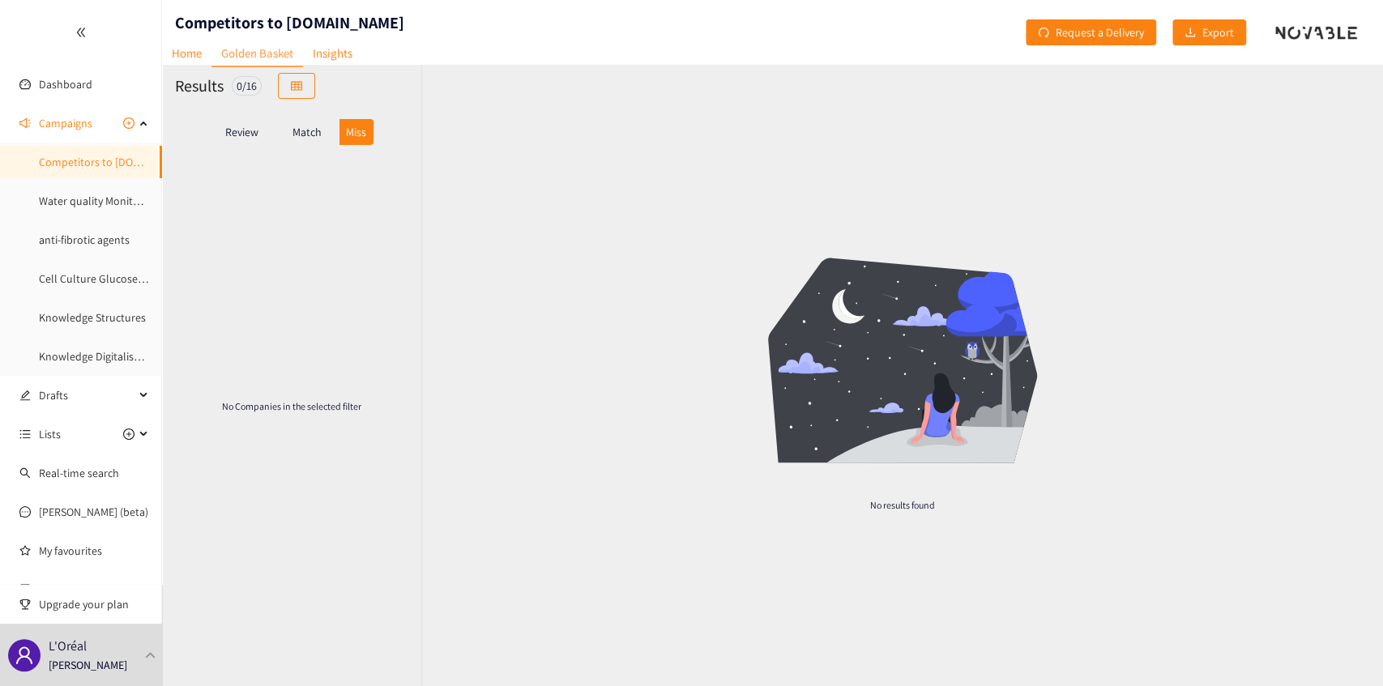
click at [312, 130] on p "Match" at bounding box center [306, 132] width 29 height 13
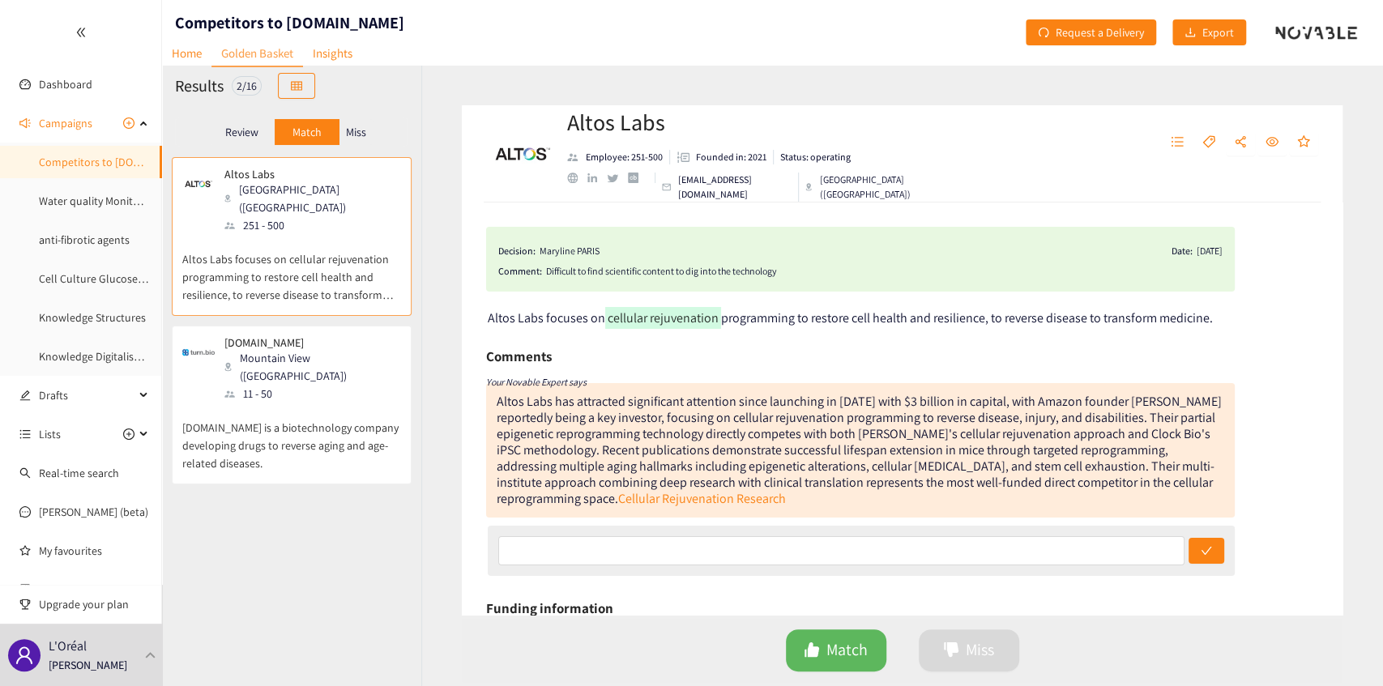
click at [240, 132] on p "Review" at bounding box center [241, 132] width 33 height 13
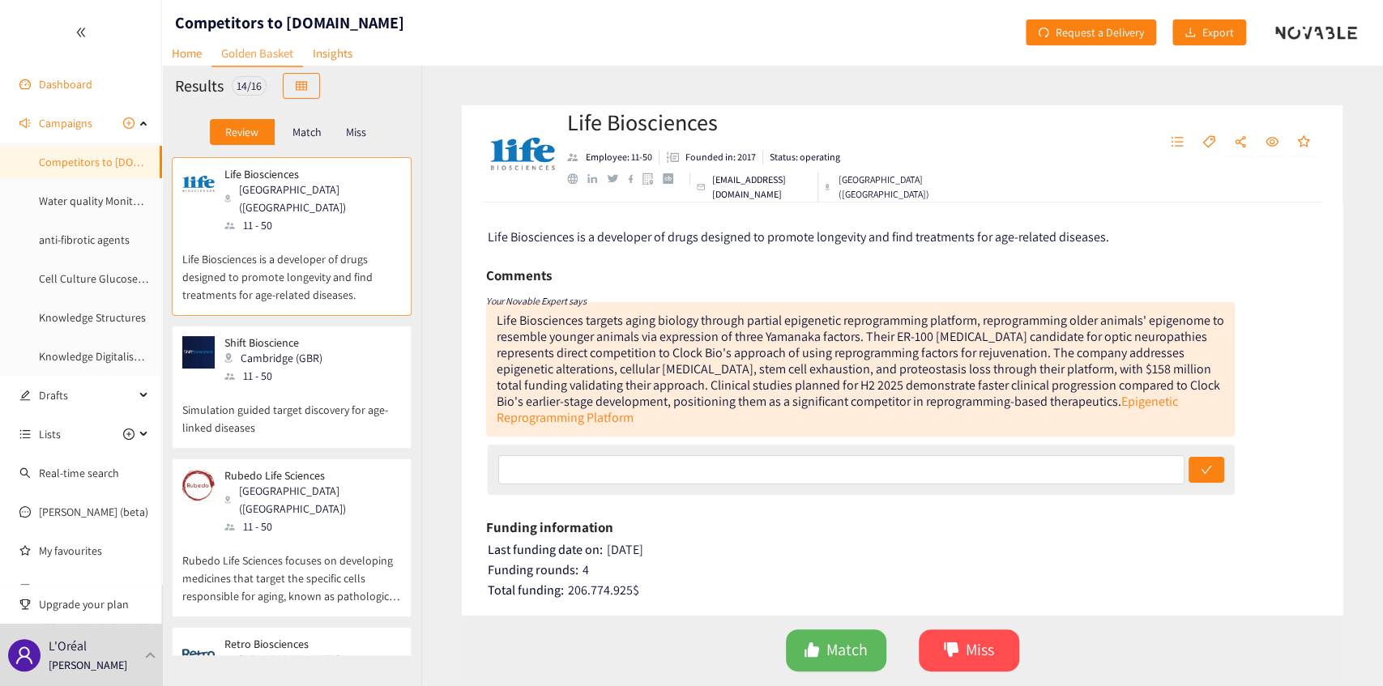
click at [62, 79] on link "Dashboard" at bounding box center [65, 84] width 53 height 15
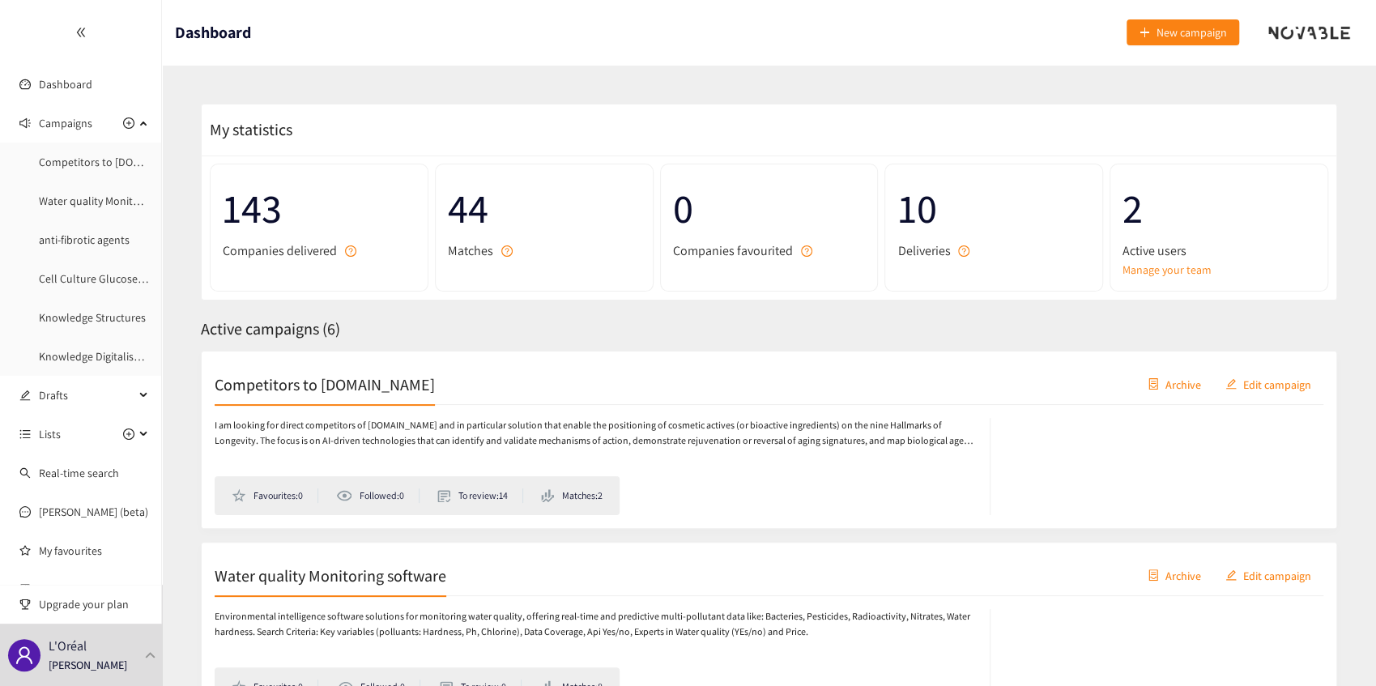
click at [335, 331] on span "Active campaigns ( 6 )" at bounding box center [270, 328] width 139 height 21
click at [267, 122] on span "My statistics" at bounding box center [247, 129] width 91 height 21
click at [266, 122] on span "My statistics" at bounding box center [247, 129] width 91 height 21
click at [220, 128] on span "My statistics" at bounding box center [247, 129] width 91 height 21
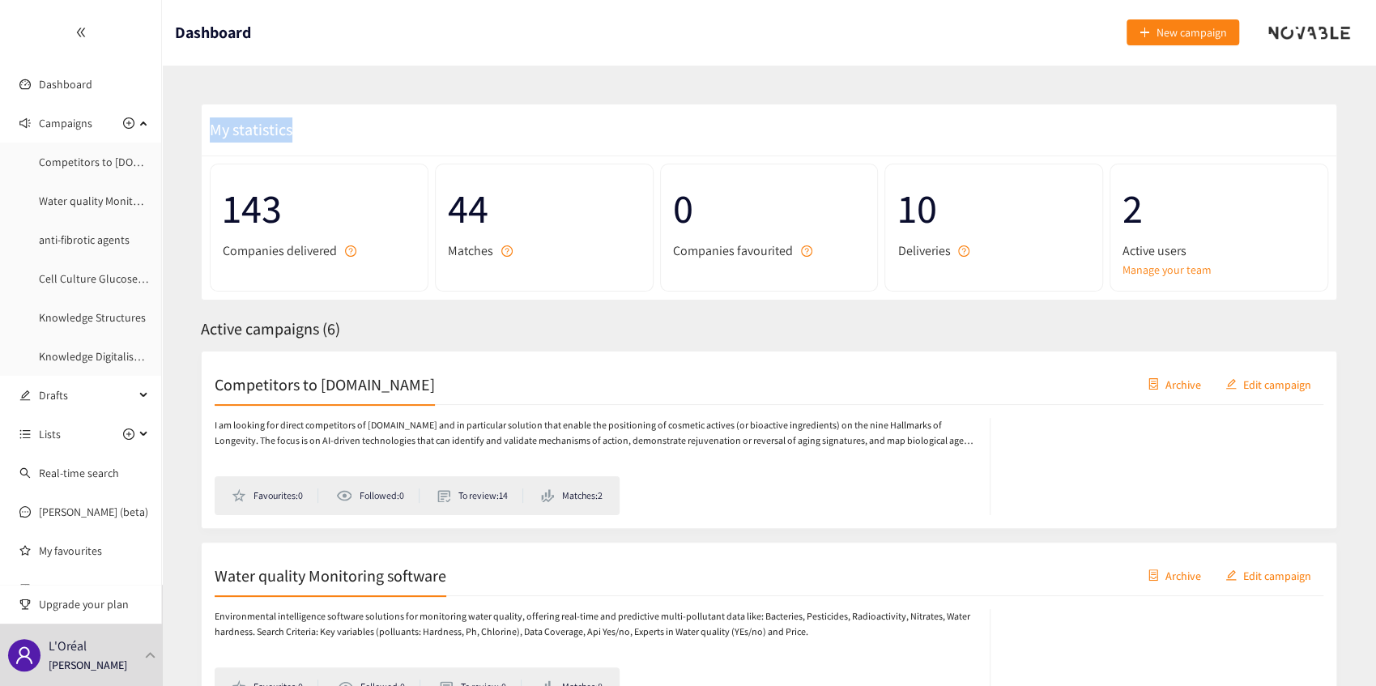
click at [220, 128] on span "My statistics" at bounding box center [247, 129] width 91 height 21
click at [196, 28] on h1 "Dashboard" at bounding box center [213, 32] width 76 height 65
click at [538, 43] on header "Dashboard New campaign" at bounding box center [769, 32] width 1214 height 65
click at [139, 664] on div "L'Oréal Amine BOUSNINA" at bounding box center [81, 655] width 162 height 62
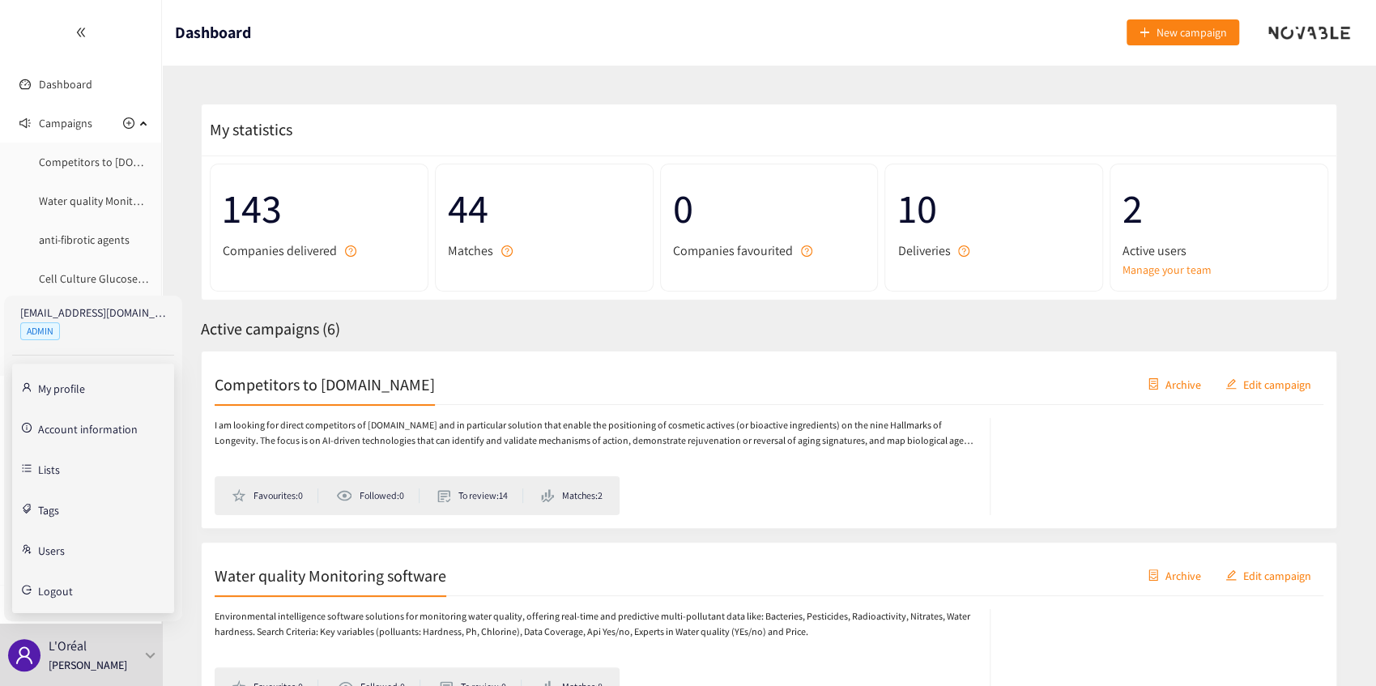
click at [67, 586] on span "Logout" at bounding box center [55, 591] width 35 height 11
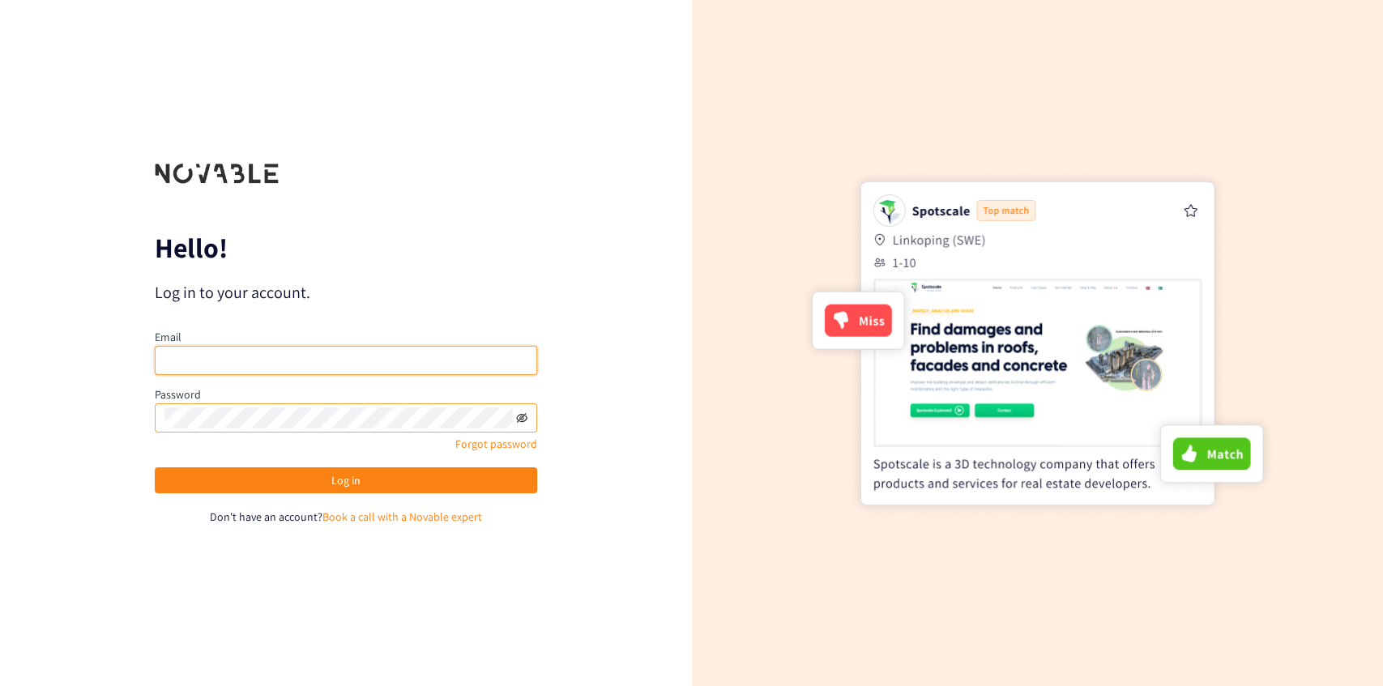
type input "[EMAIL_ADDRESS][DOMAIN_NAME]"
click at [519, 420] on icon "eye-invisible" at bounding box center [521, 417] width 11 height 11
click at [85, 399] on div "Hello! Log in to your account. Email [EMAIL_ADDRESS][DOMAIN_NAME] Password Forg…" at bounding box center [346, 343] width 692 height 686
